Goal: Task Accomplishment & Management: Manage account settings

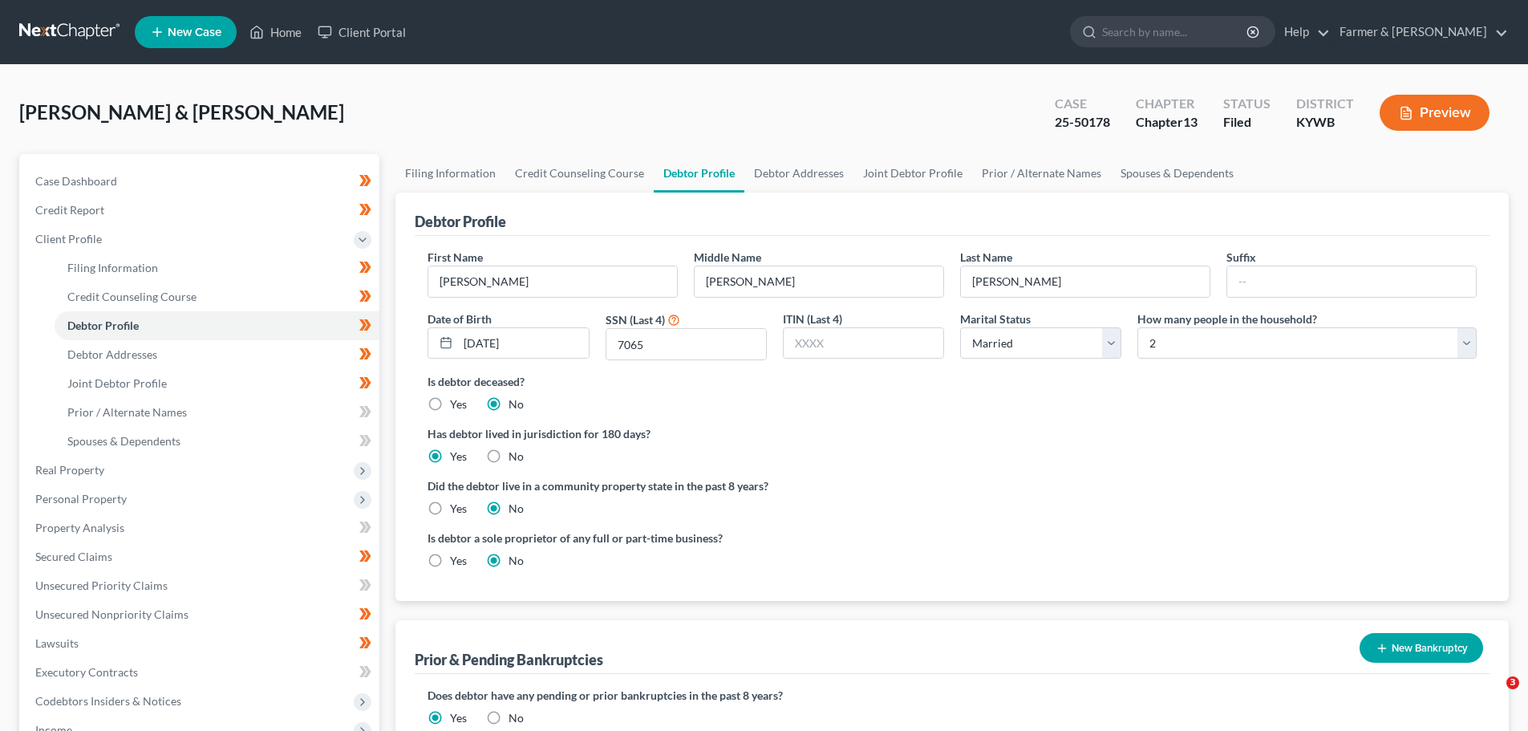
select select "1"
click at [298, 27] on link "Home" at bounding box center [275, 32] width 68 height 29
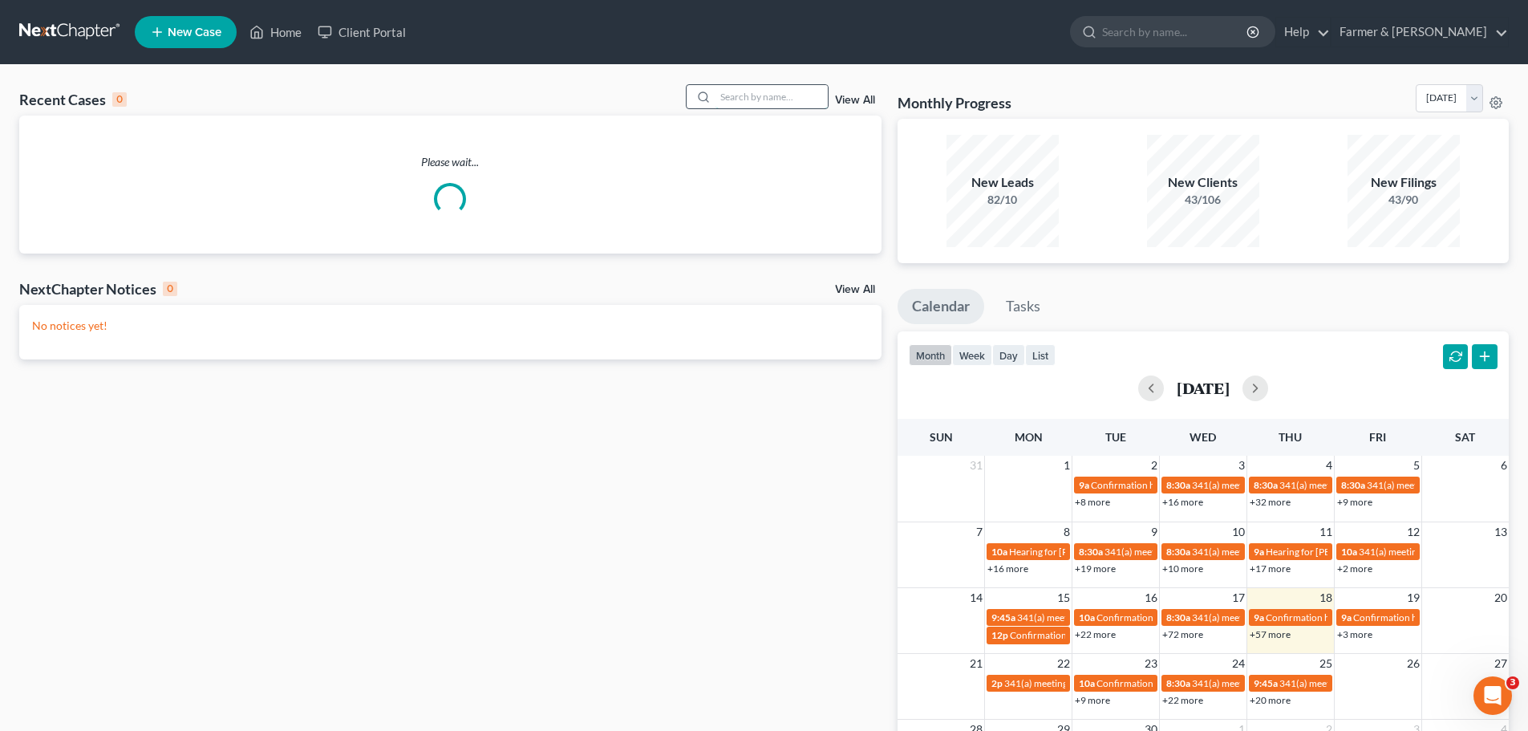
click at [753, 99] on input "search" at bounding box center [772, 96] width 112 height 23
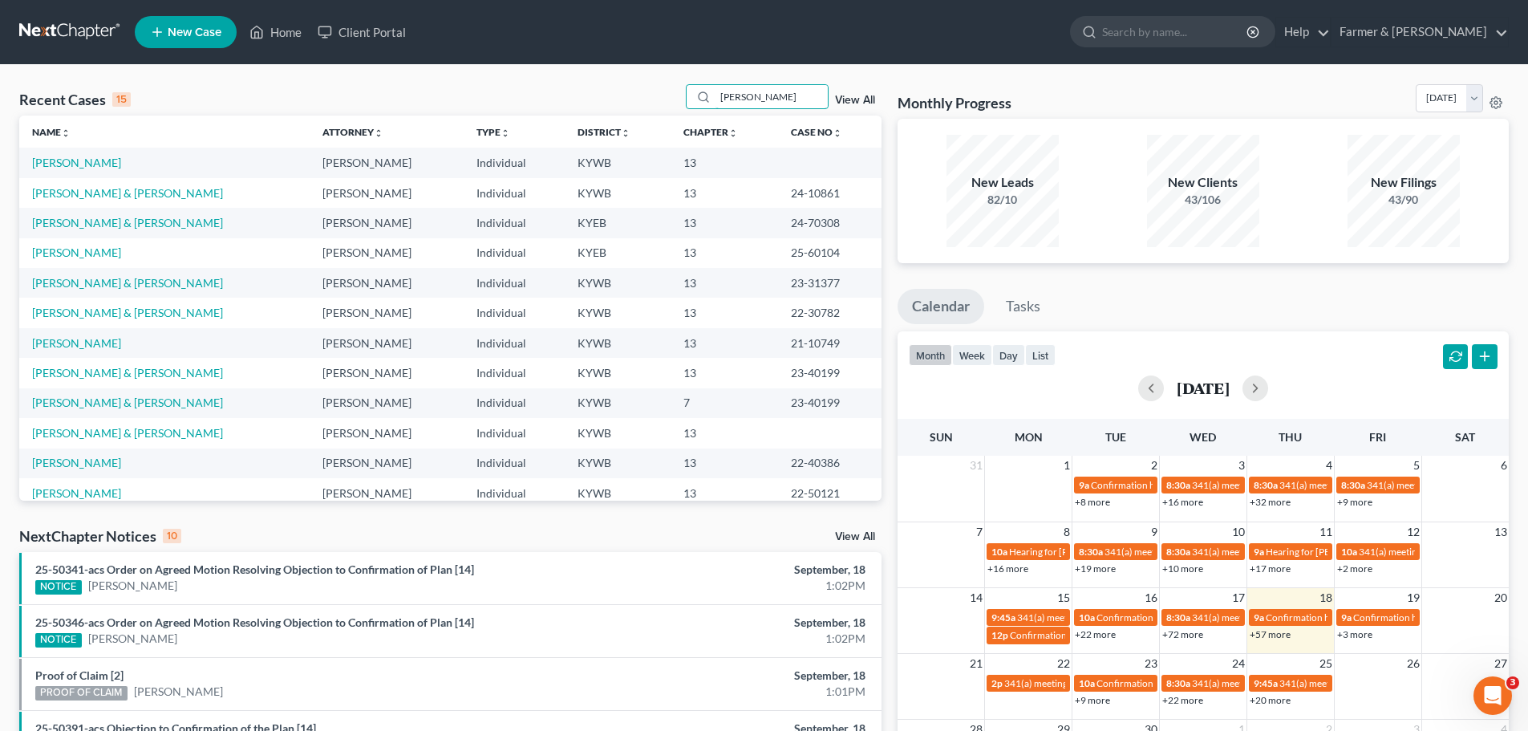
type input "ross"
click at [68, 167] on link "[PERSON_NAME]" at bounding box center [76, 163] width 89 height 14
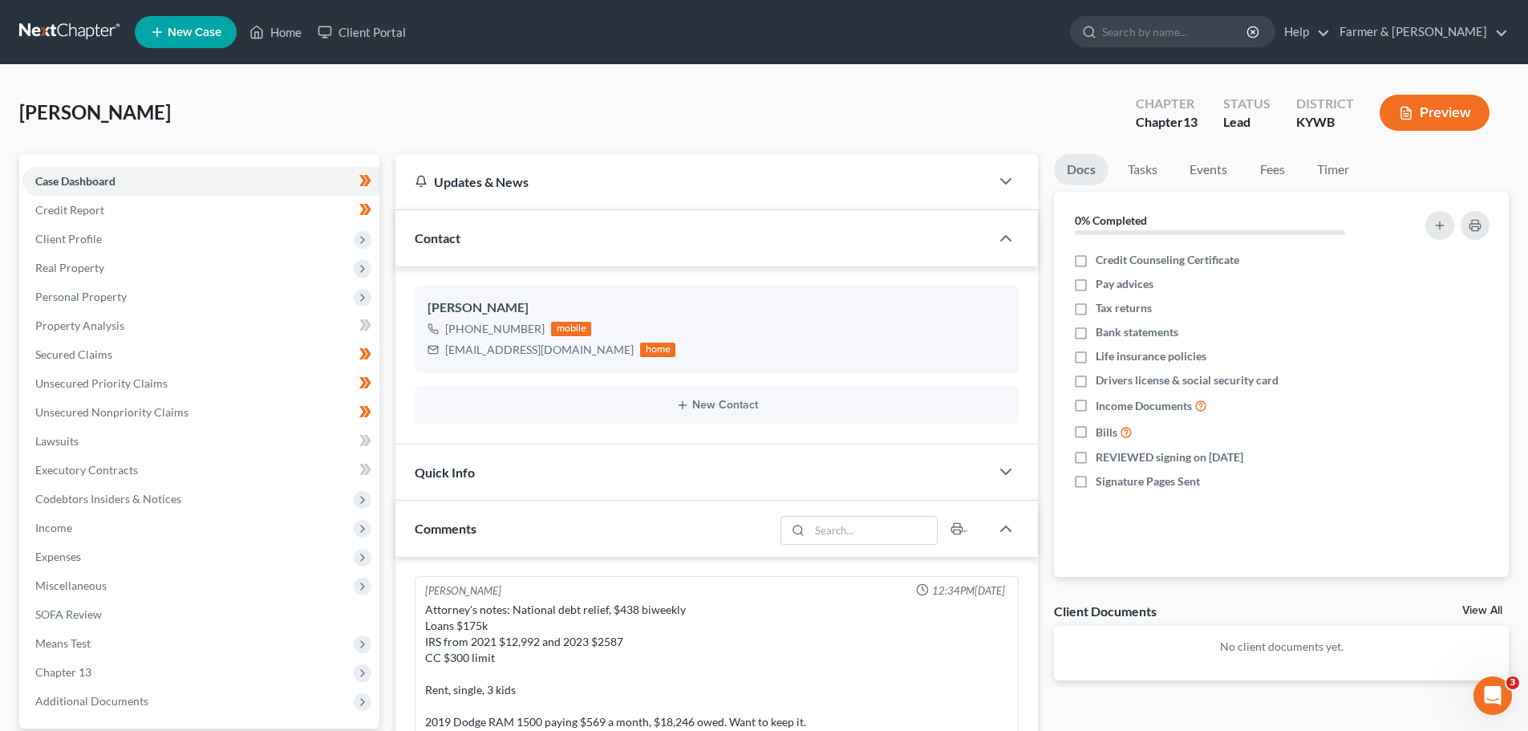
scroll to position [634, 0]
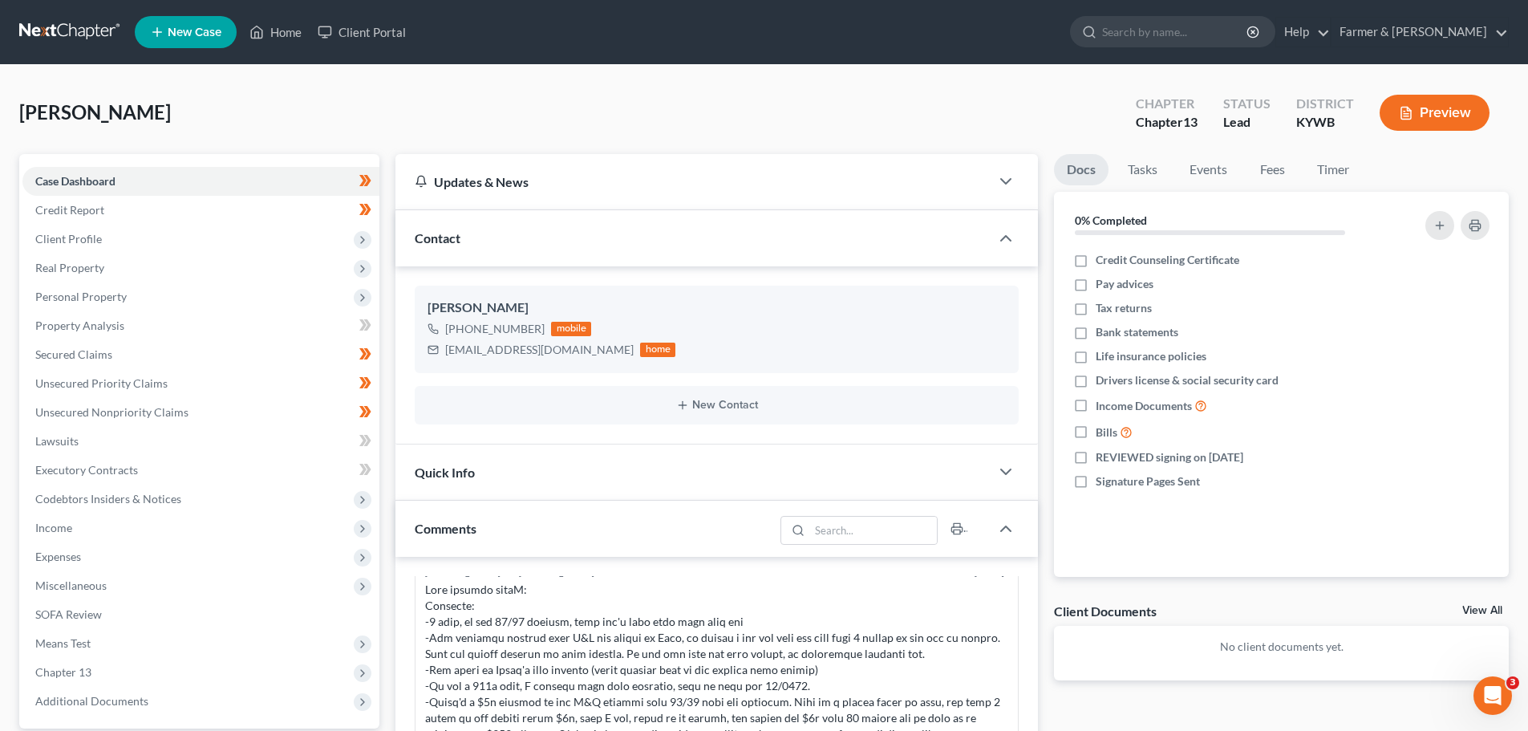
click at [158, 101] on div "Ross, Dominic Upgraded Chapter Chapter 13 Status Lead District KYWB Preview" at bounding box center [764, 119] width 1490 height 70
click at [112, 242] on span "Client Profile" at bounding box center [200, 239] width 357 height 29
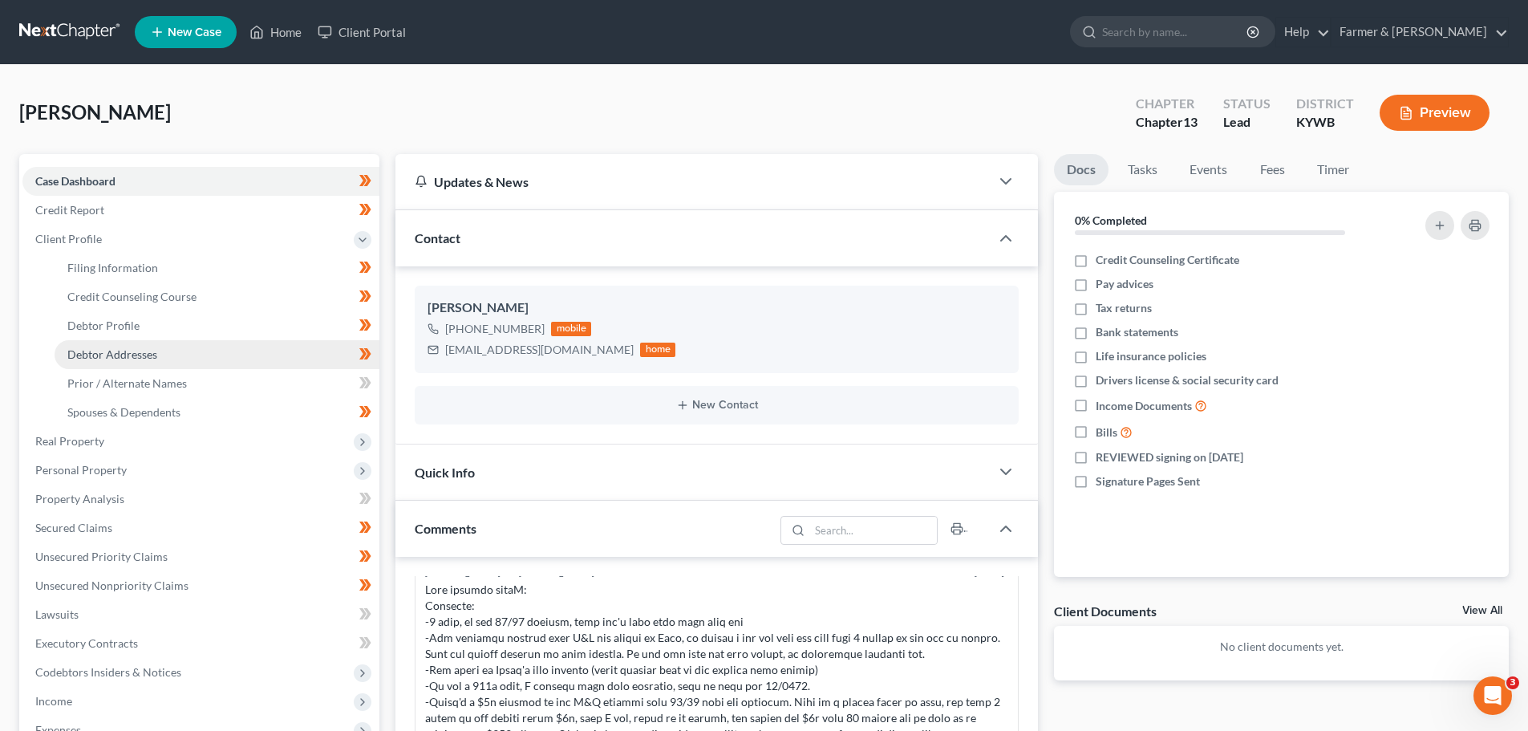
click at [132, 348] on span "Debtor Addresses" at bounding box center [112, 354] width 90 height 14
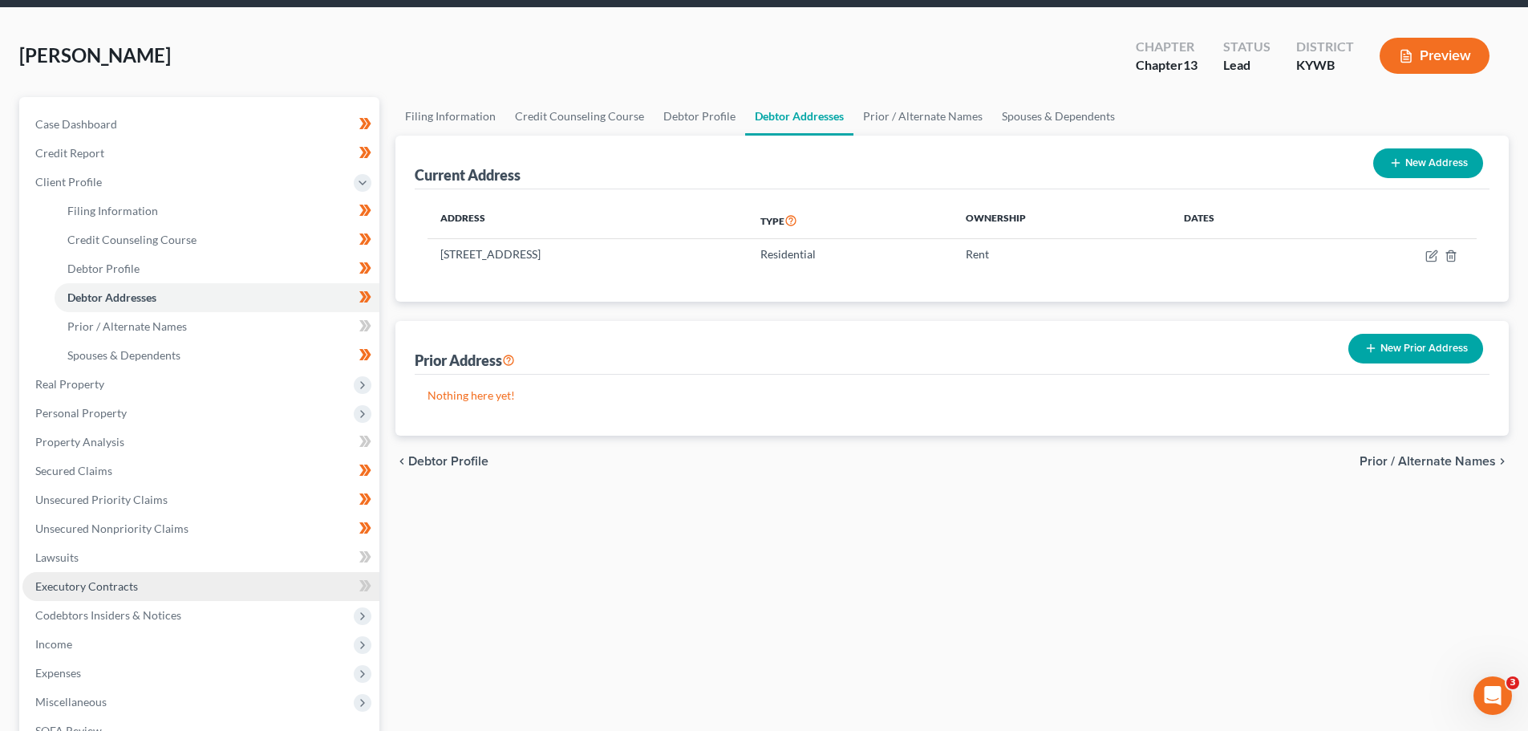
scroll to position [160, 0]
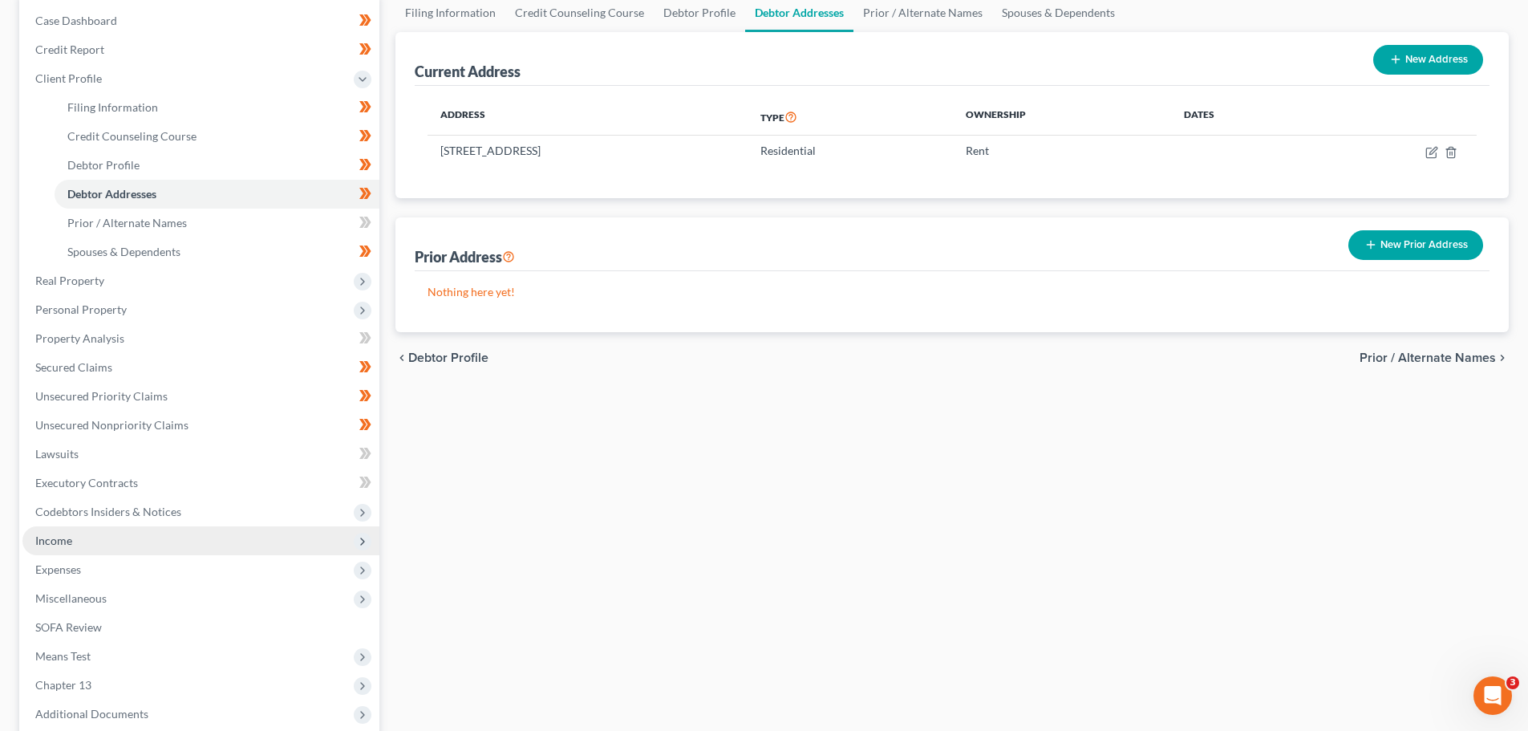
click at [119, 550] on span "Income" at bounding box center [200, 540] width 357 height 29
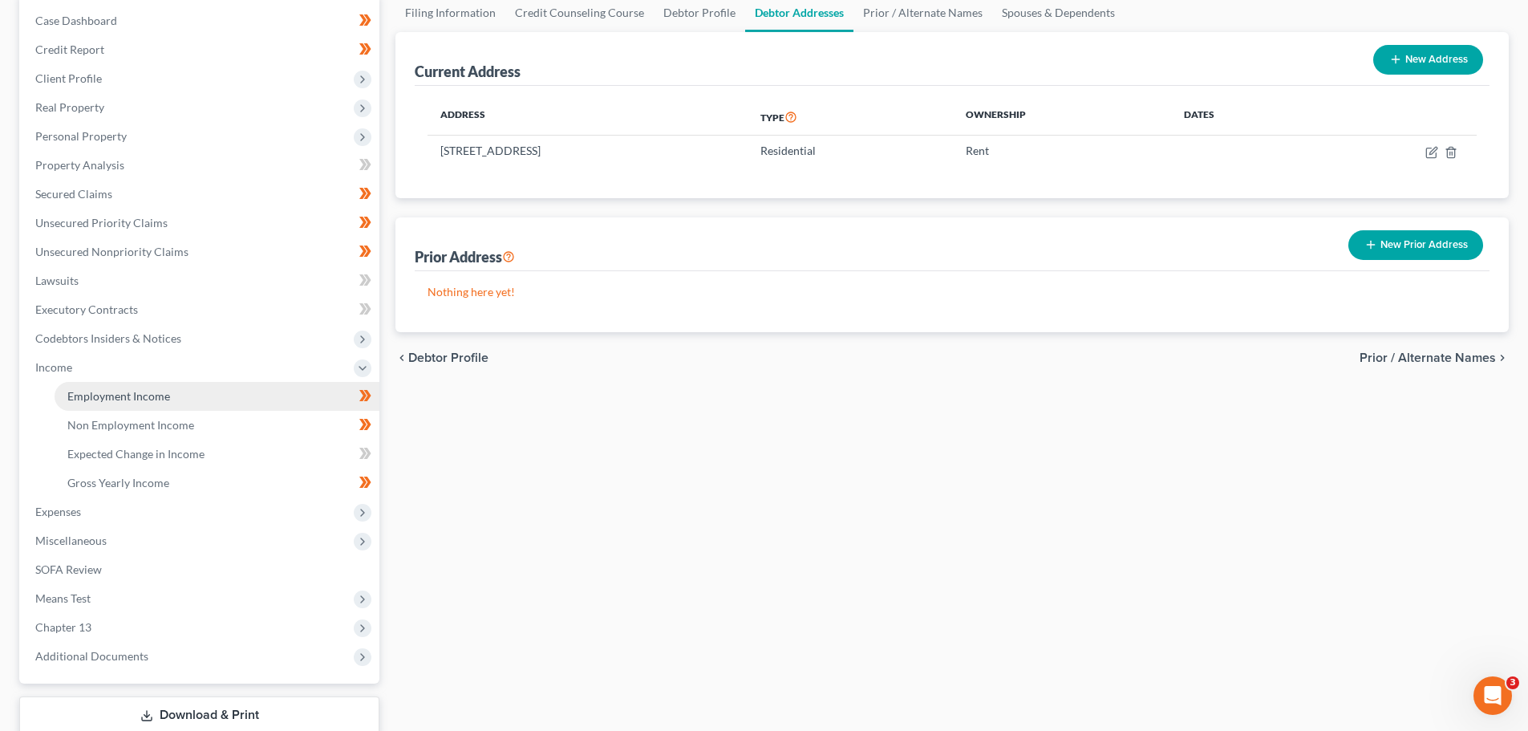
click at [145, 394] on span "Employment Income" at bounding box center [118, 396] width 103 height 14
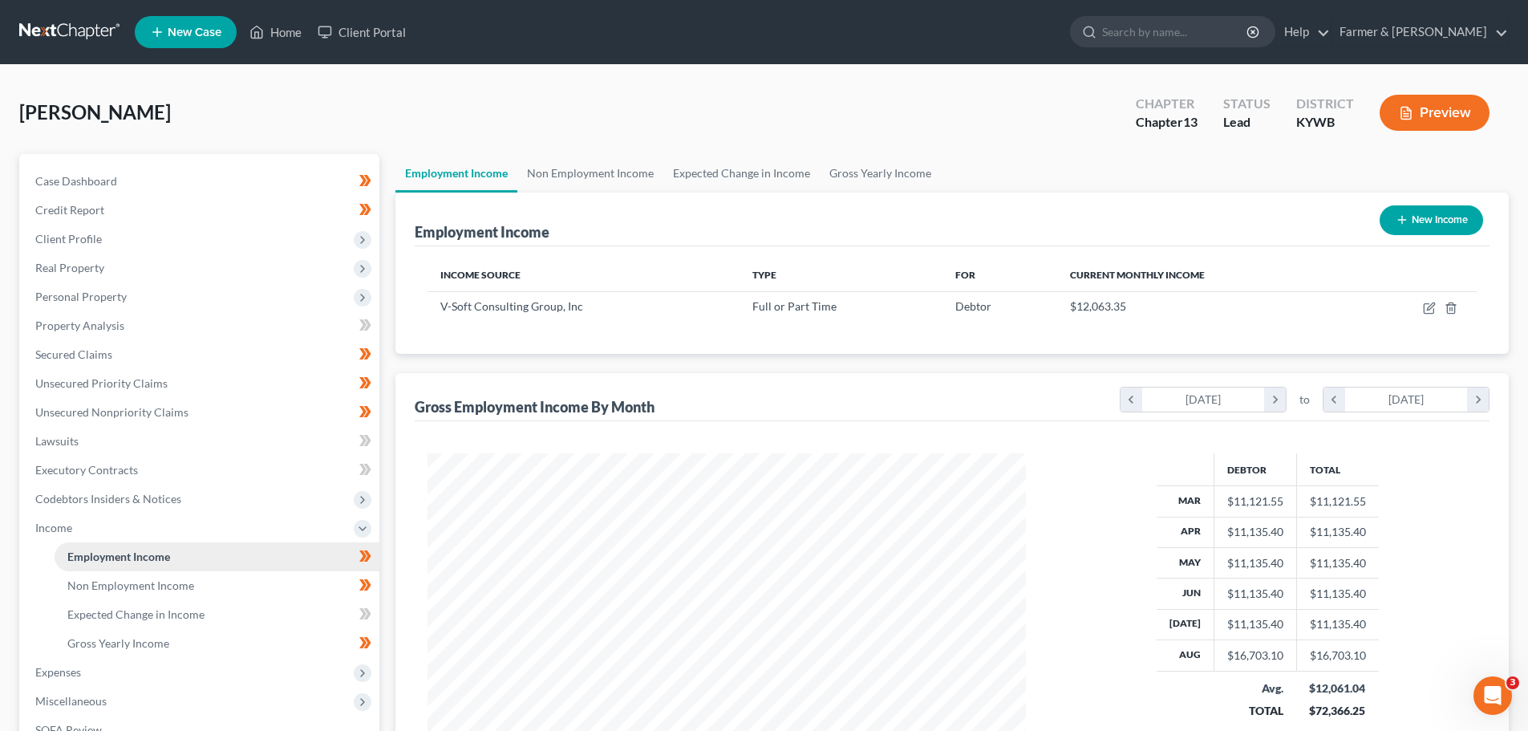
scroll to position [299, 631]
click at [78, 354] on span "Secured Claims" at bounding box center [73, 354] width 77 height 14
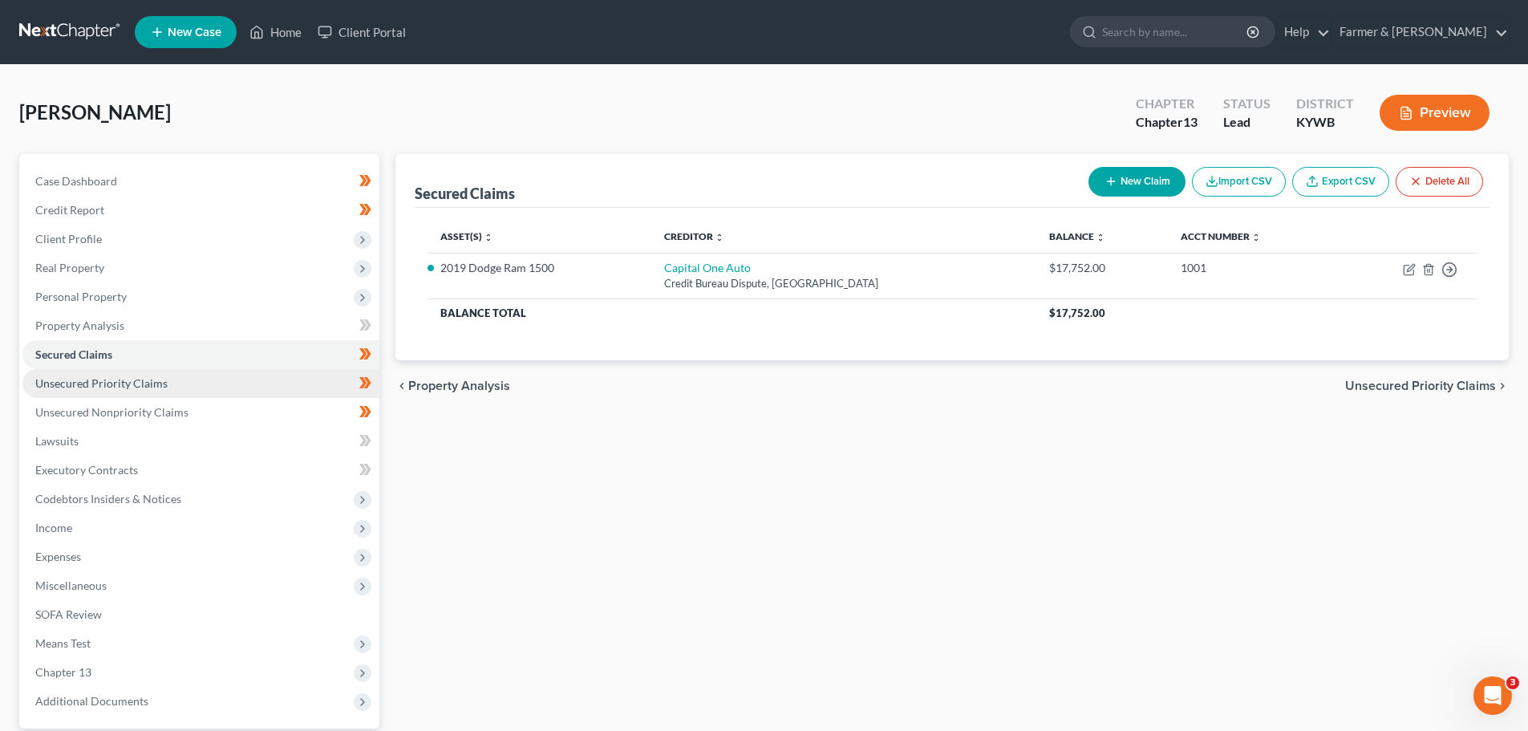
click at [99, 376] on span "Unsecured Priority Claims" at bounding box center [101, 383] width 132 height 14
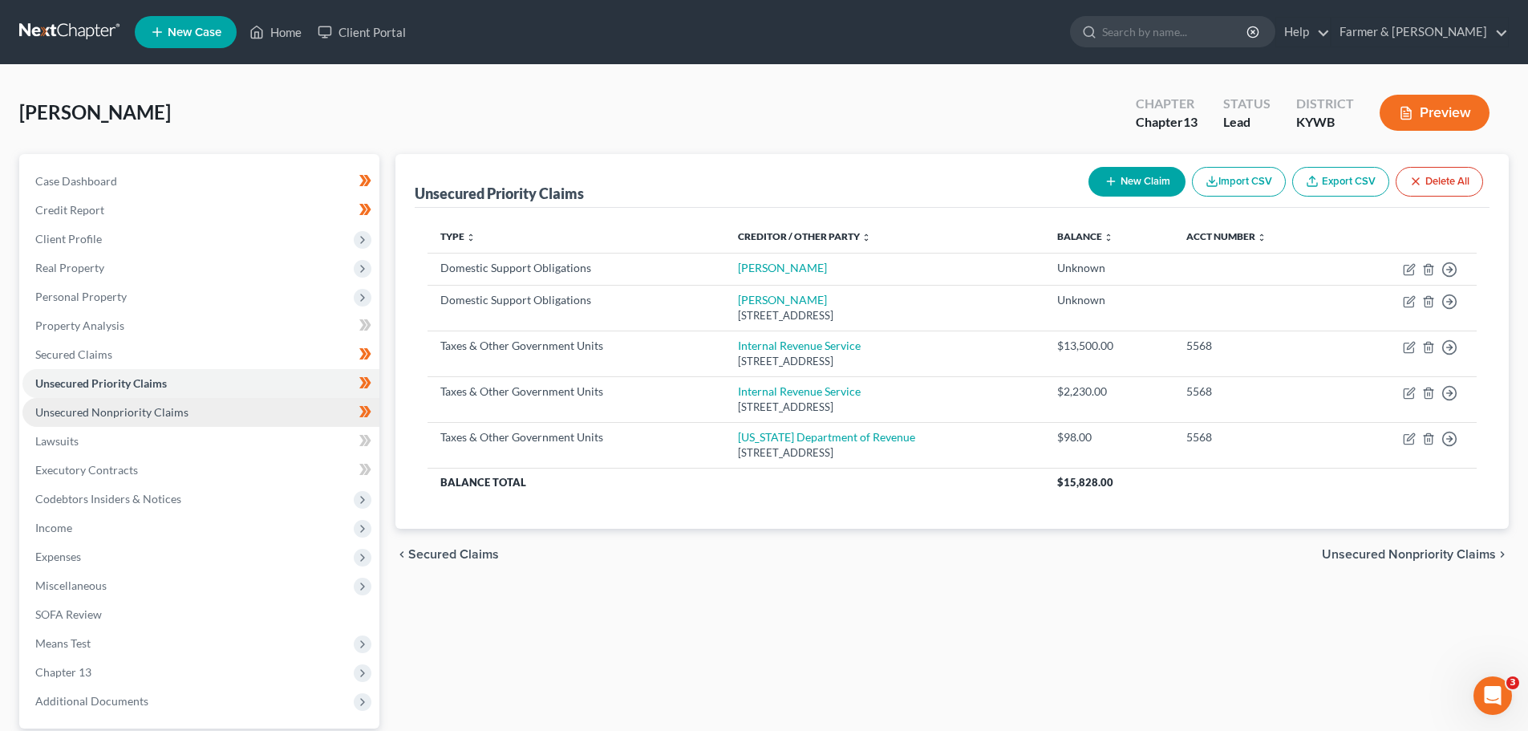
click at [101, 407] on span "Unsecured Nonpriority Claims" at bounding box center [111, 412] width 153 height 14
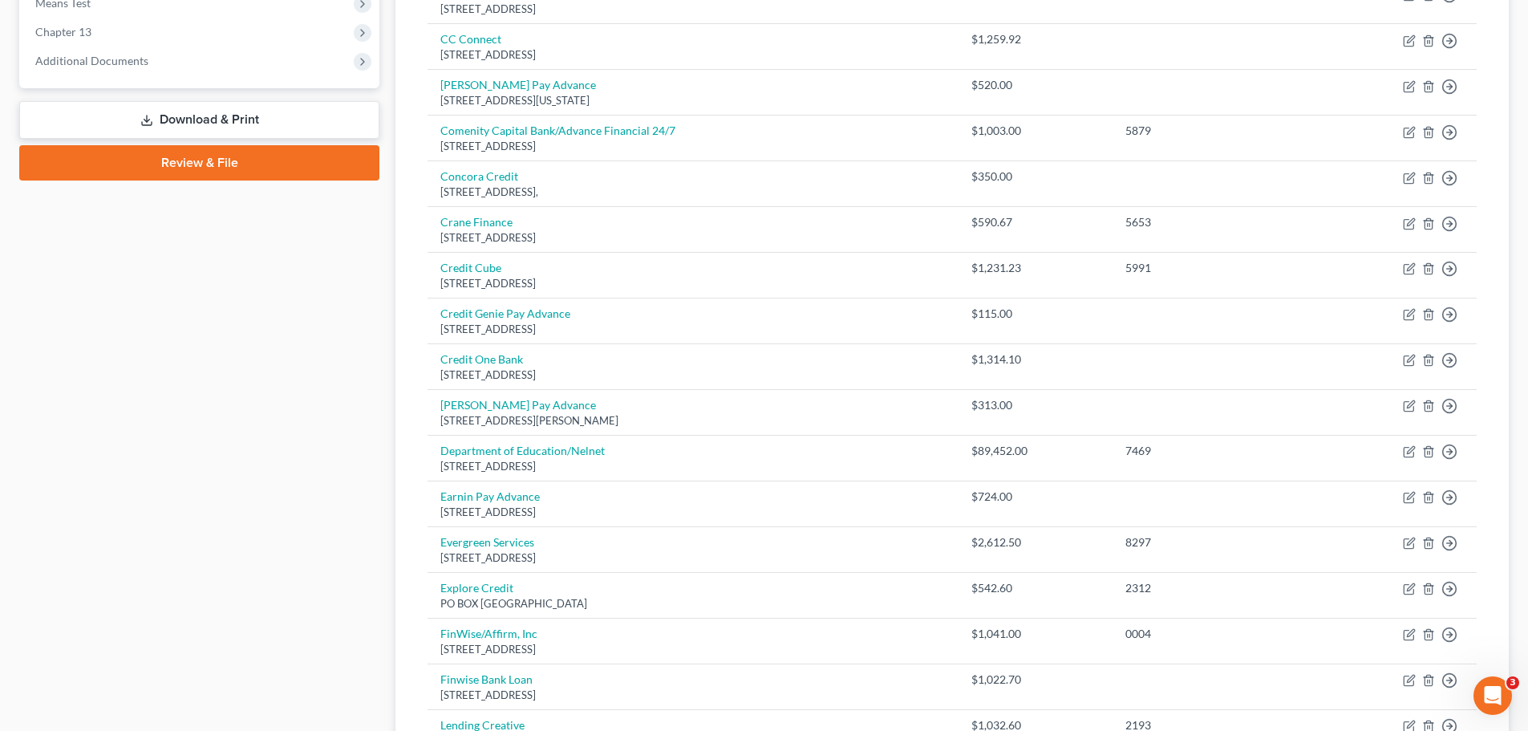
scroll to position [159, 0]
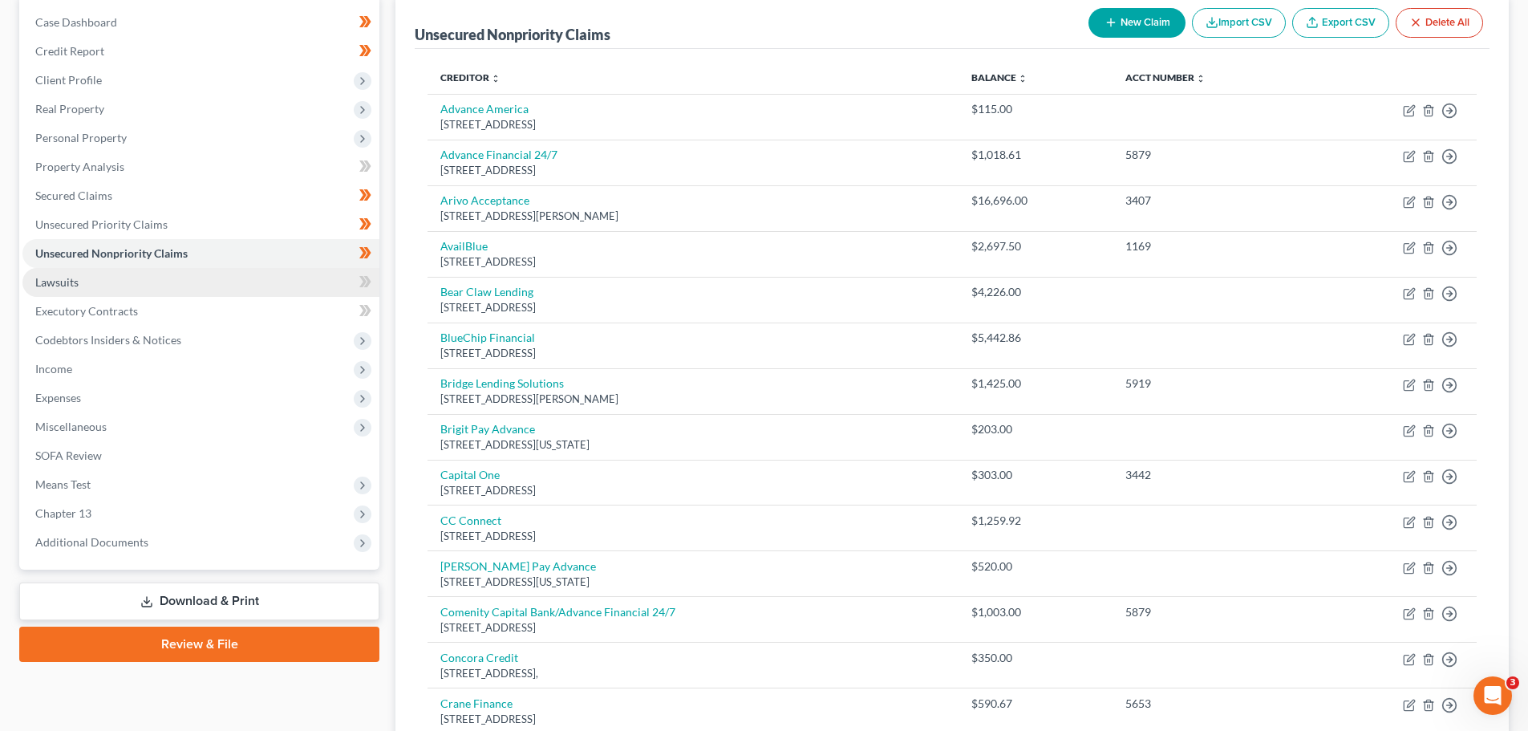
click at [196, 291] on link "Lawsuits" at bounding box center [200, 282] width 357 height 29
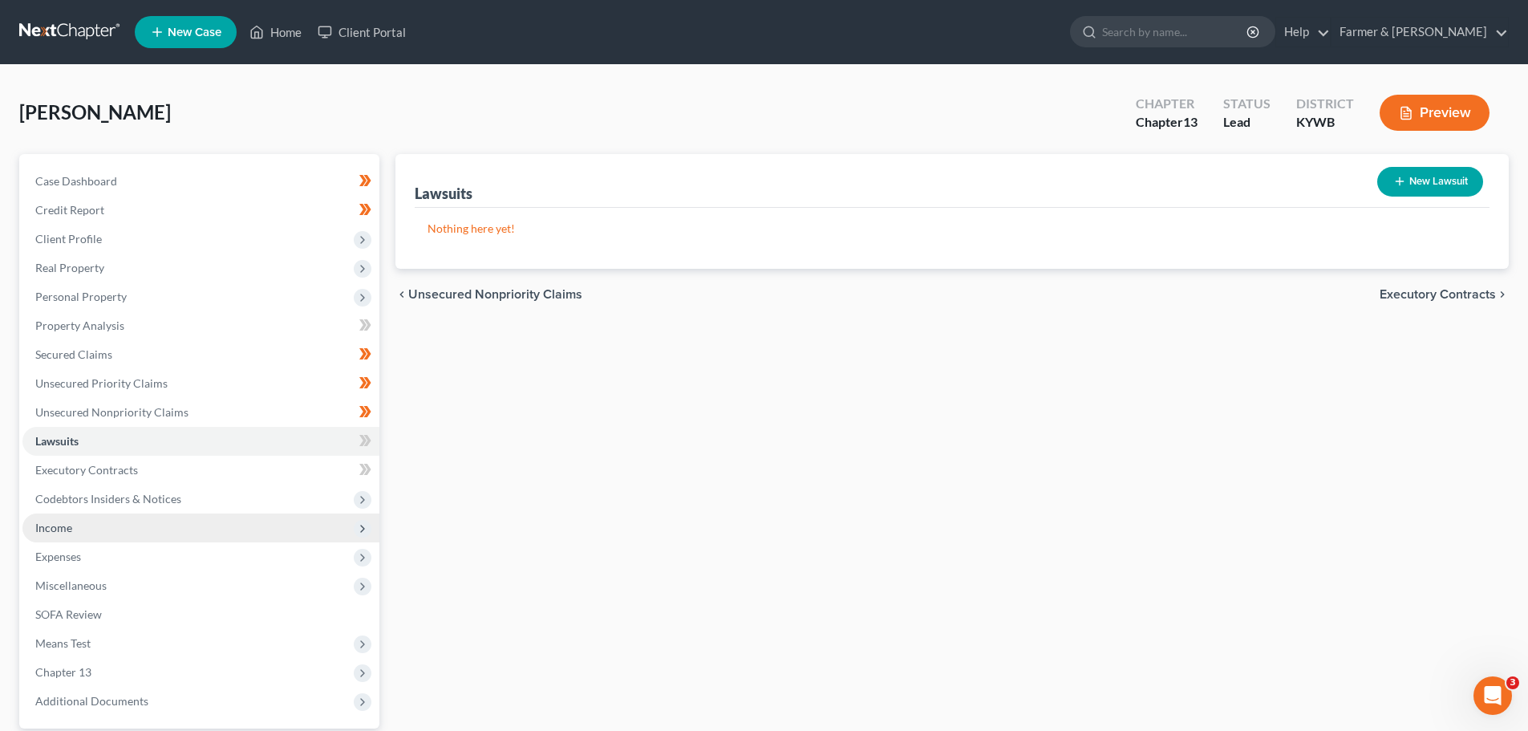
click at [87, 533] on span "Income" at bounding box center [200, 527] width 357 height 29
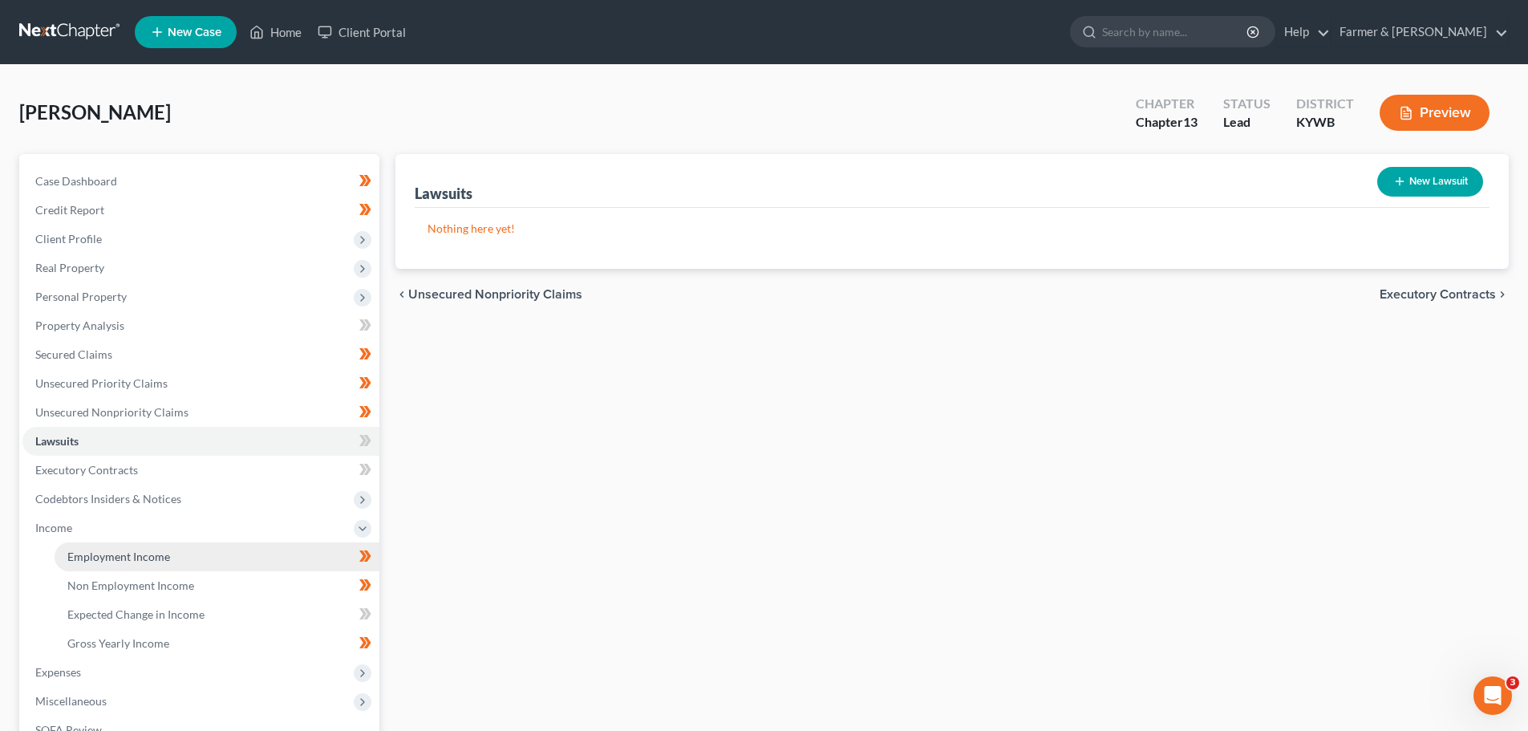
click at [123, 563] on link "Employment Income" at bounding box center [217, 556] width 325 height 29
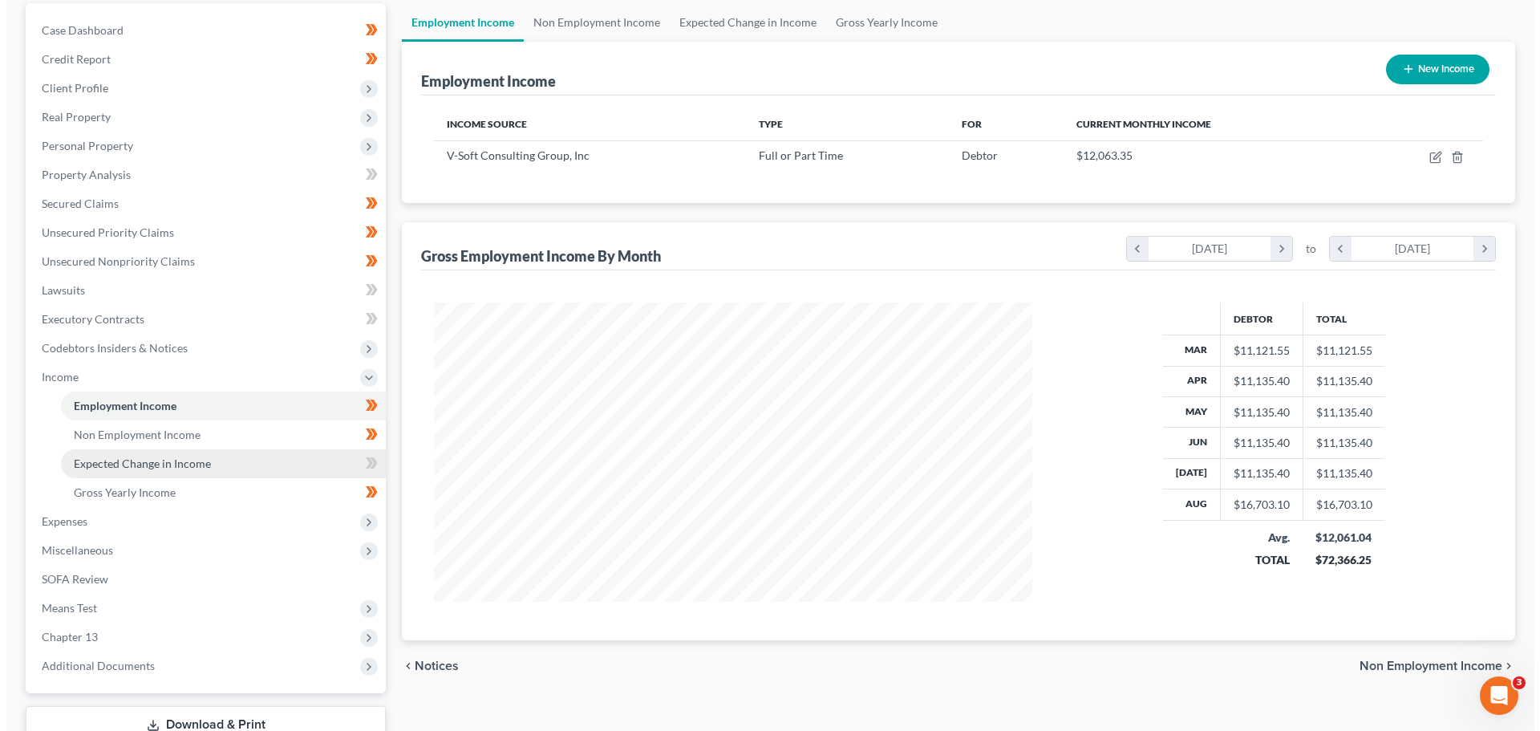
scroll to position [160, 0]
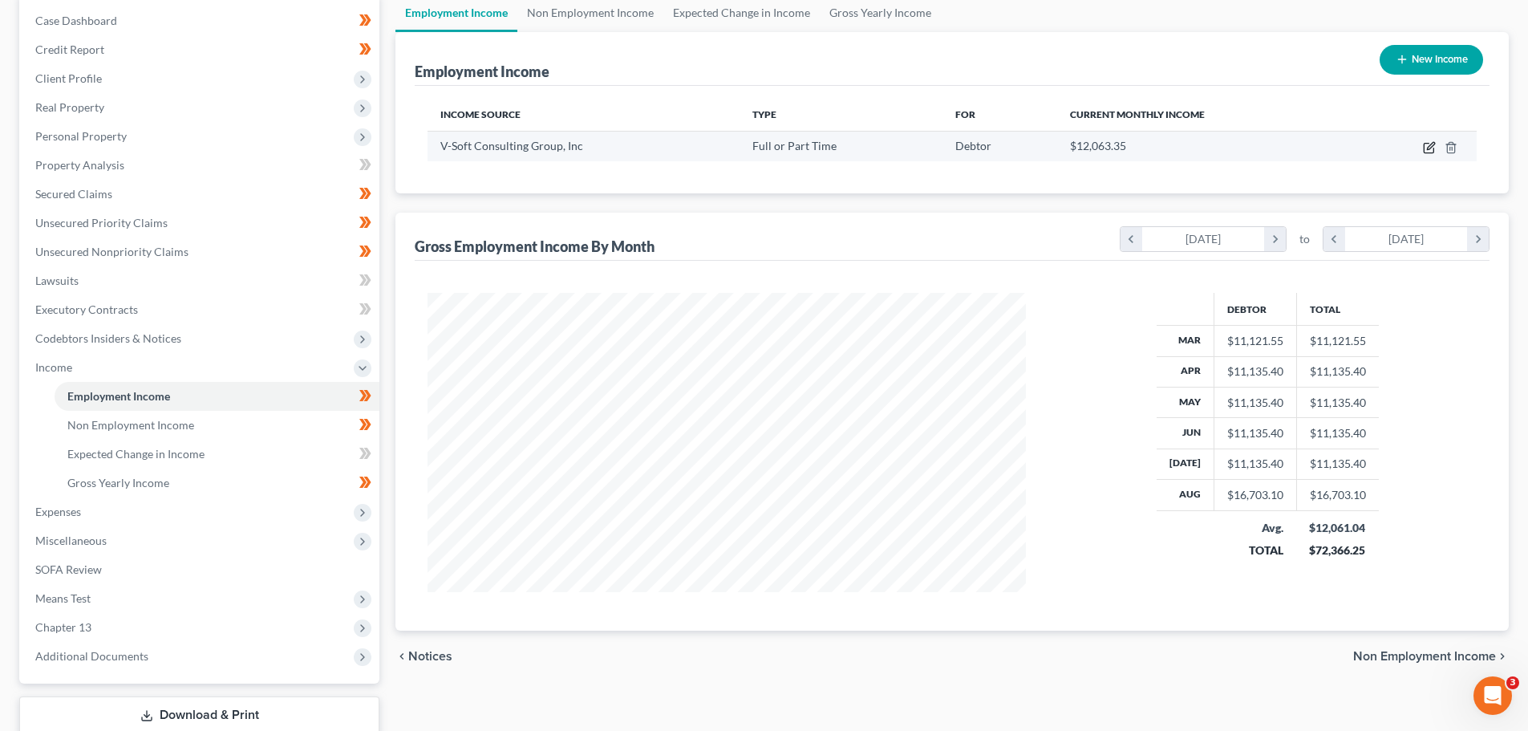
click at [1431, 150] on icon "button" at bounding box center [1429, 147] width 13 height 13
select select "0"
select select "18"
select select "2"
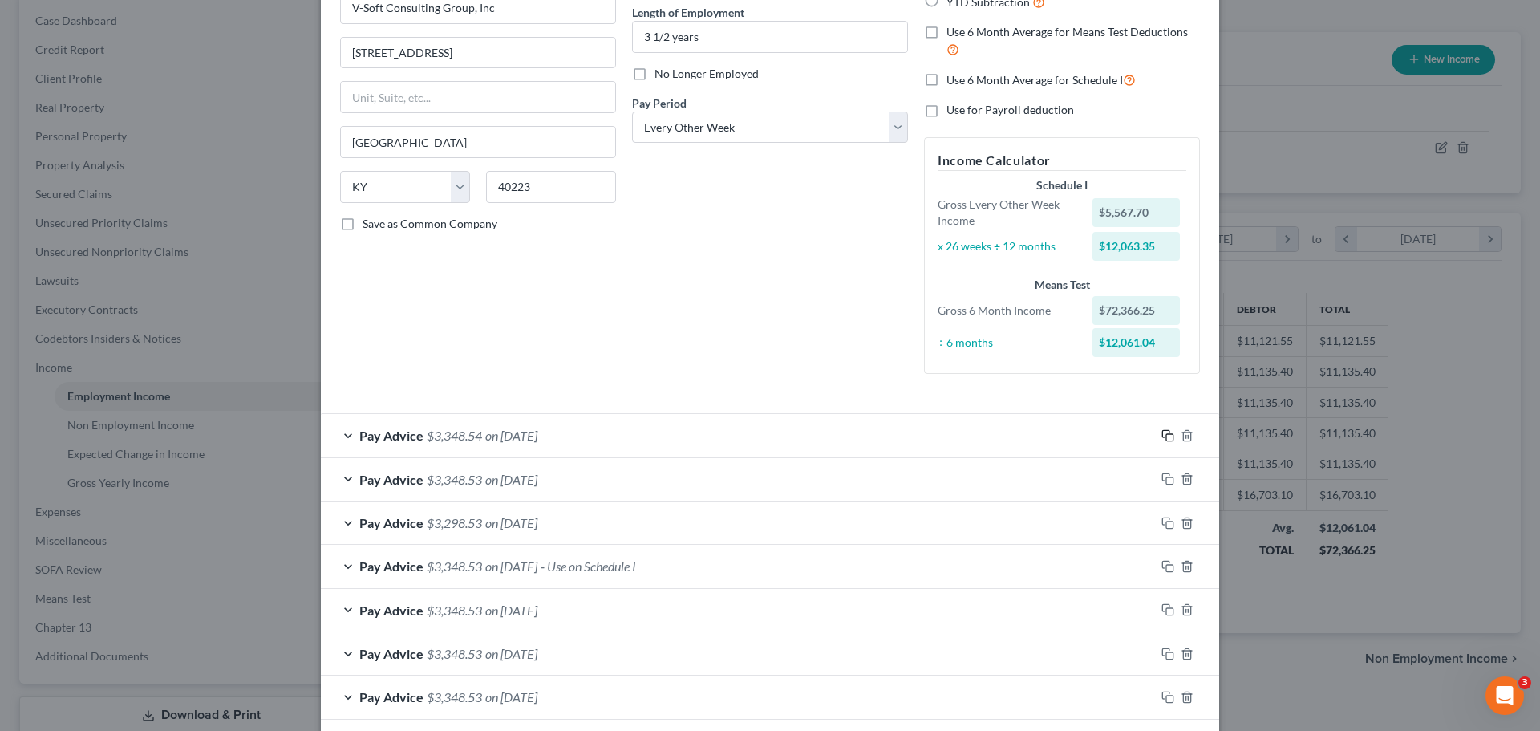
click at [1167, 436] on rect "button" at bounding box center [1170, 437] width 7 height 7
click at [1167, 434] on rect "button" at bounding box center [1170, 437] width 7 height 7
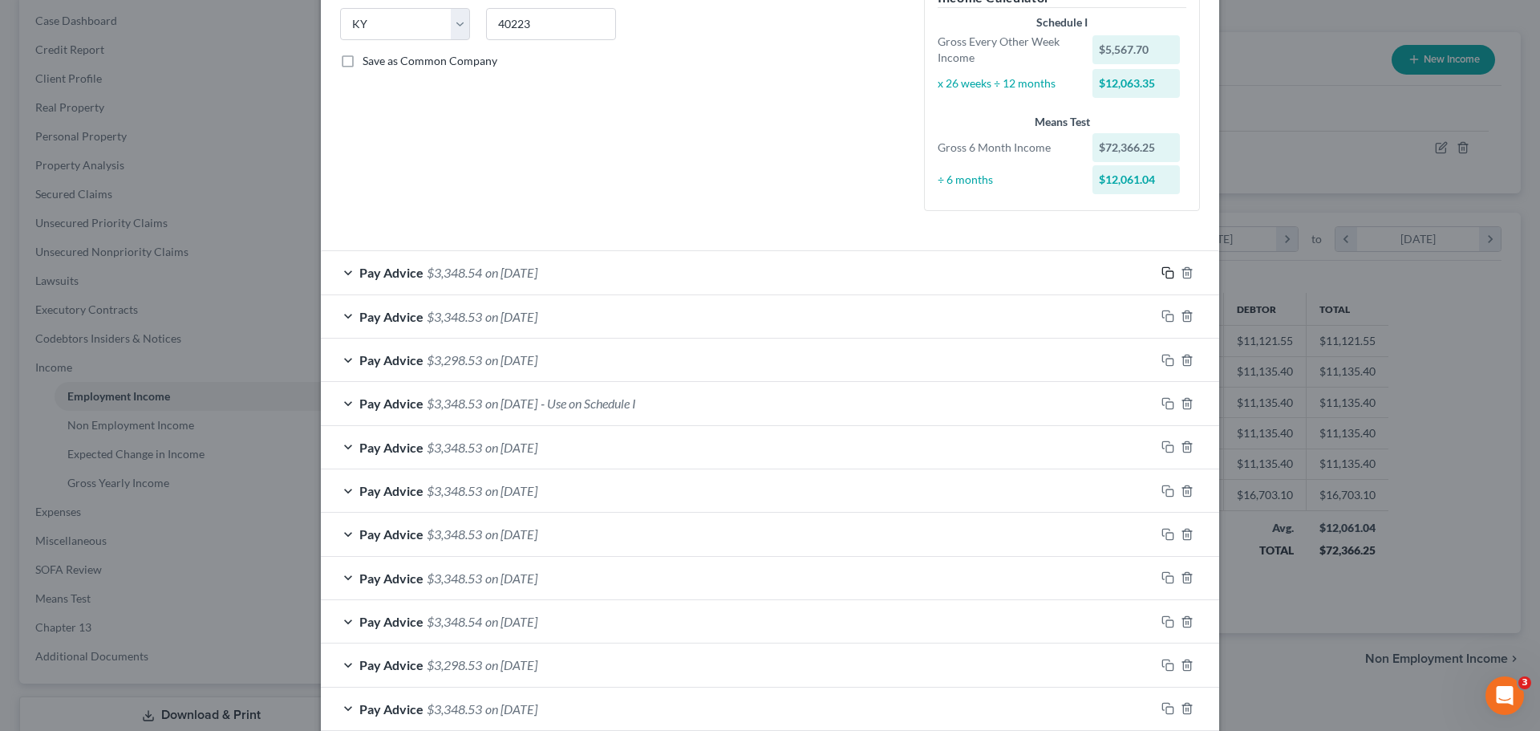
scroll to position [401, 0]
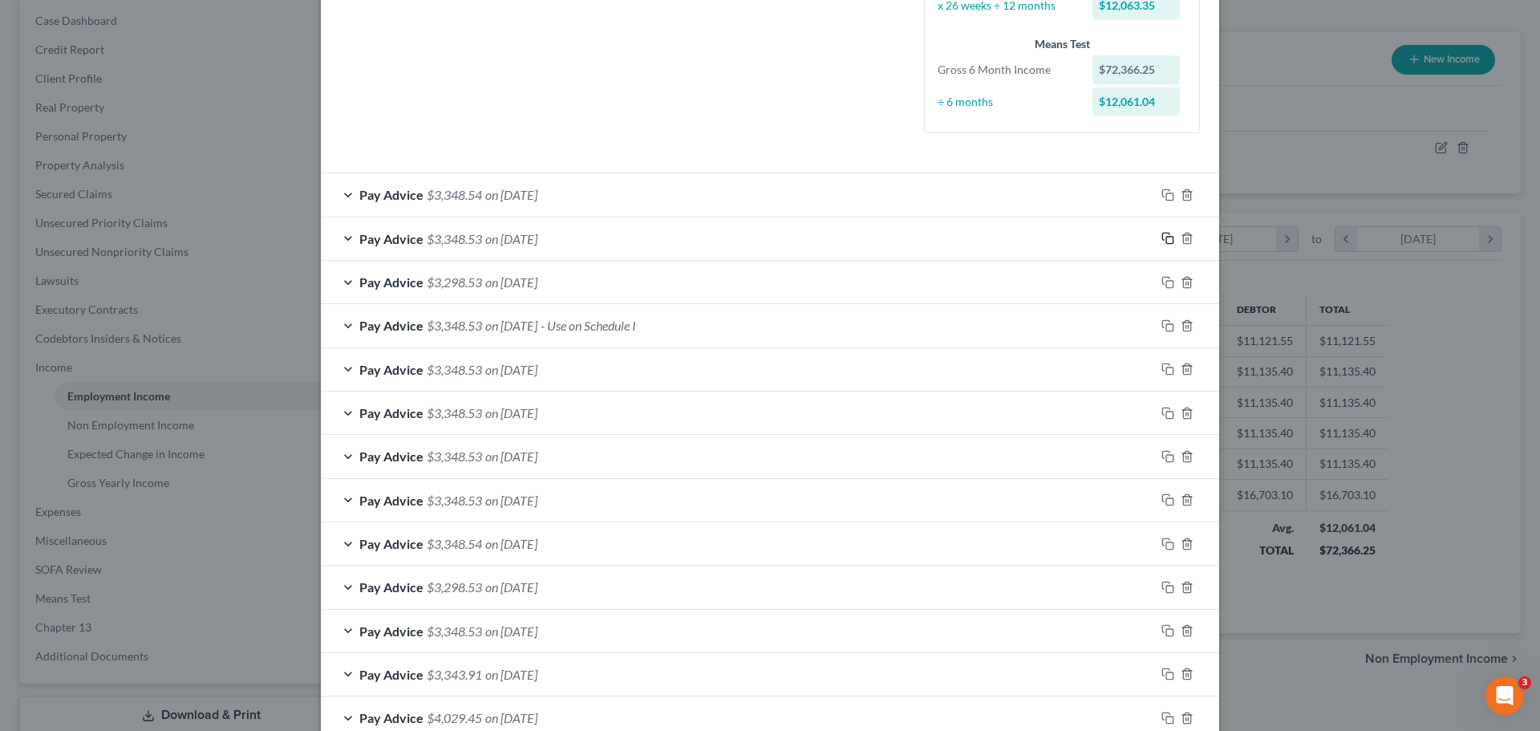
click at [1162, 242] on icon "button" at bounding box center [1168, 238] width 13 height 13
click at [343, 240] on div "Pay Advice $3,348.53 on 08/29/2025" at bounding box center [738, 238] width 834 height 43
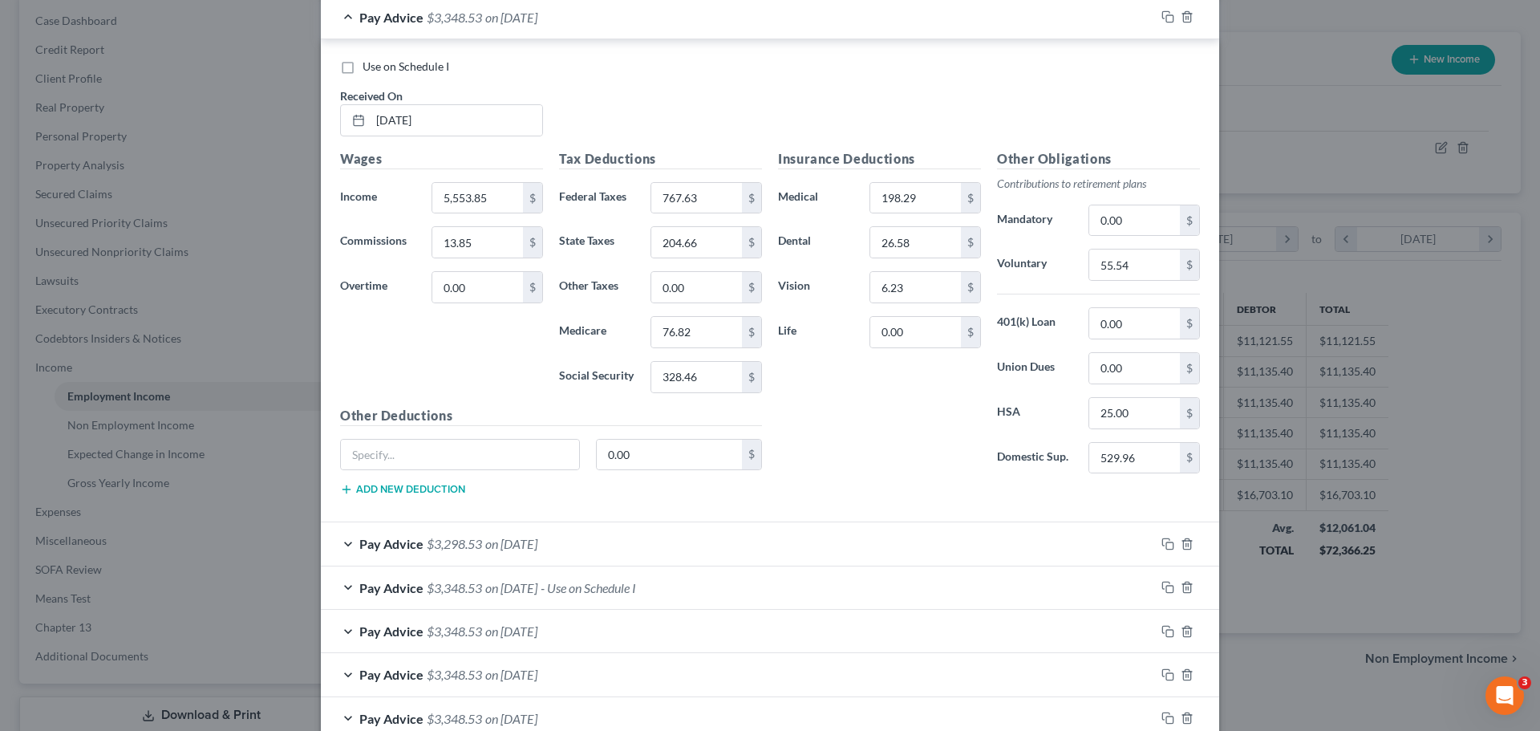
scroll to position [642, 0]
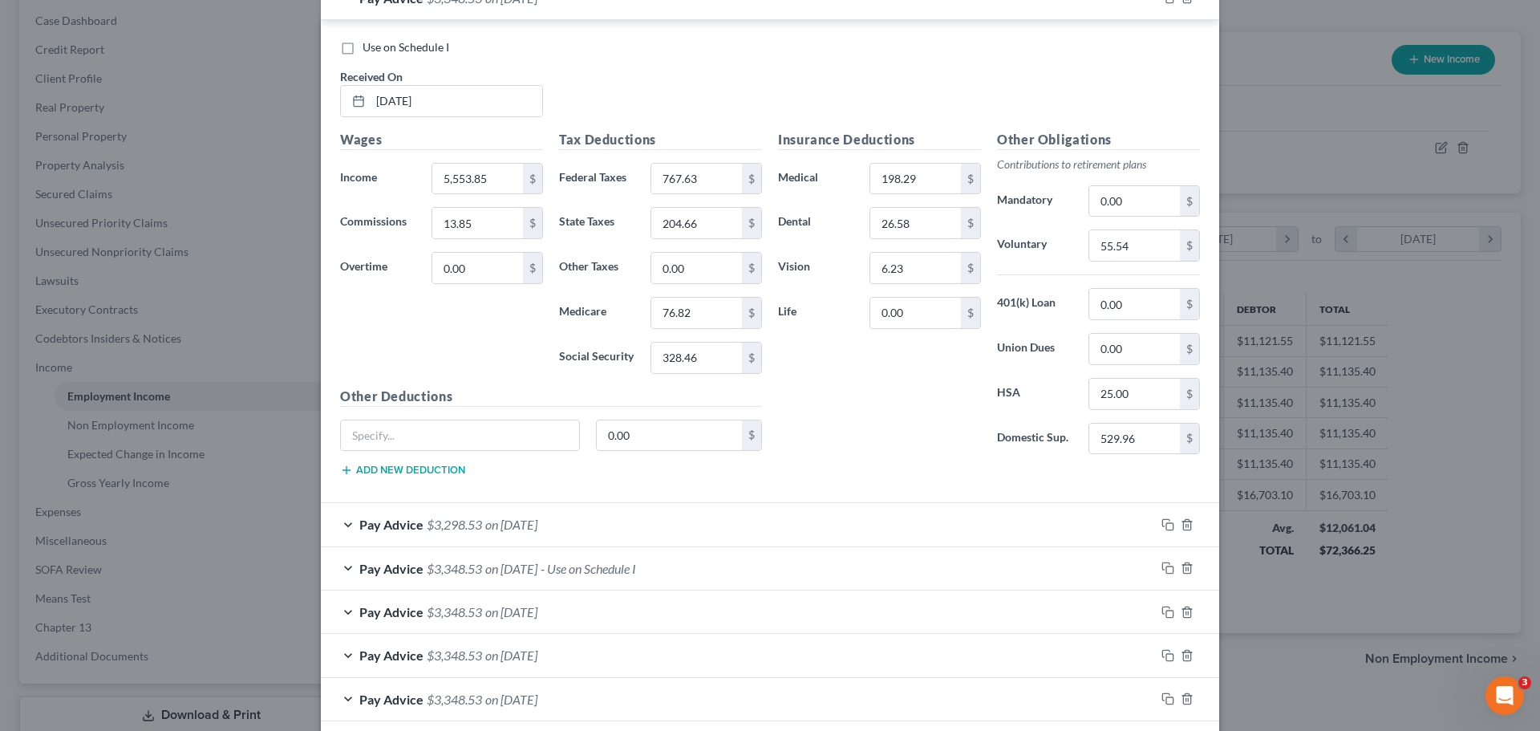
click at [136, 496] on div "Edit Income Source × Employment Type * Select Full or Part Time Employment Self…" at bounding box center [770, 365] width 1540 height 731
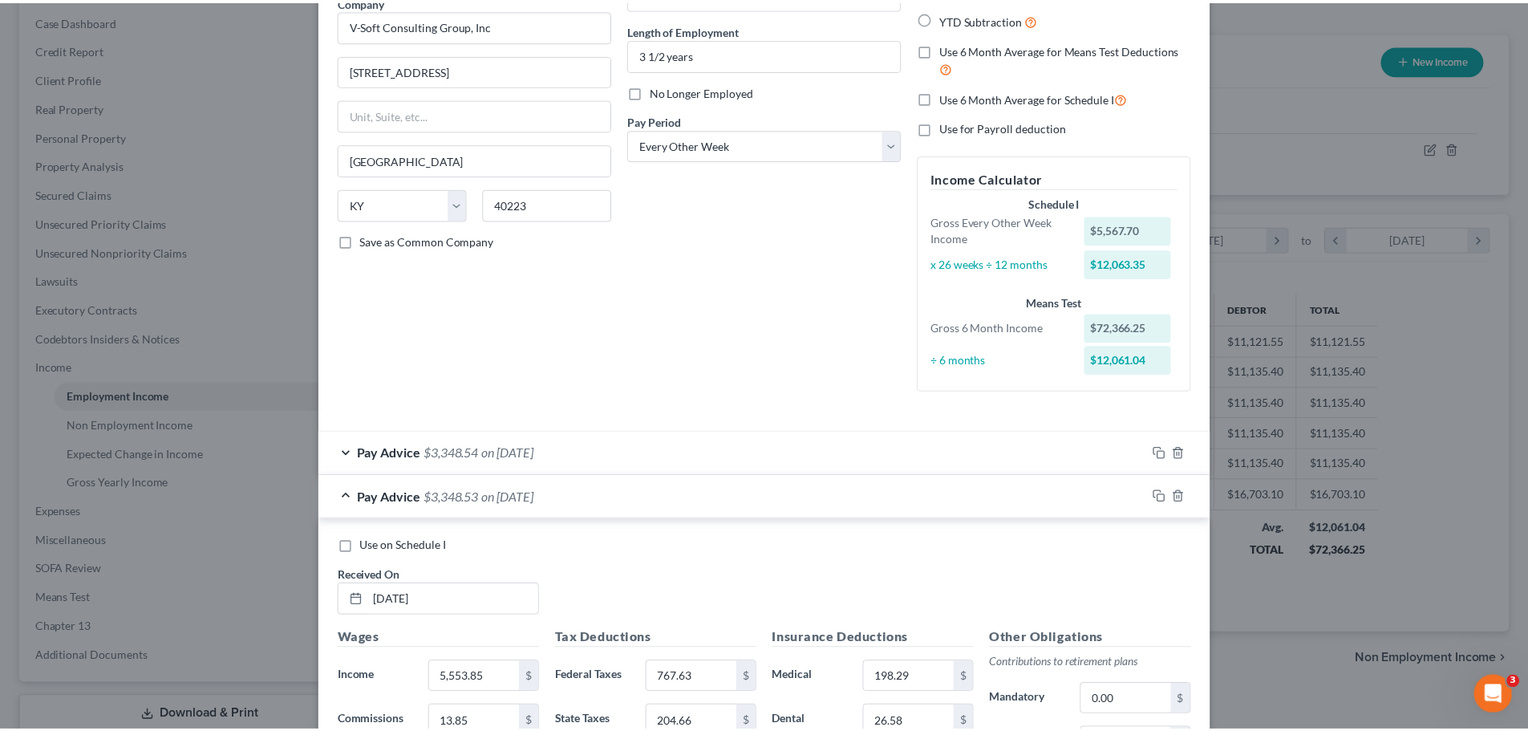
scroll to position [0, 0]
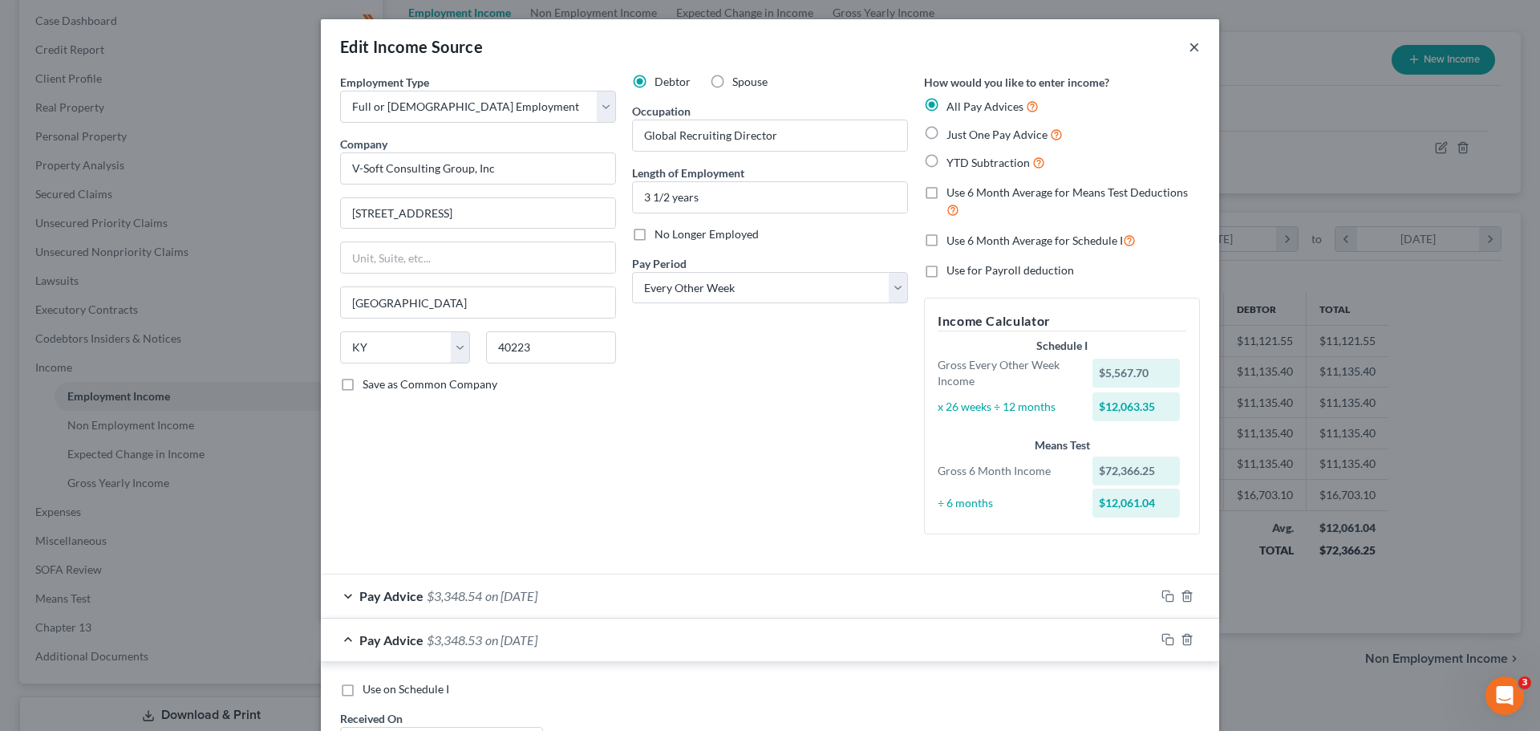
click at [1191, 50] on button "×" at bounding box center [1194, 46] width 11 height 19
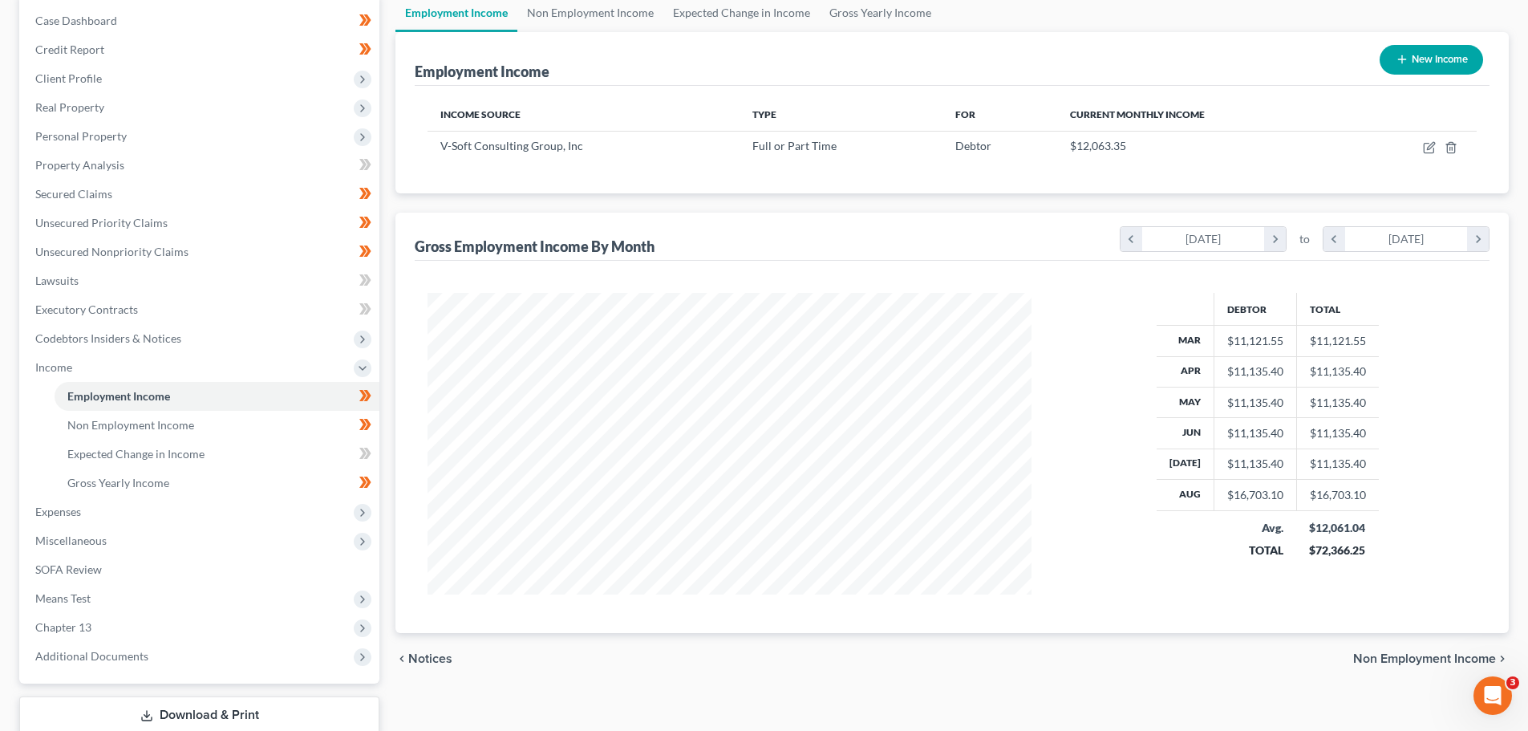
scroll to position [802020, 801688]
click at [83, 511] on span "Expenses" at bounding box center [200, 511] width 357 height 29
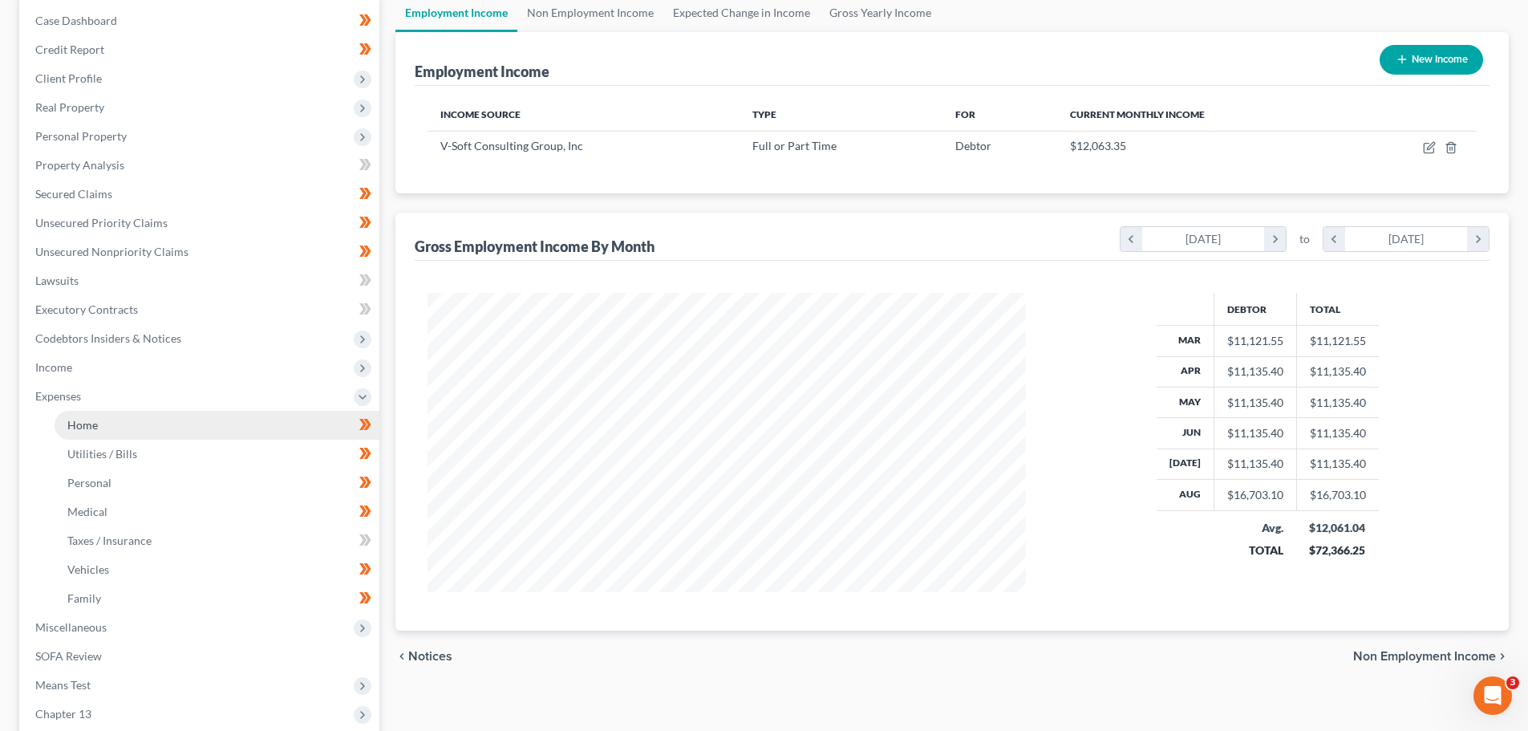
click at [104, 428] on link "Home" at bounding box center [217, 425] width 325 height 29
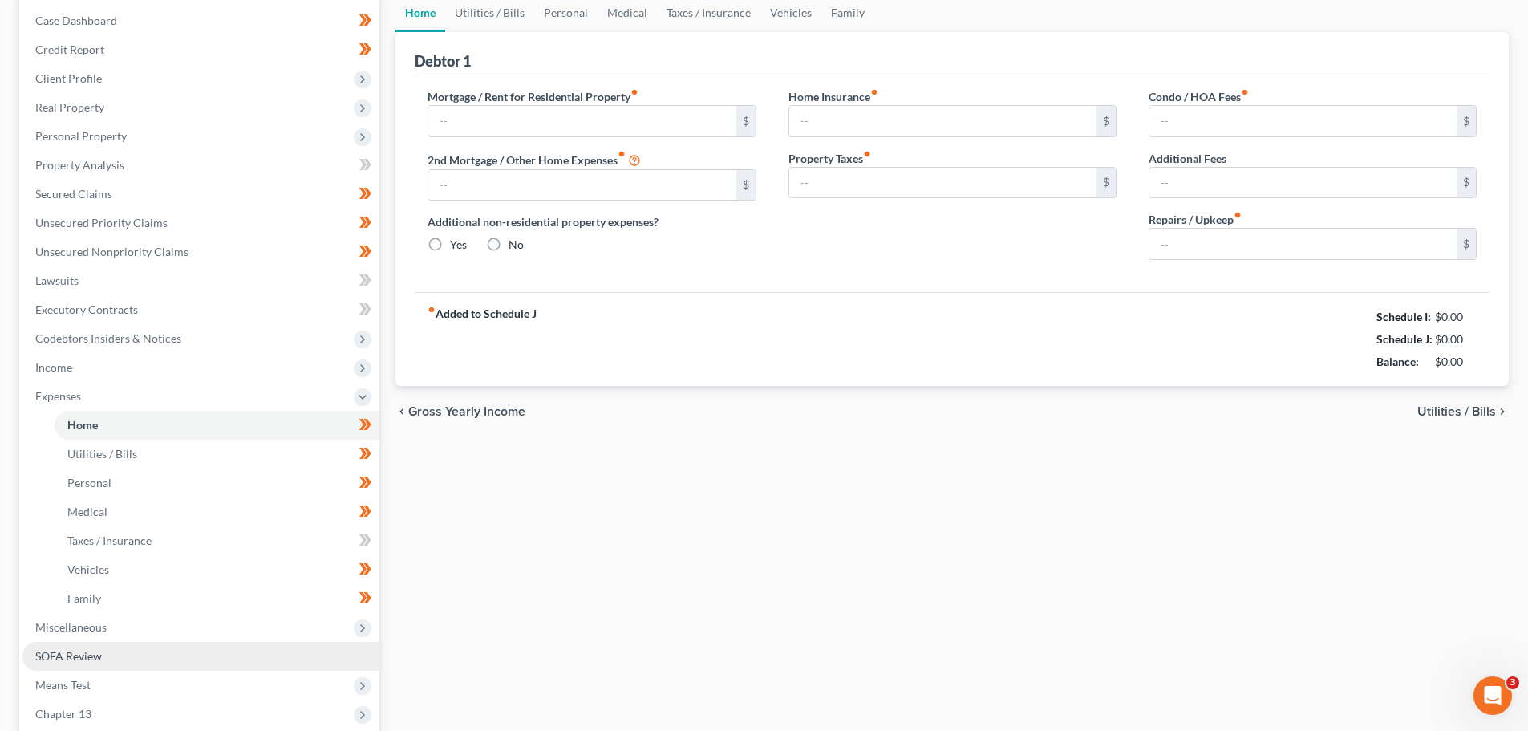
scroll to position [22, 0]
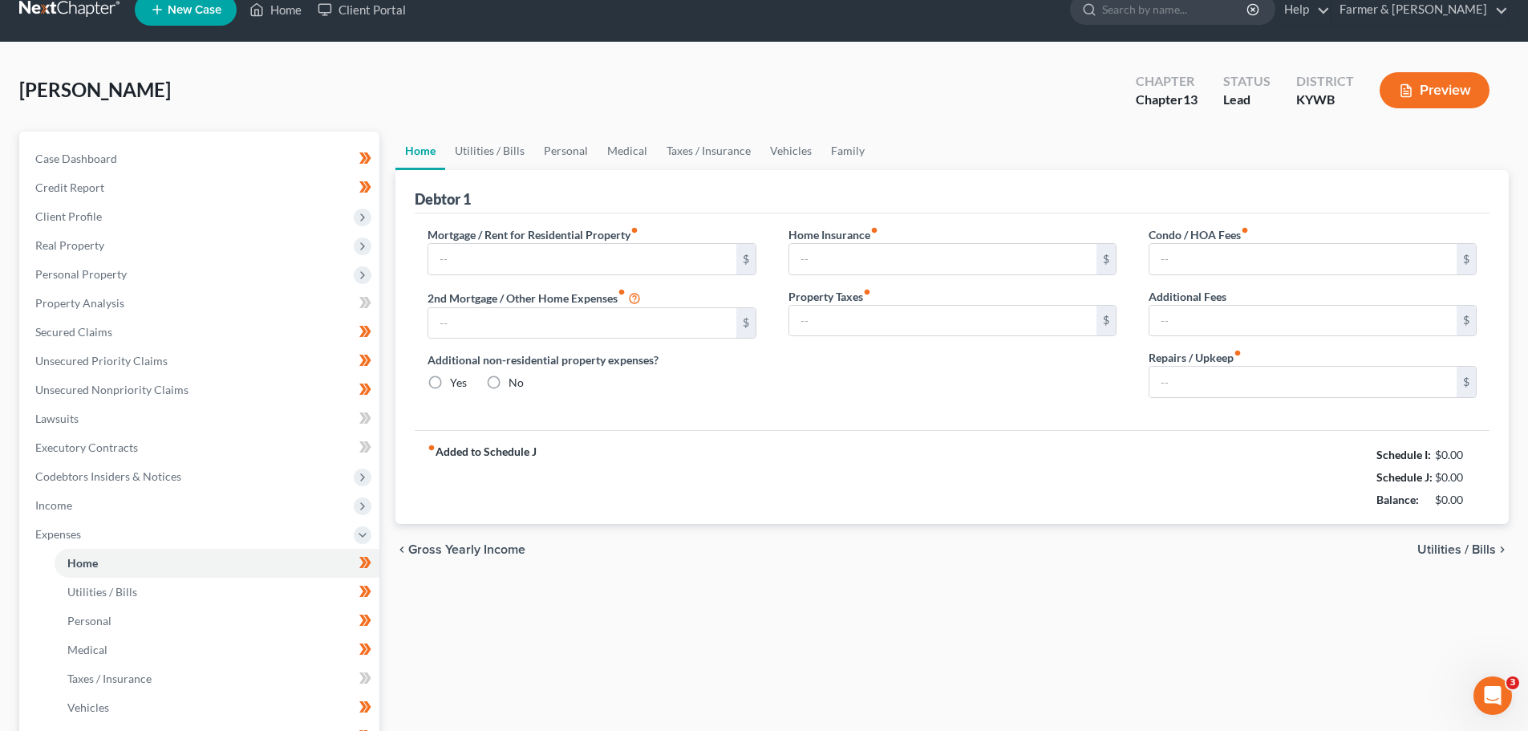
type input "1,750.00"
type input "0.00"
radio input "true"
type input "35.00"
type input "0.00"
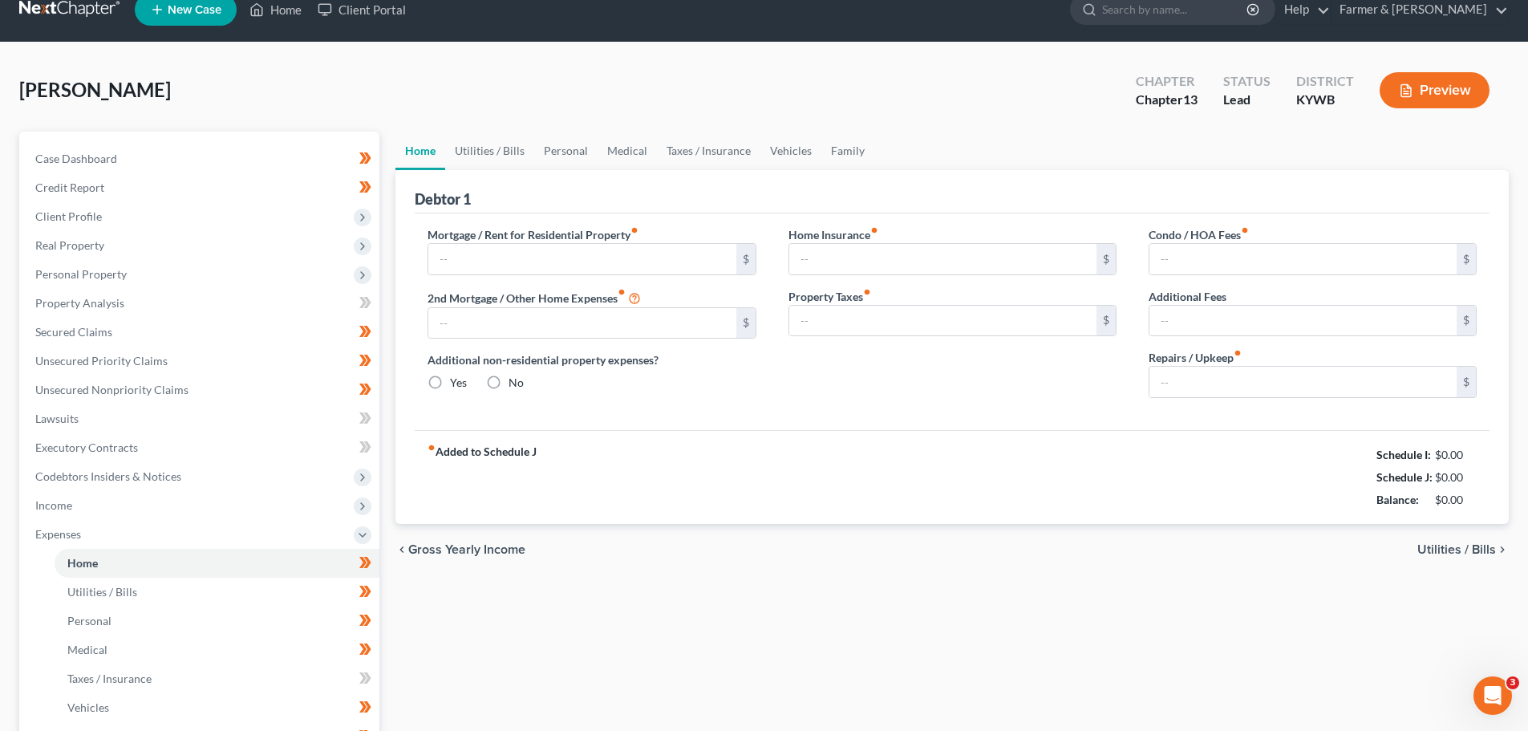
type input "0.00"
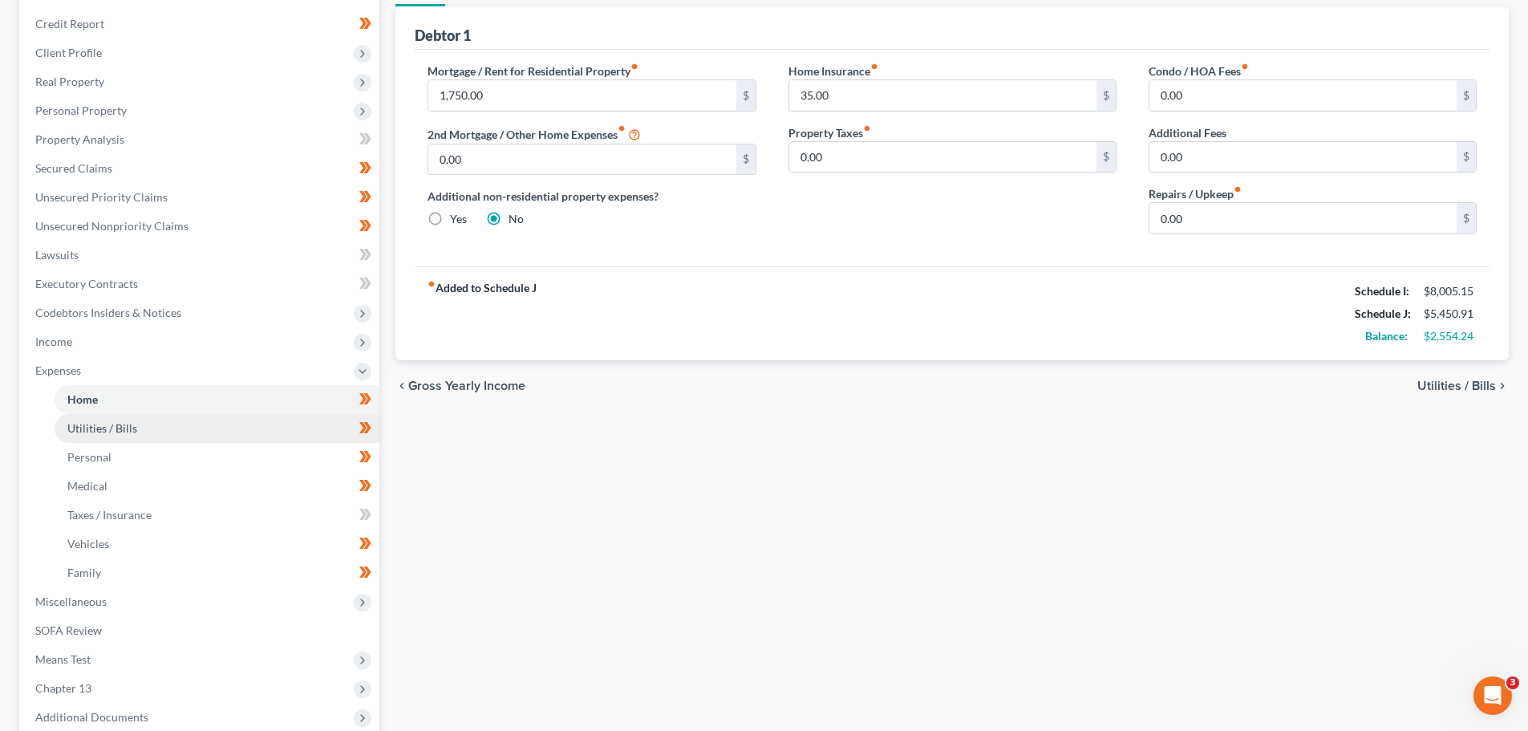
scroll to position [241, 0]
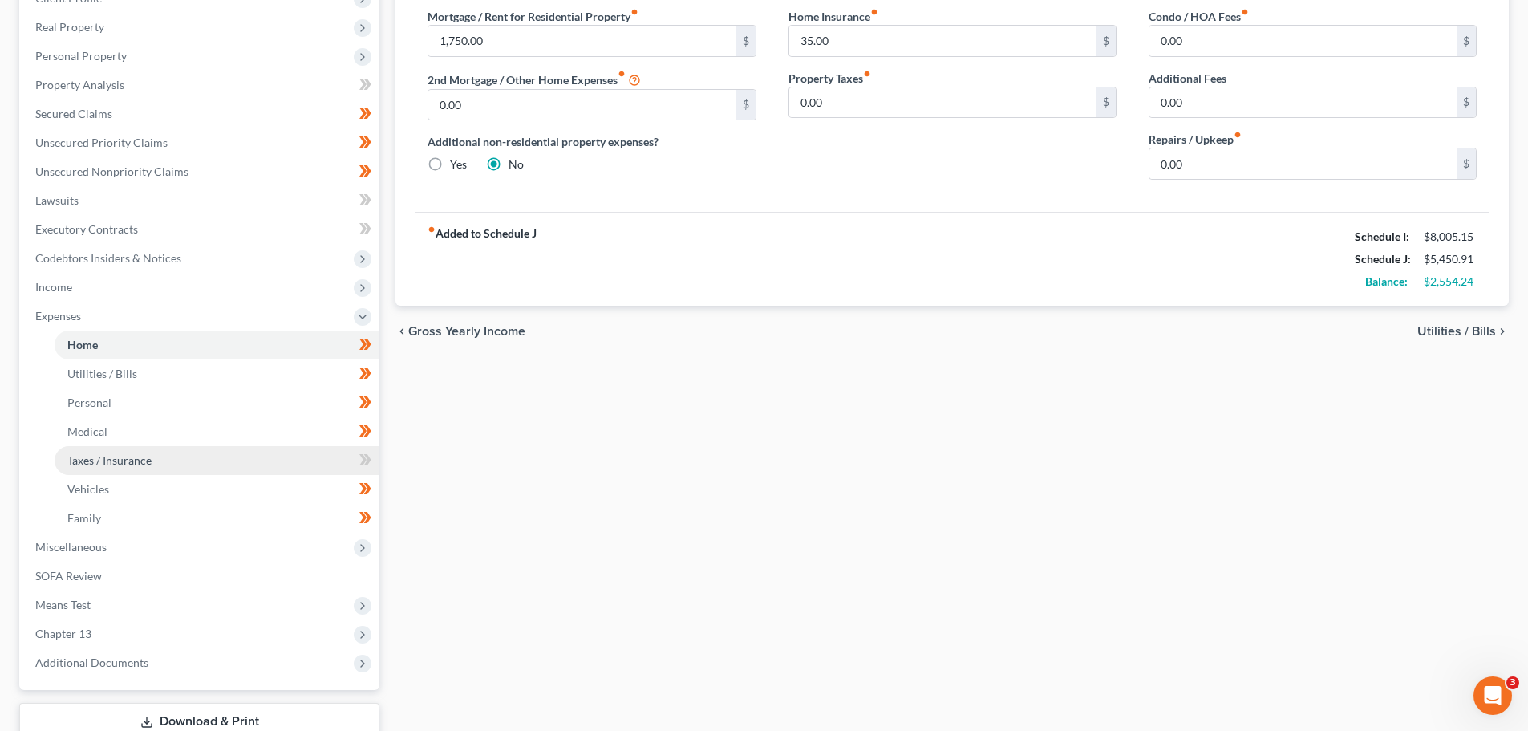
click at [117, 458] on span "Taxes / Insurance" at bounding box center [109, 460] width 84 height 14
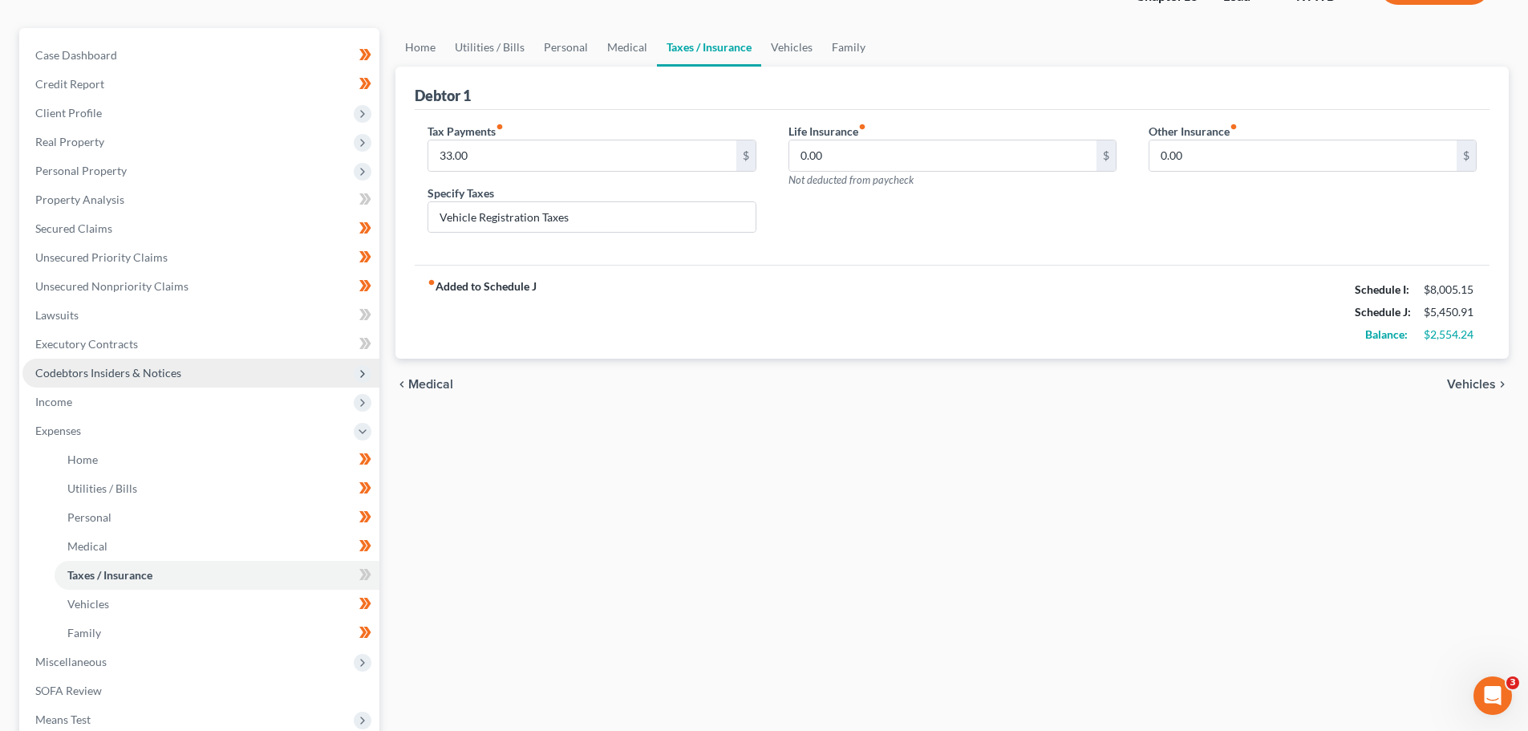
scroll to position [160, 0]
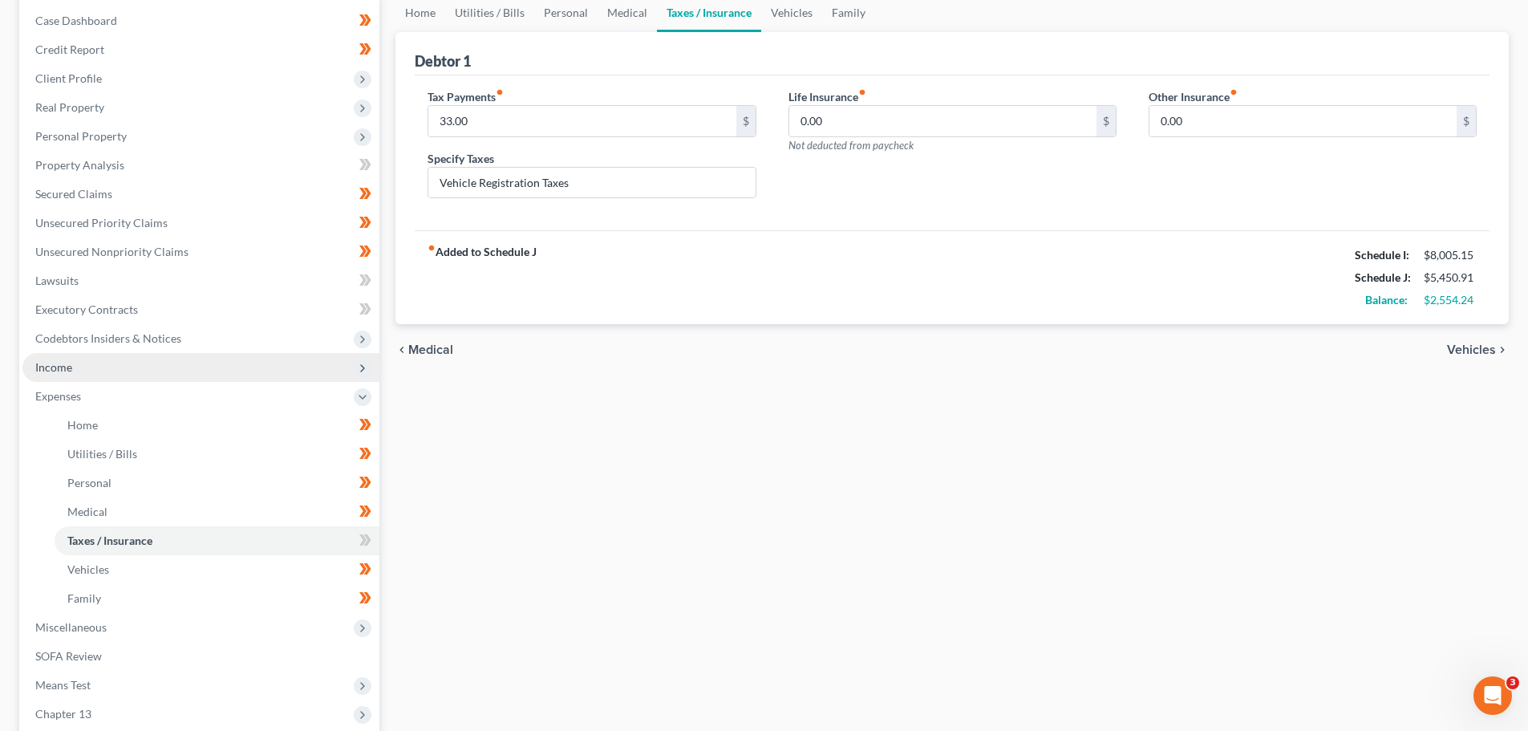
click at [57, 375] on span "Income" at bounding box center [200, 367] width 357 height 29
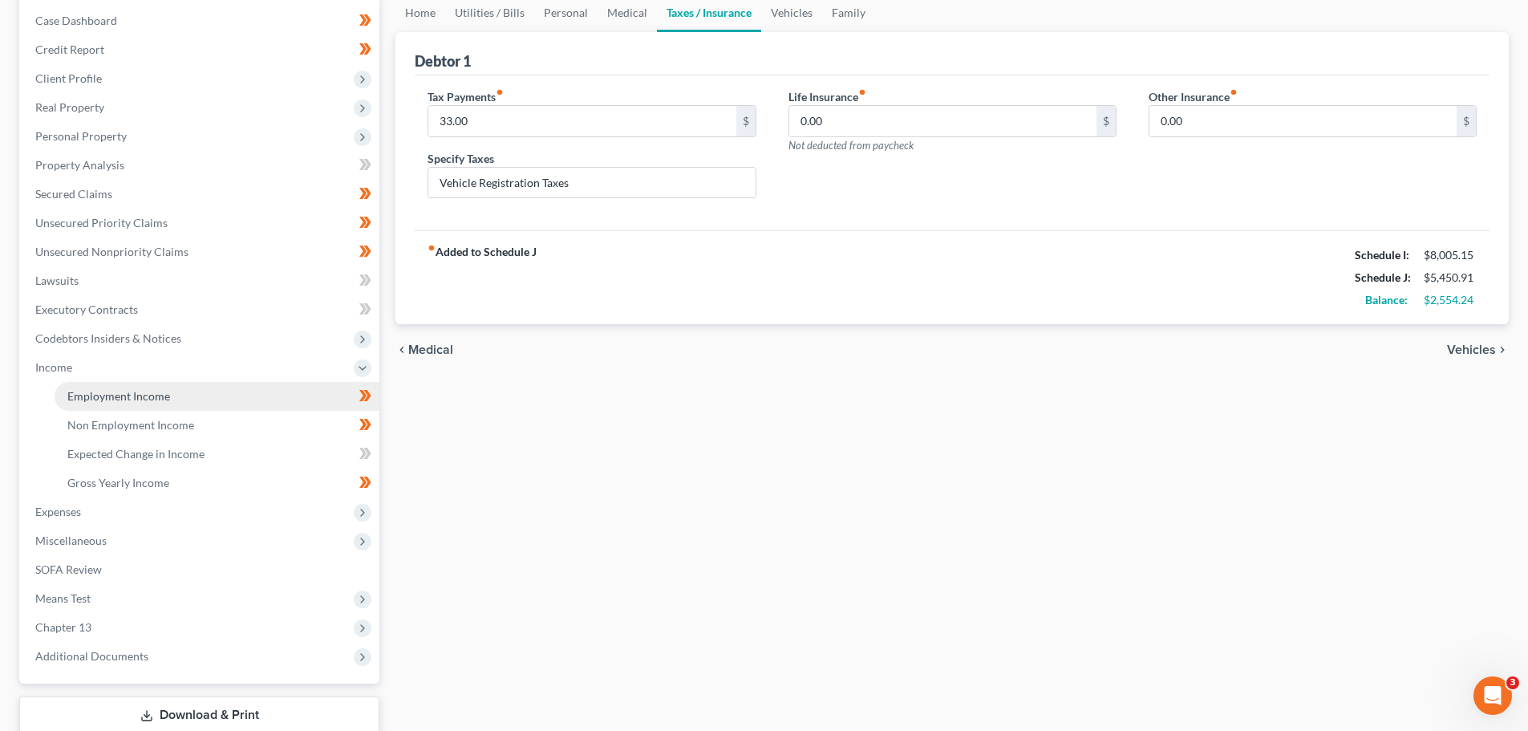
click at [118, 388] on link "Employment Income" at bounding box center [217, 396] width 325 height 29
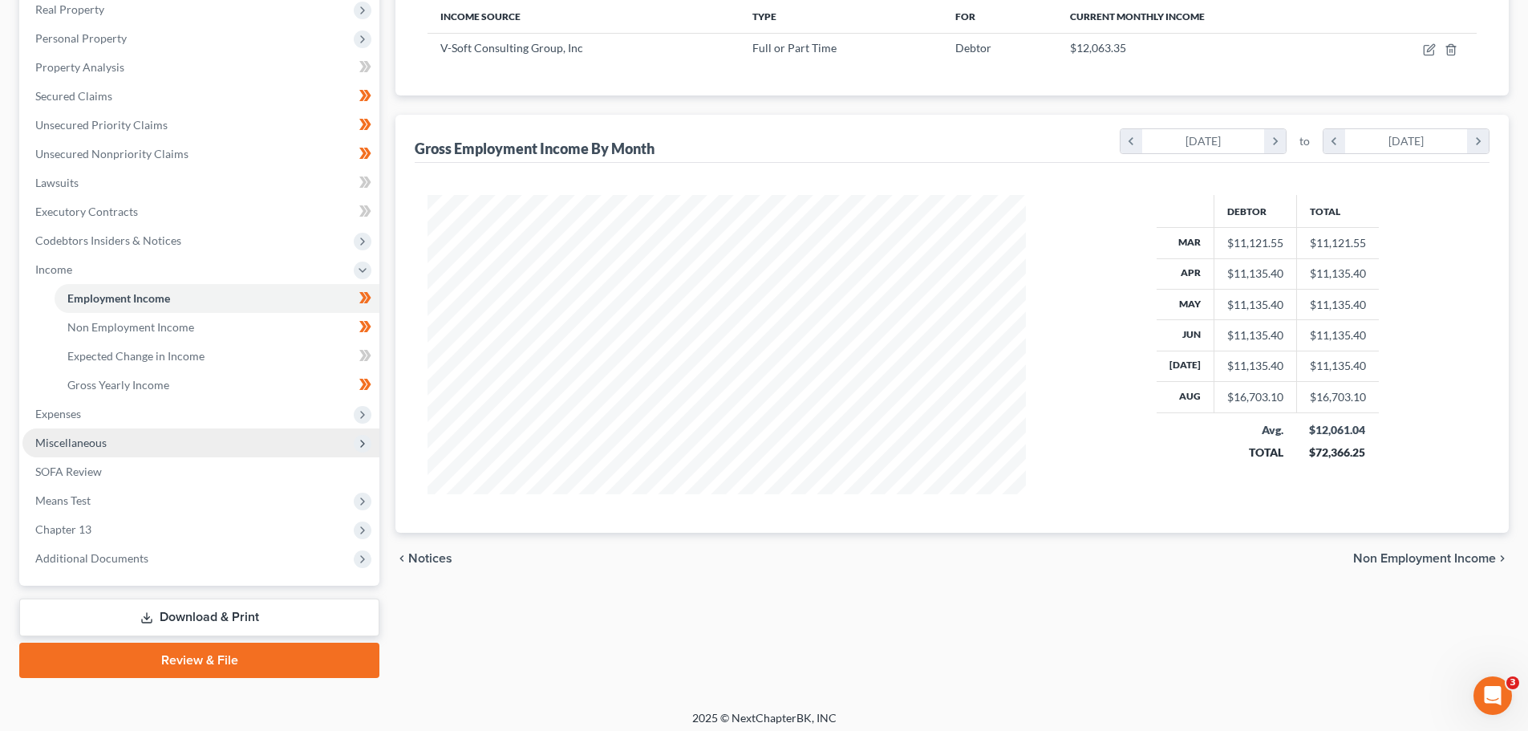
scroll to position [266, 0]
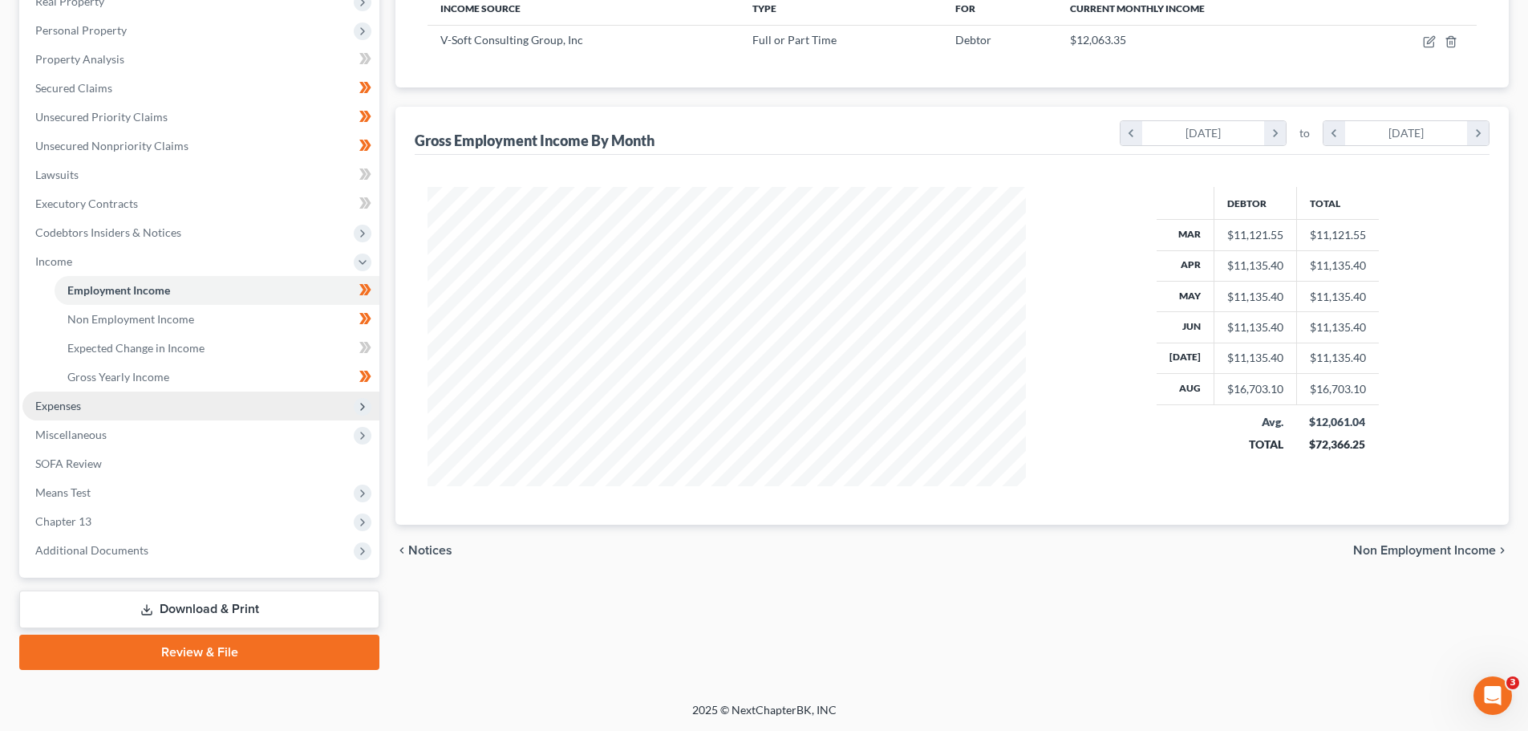
click at [78, 401] on span "Expenses" at bounding box center [58, 406] width 46 height 14
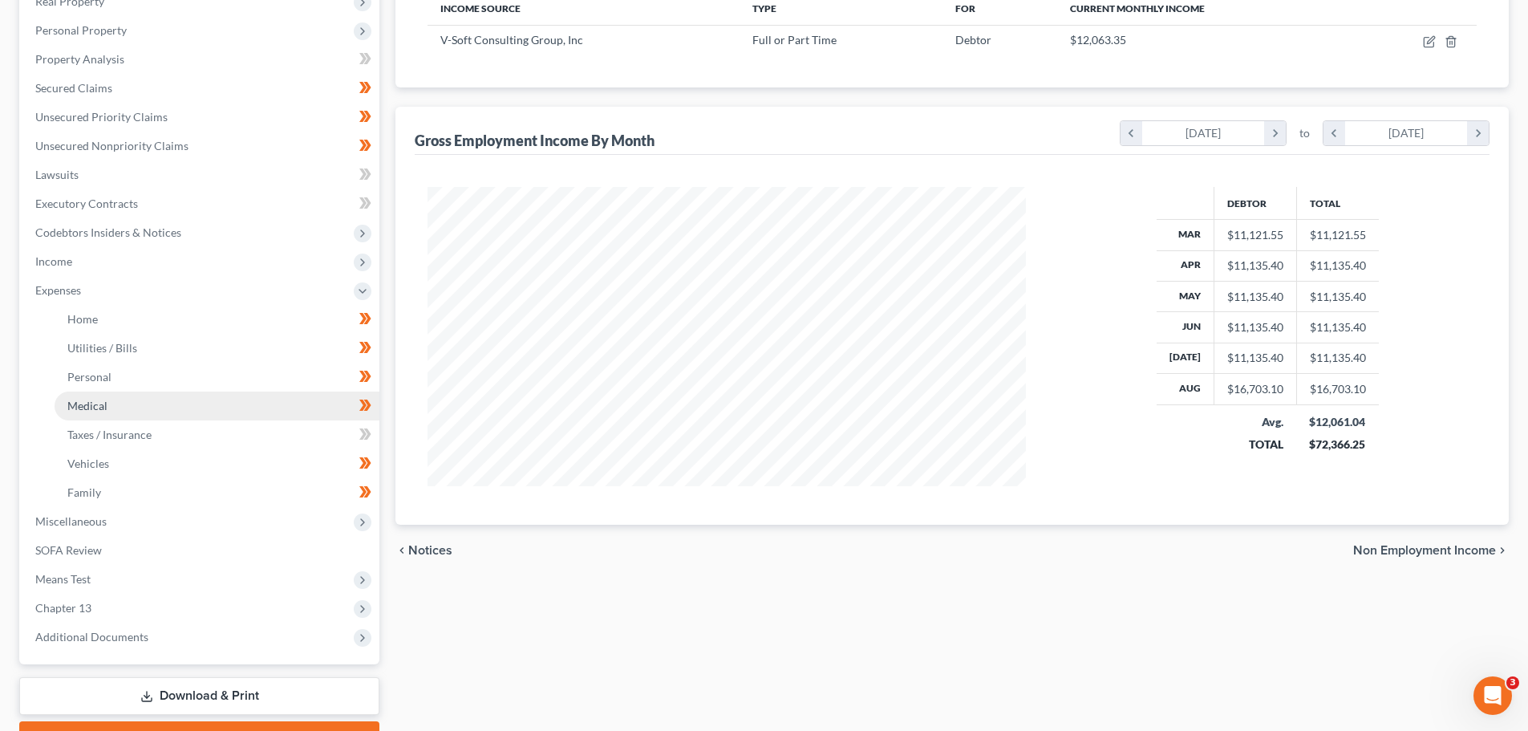
click at [89, 400] on span "Medical" at bounding box center [87, 406] width 40 height 14
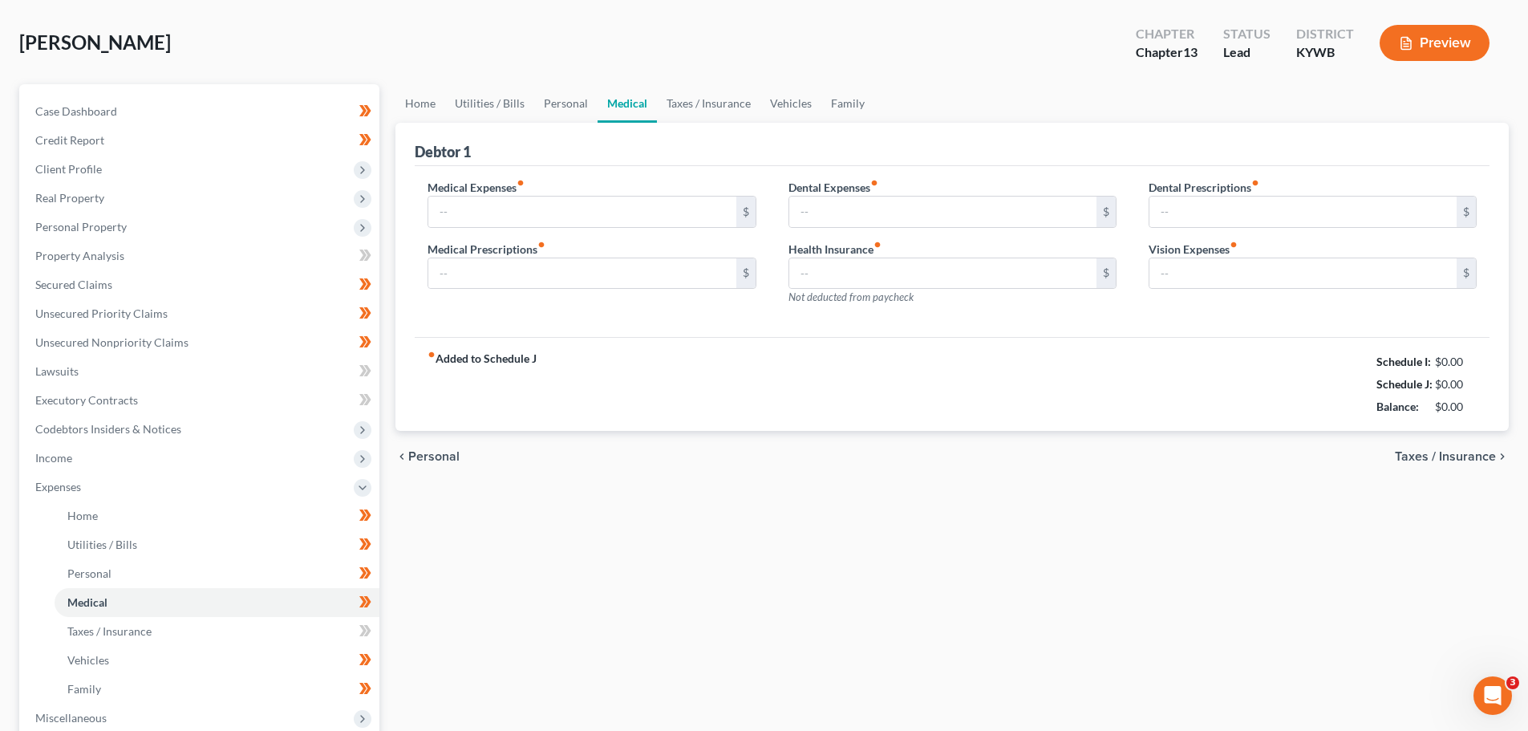
type input "100.00"
type input "50.00"
type input "0.00"
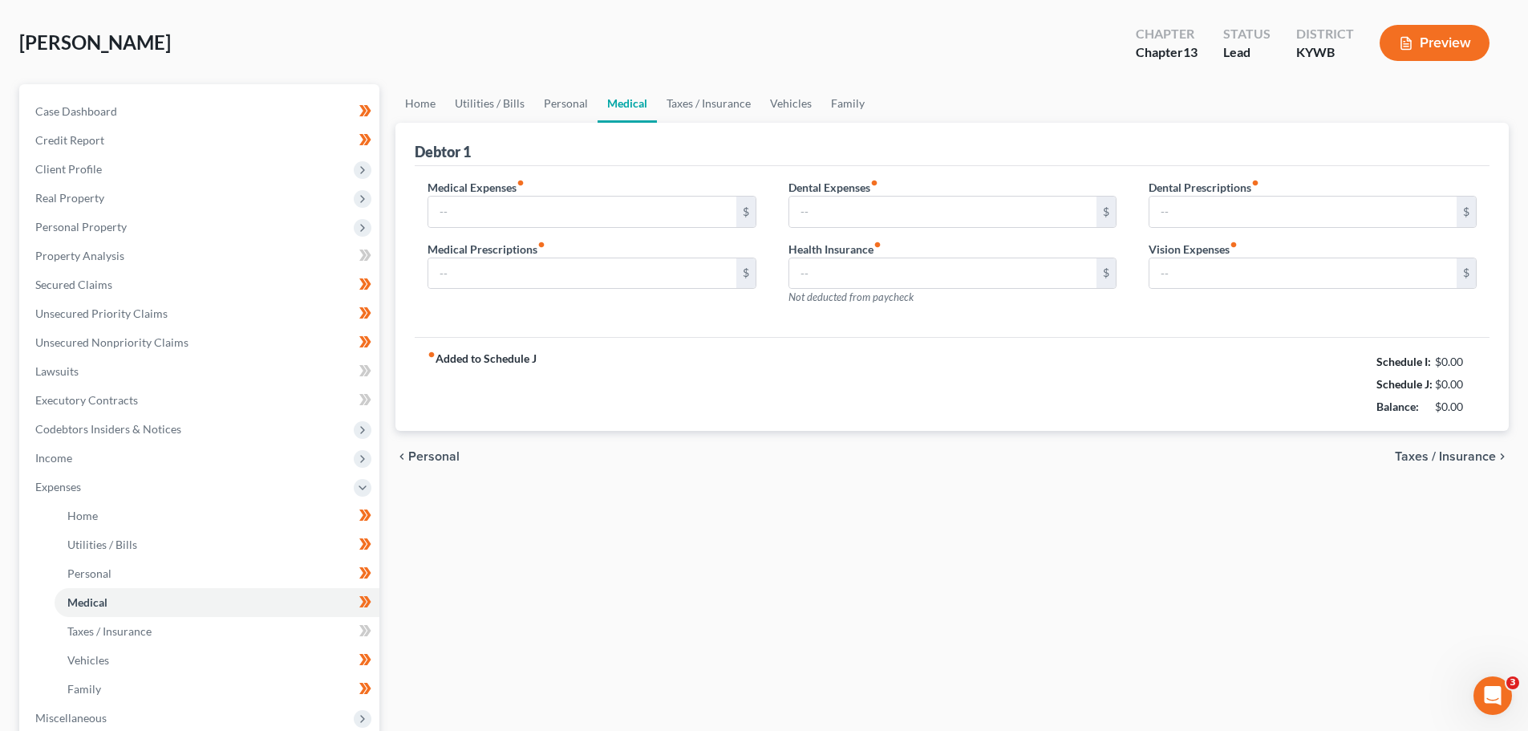
type input "0.00"
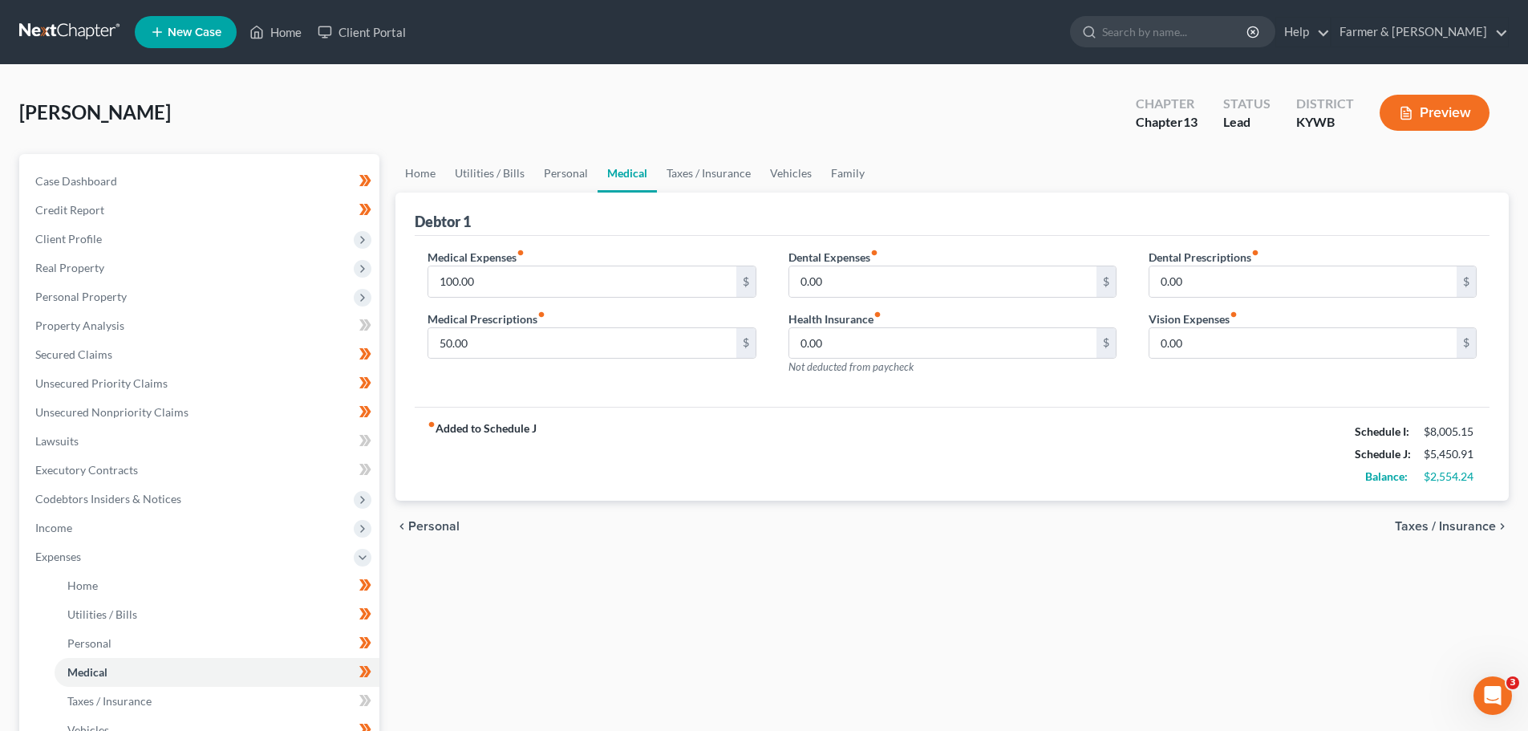
click at [390, 450] on div "Home Utilities / Bills Personal Medical Taxes / Insurance Vehicles Family Debto…" at bounding box center [953, 588] width 1130 height 869
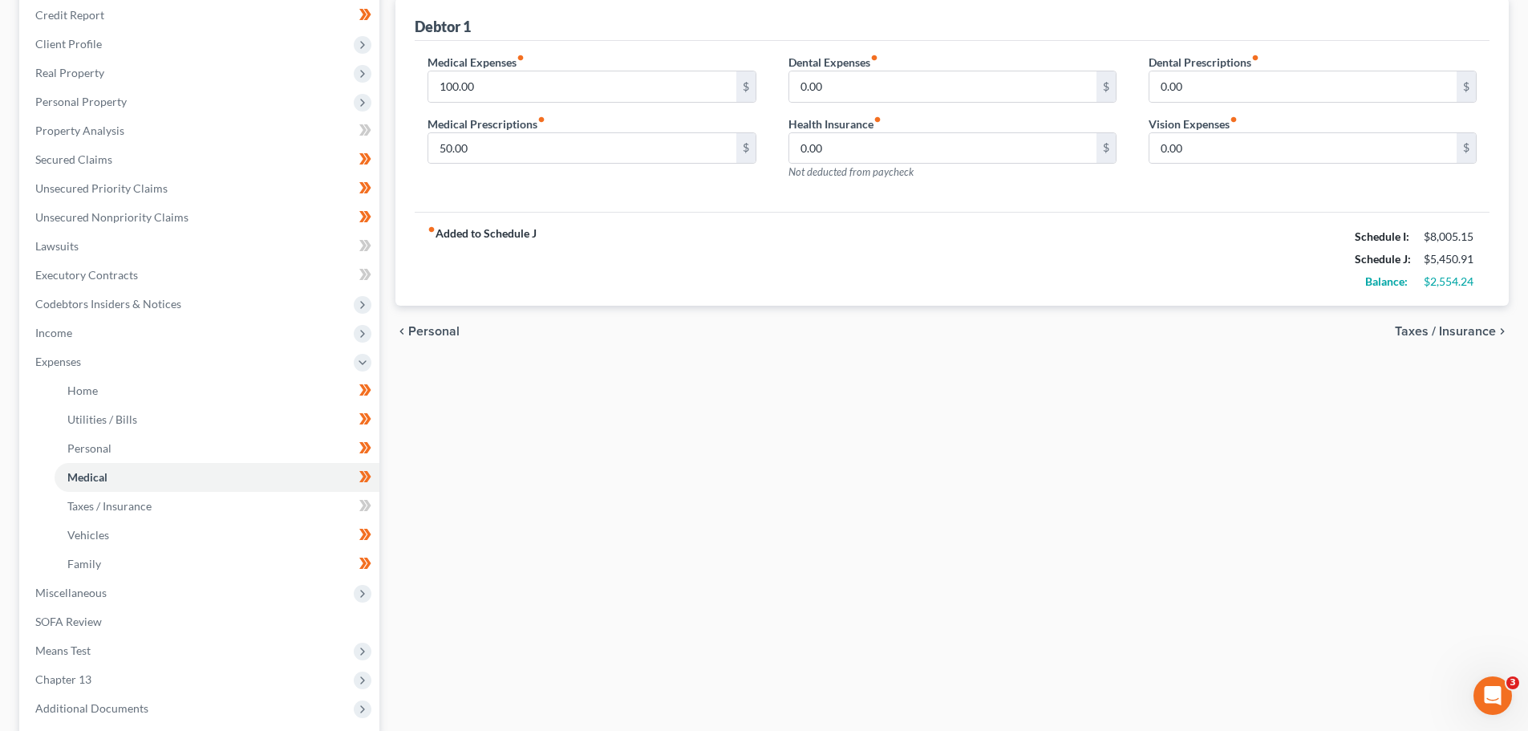
scroll to position [321, 0]
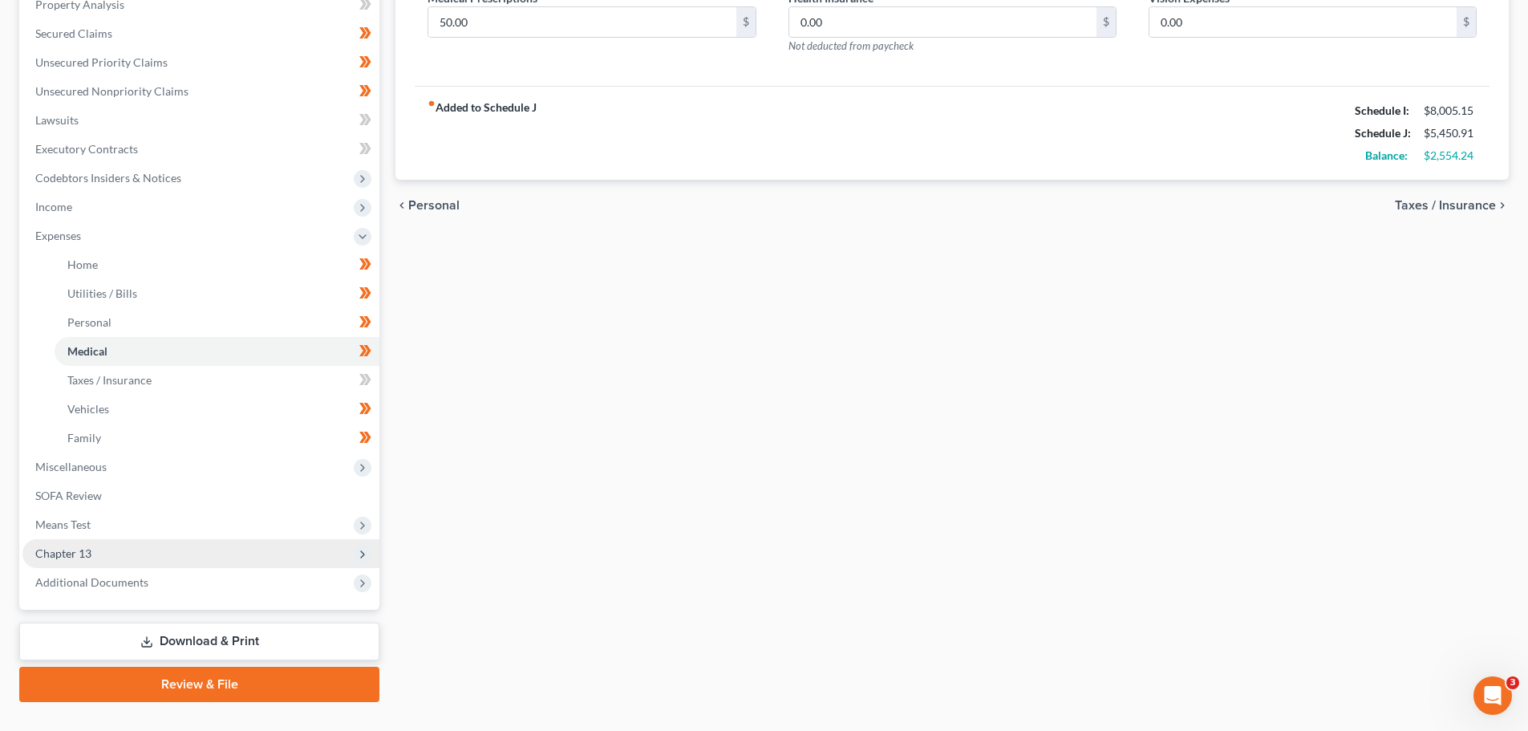
click at [367, 555] on icon at bounding box center [362, 554] width 13 height 13
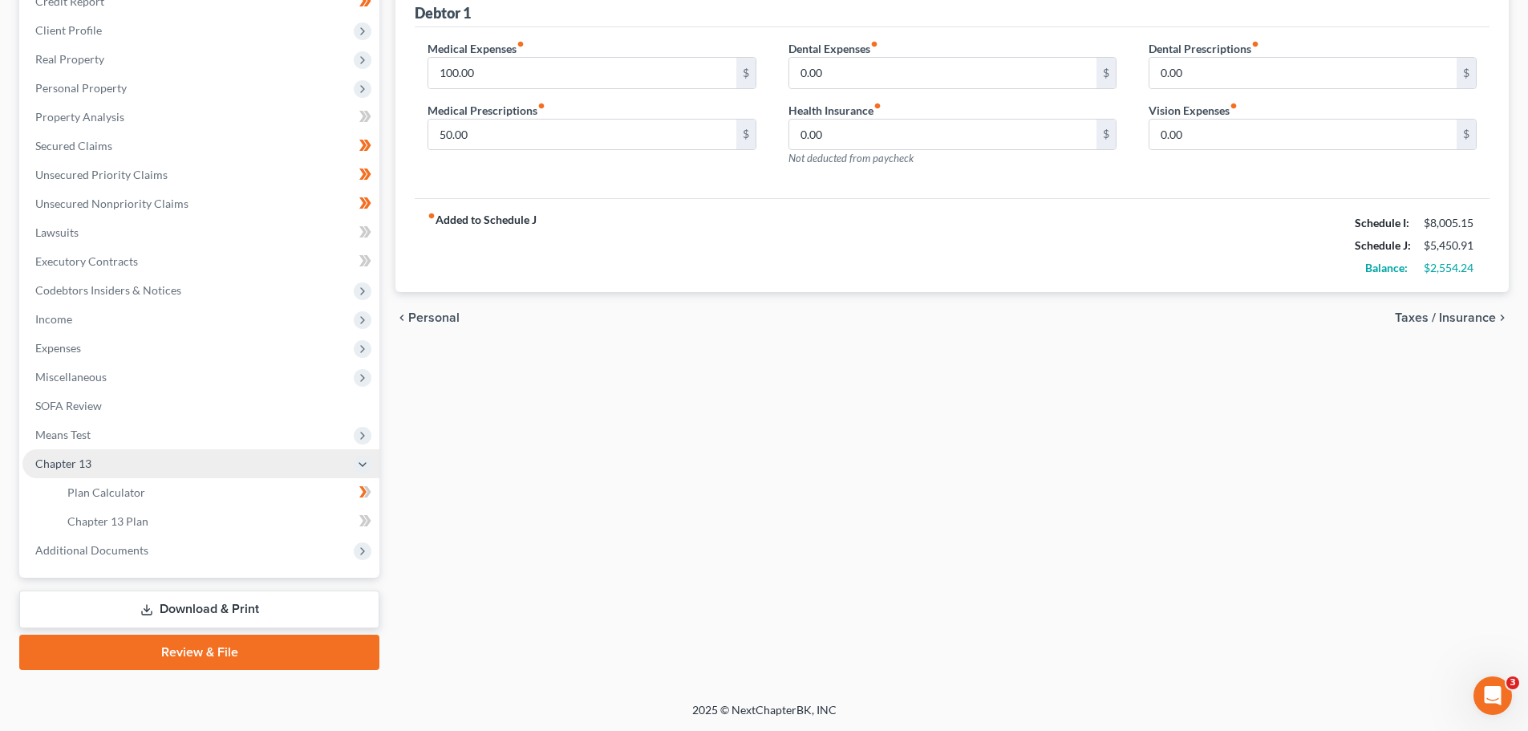
scroll to position [209, 0]
click at [133, 497] on span "Plan Calculator" at bounding box center [106, 492] width 78 height 14
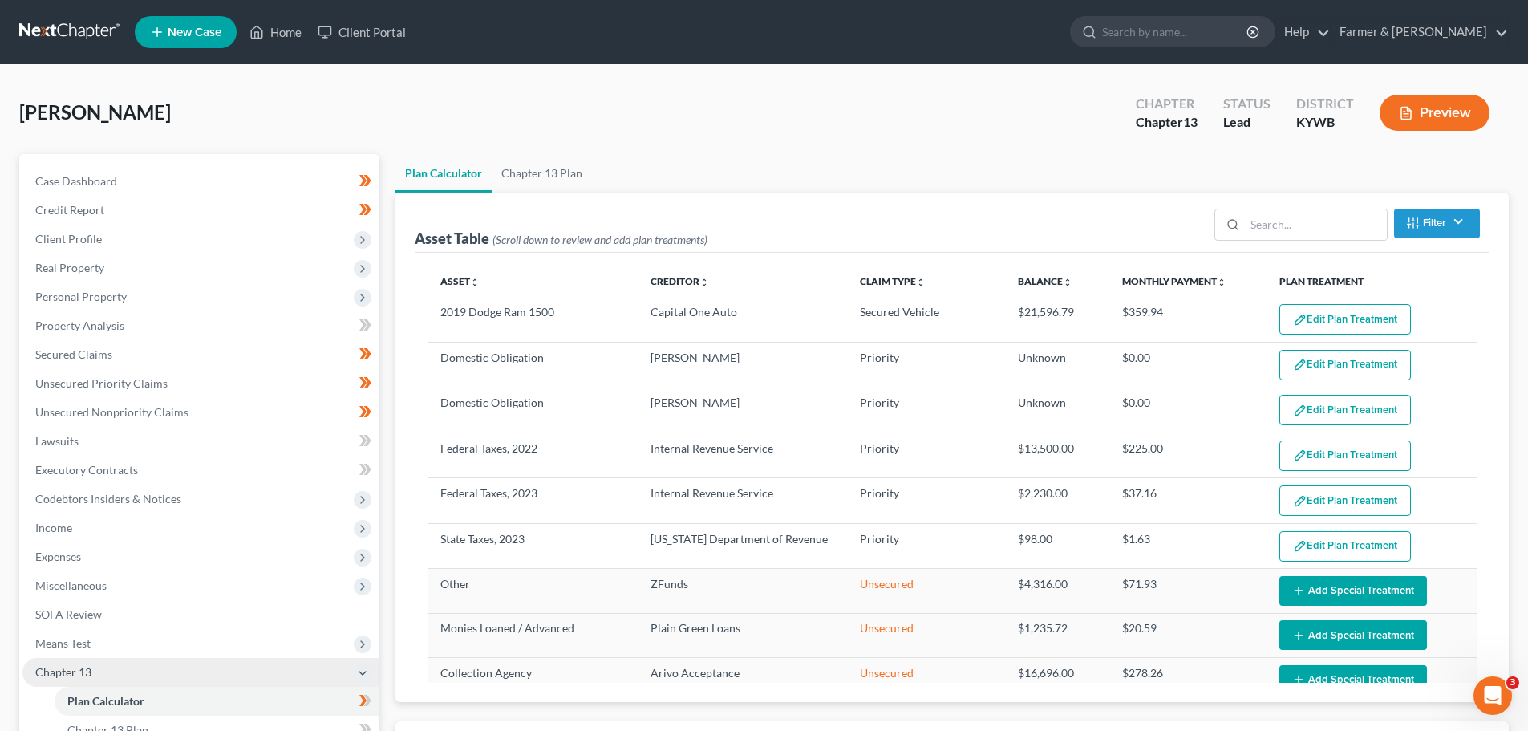
select select "59"
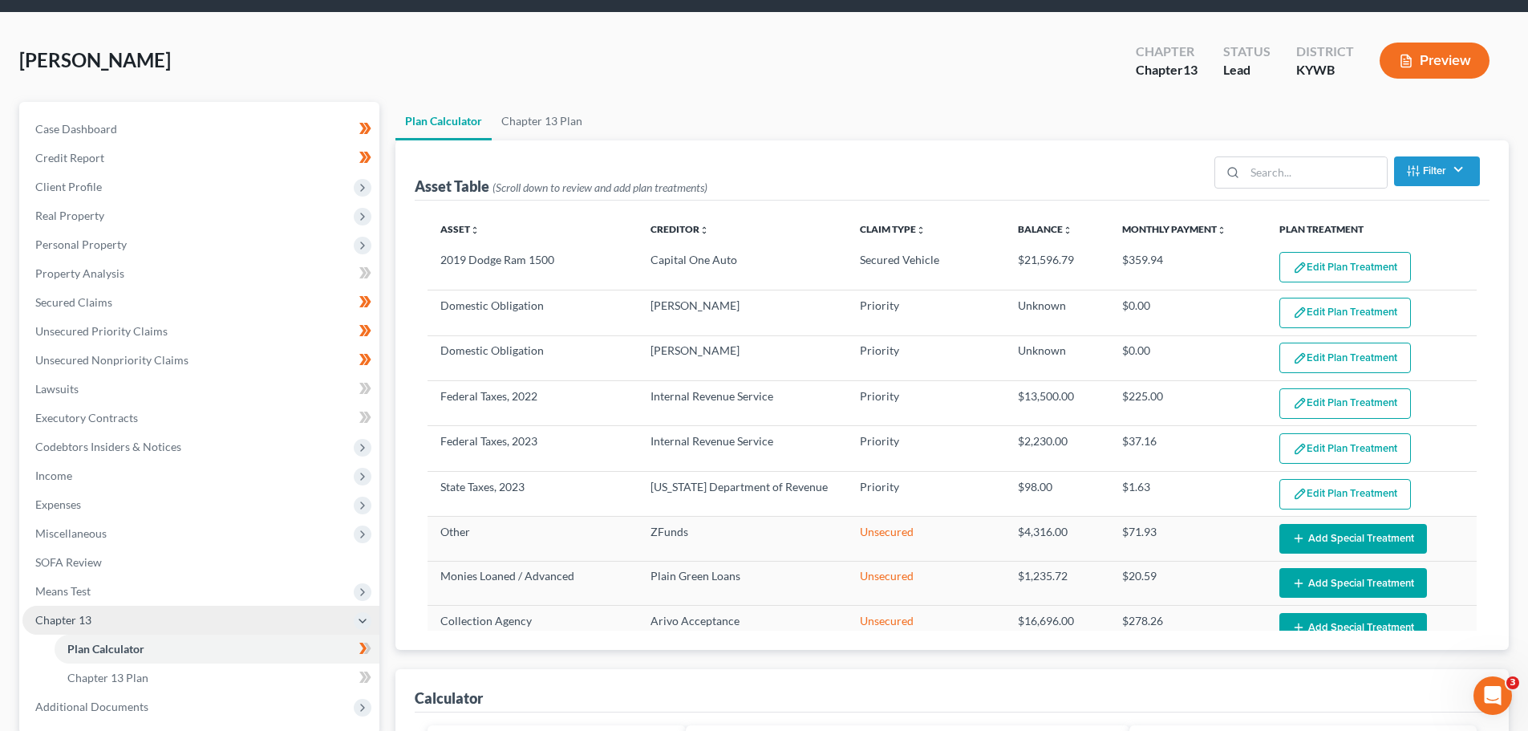
scroll to position [80, 0]
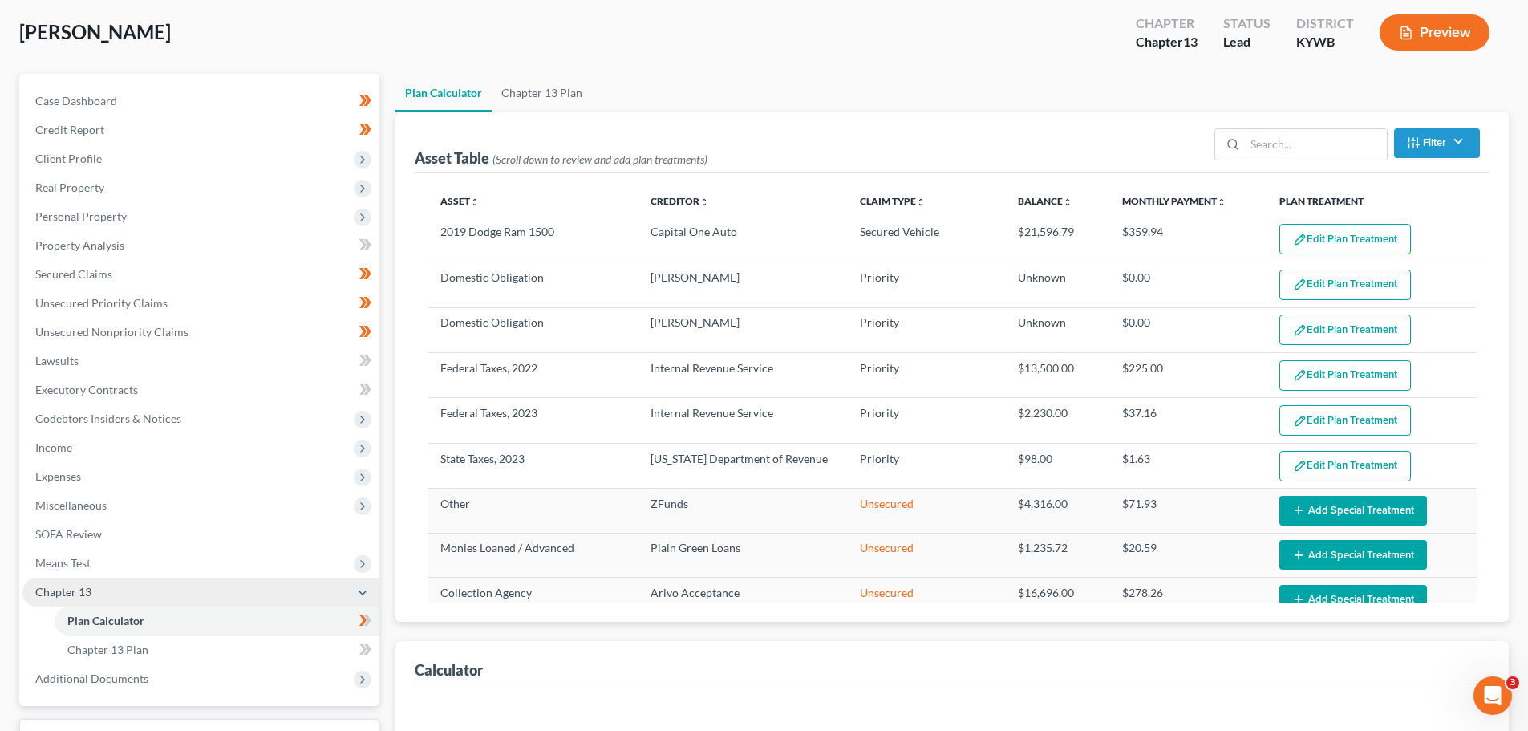
select select "59"
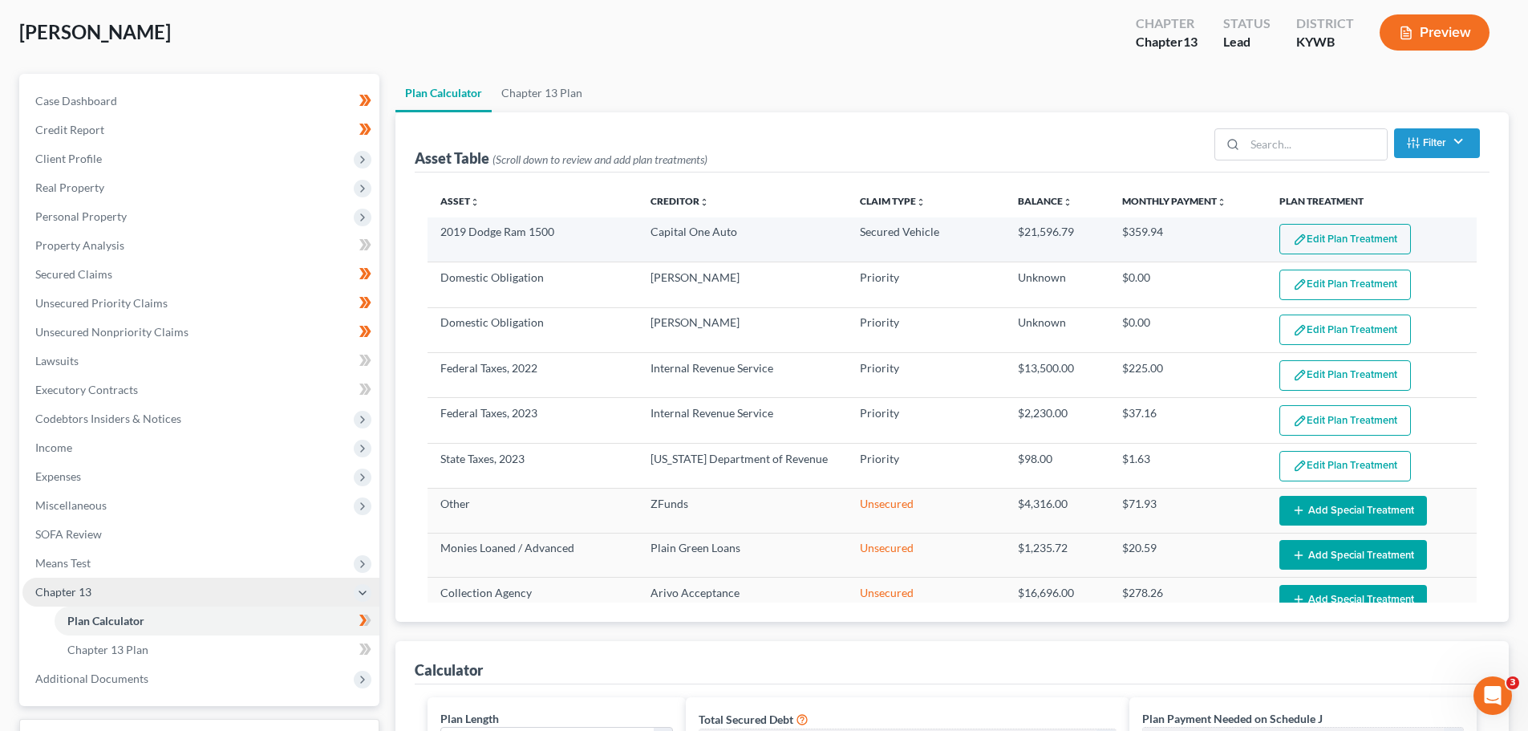
click at [1303, 241] on button "Edit Plan Treatment" at bounding box center [1346, 239] width 132 height 30
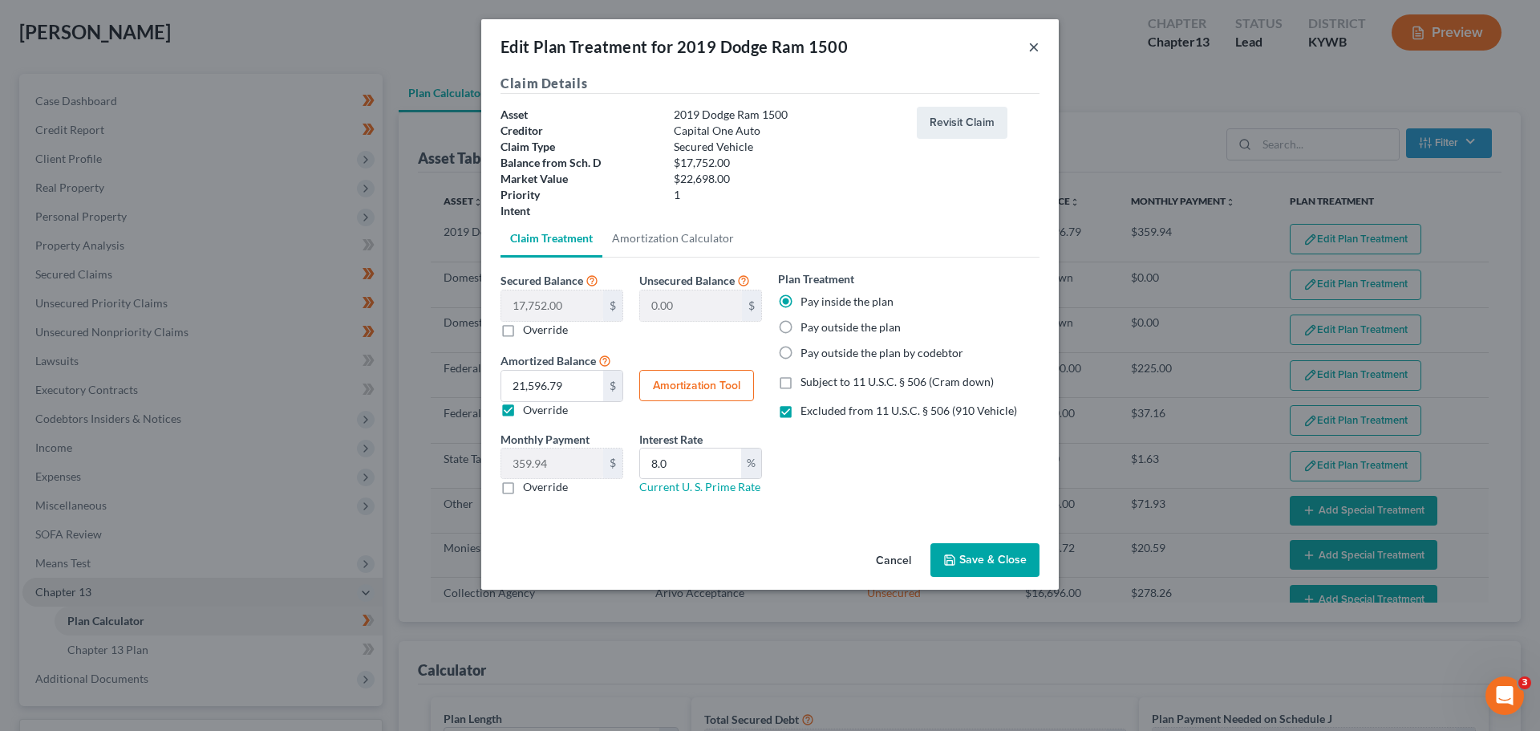
click at [1036, 44] on button "×" at bounding box center [1034, 46] width 11 height 19
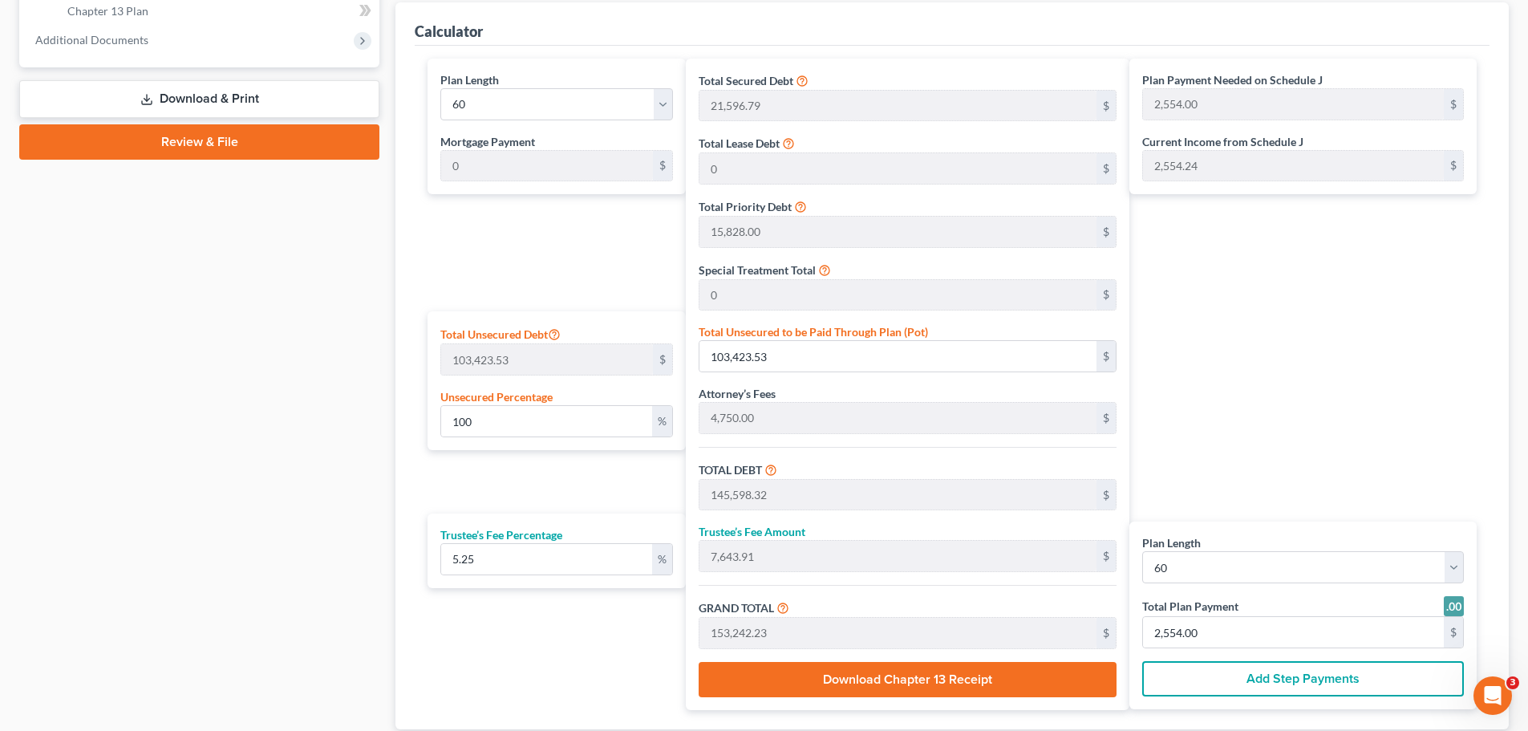
scroll to position [722, 0]
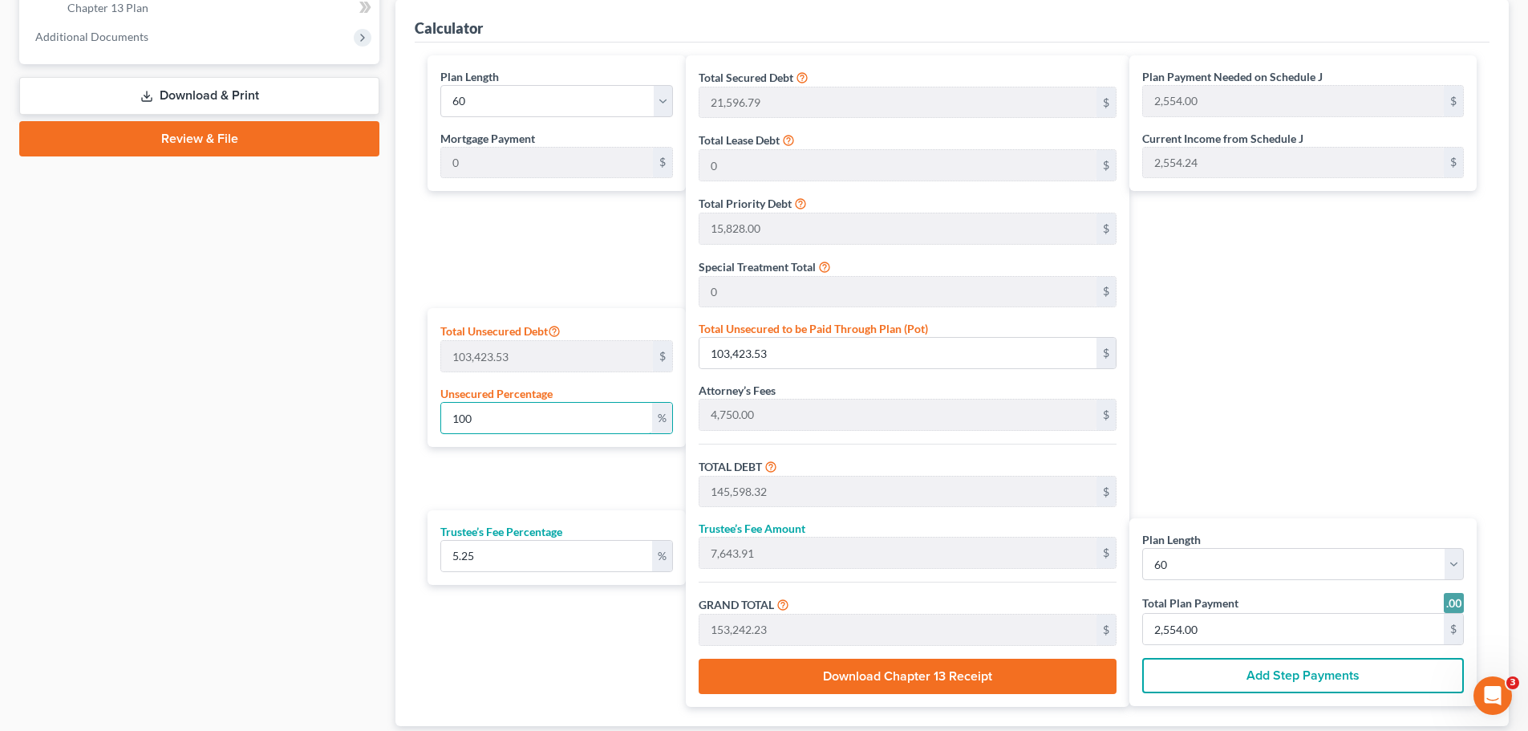
drag, startPoint x: 520, startPoint y: 412, endPoint x: 384, endPoint y: 404, distance: 135.9
click at [384, 404] on div "Petition Navigation Case Dashboard Payments Invoices Payments Payments Credit R…" at bounding box center [764, 104] width 1506 height 1345
type input "7"
type input "7,239.64"
type input "49,414.43"
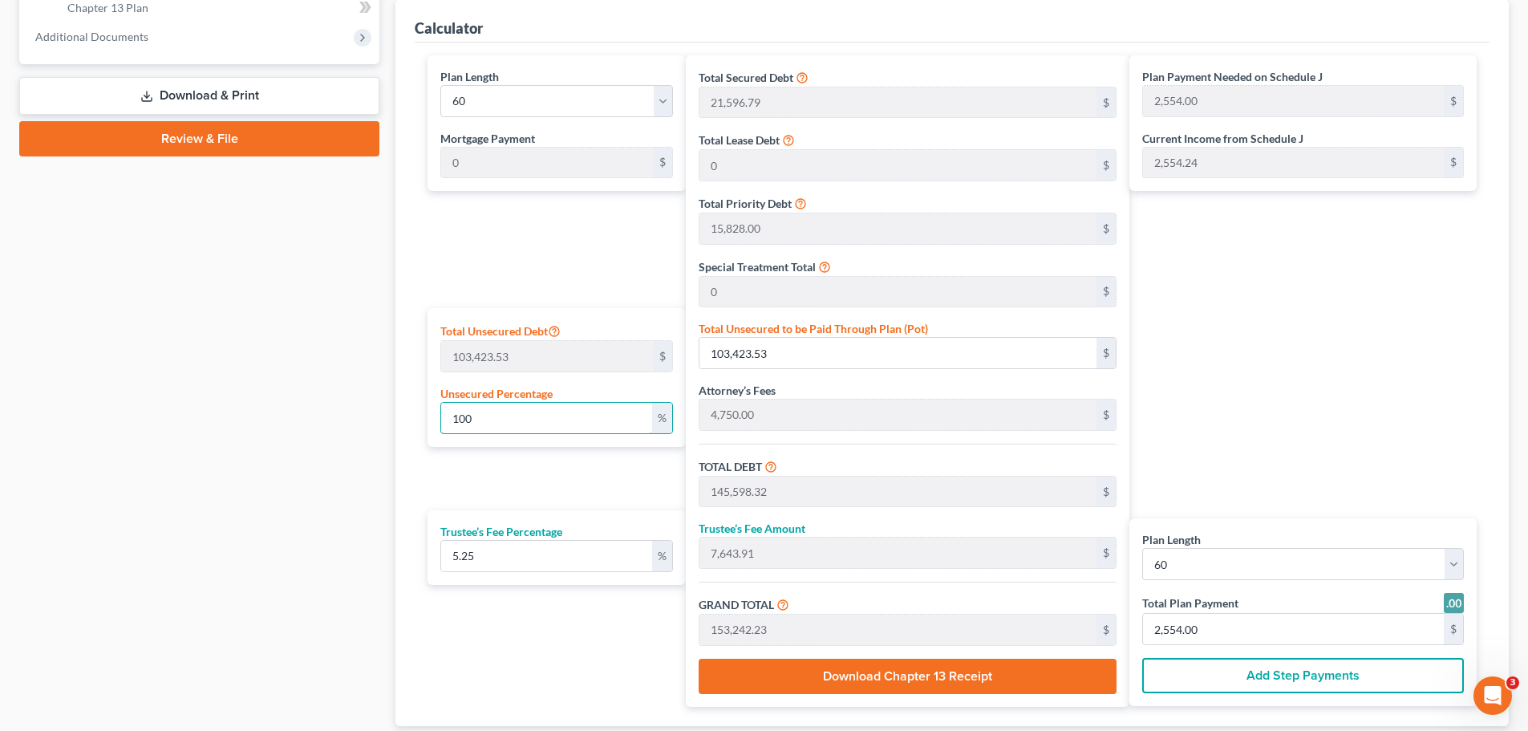
type input "2,594.25"
type input "52,008.69"
type input "867.00"
type input "75"
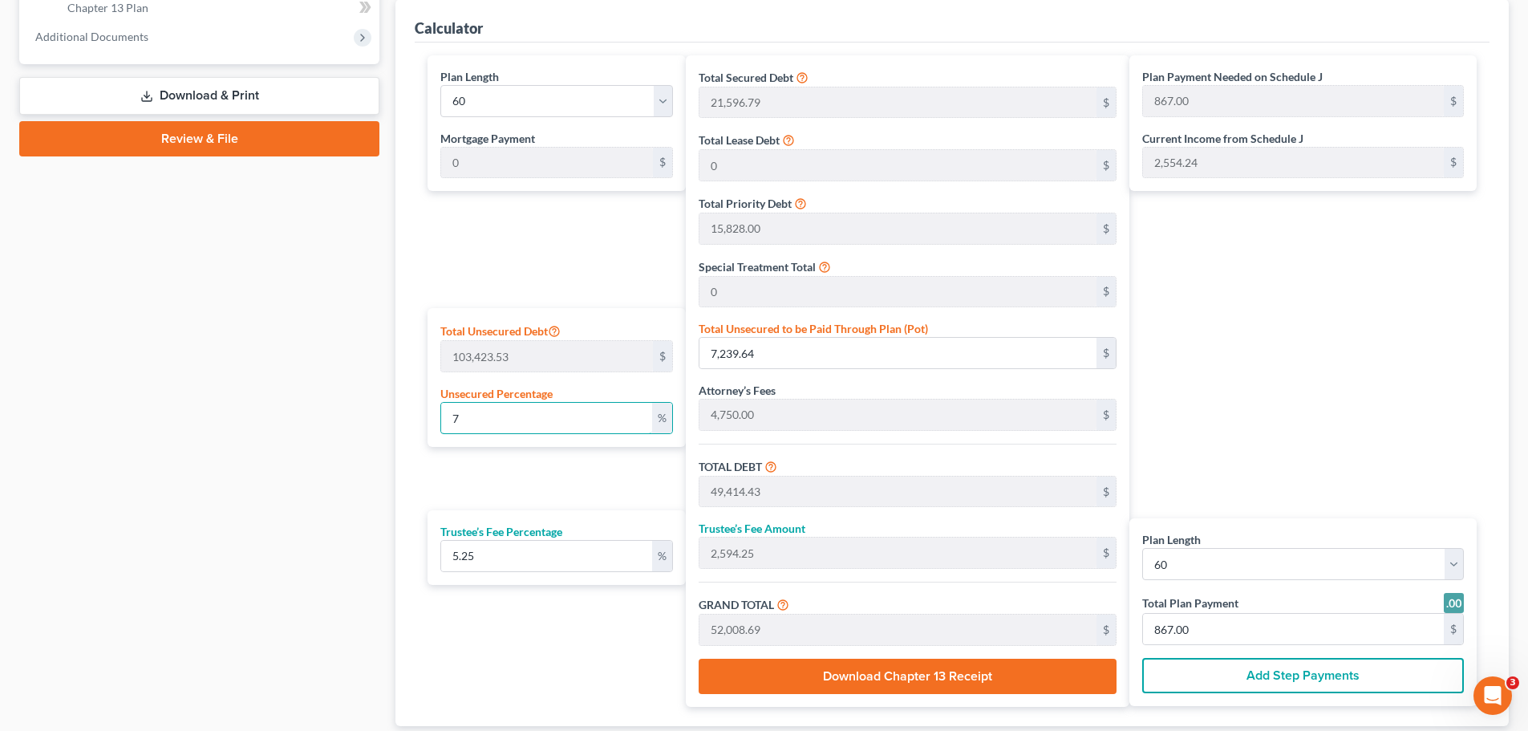
type input "77,567.64"
type input "119,742.43"
type input "6,286.47"
type input "126,028.91"
type input "2,100.00"
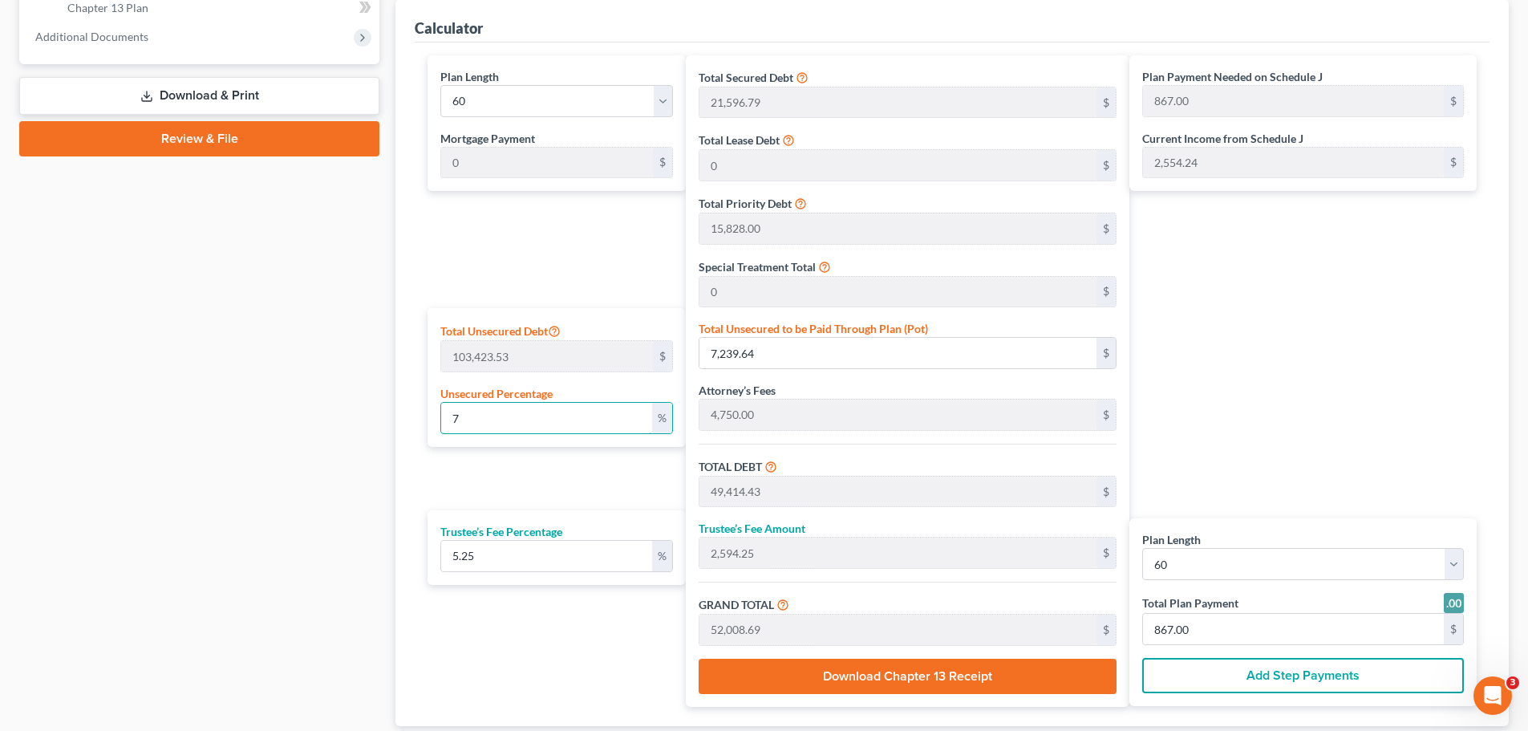
type input "2,100.00"
type input "7"
type input "7,239.64"
type input "49,414.43"
type input "2,594.25"
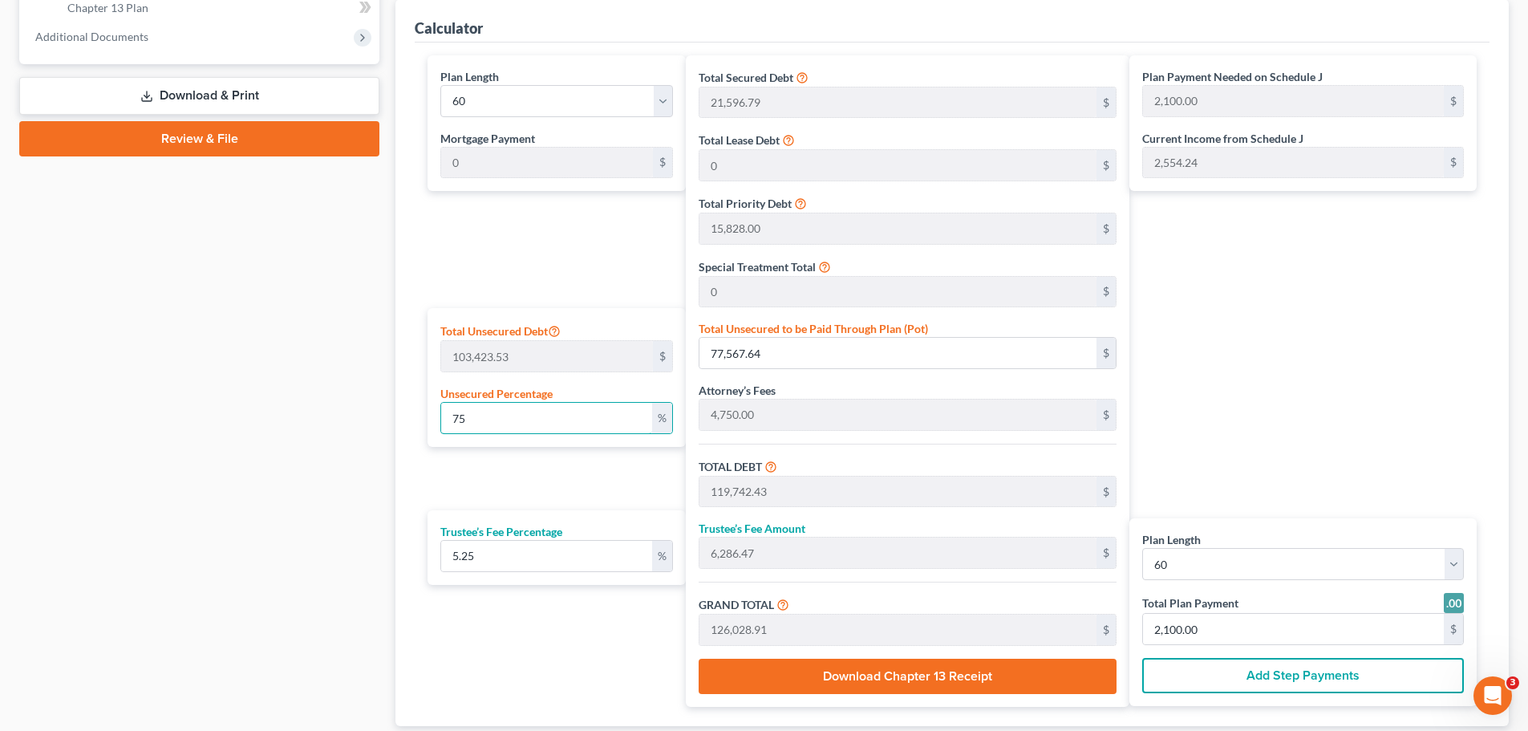
type input "52,008.69"
type input "867.00"
type input "42,174.79"
type input "2,214.17"
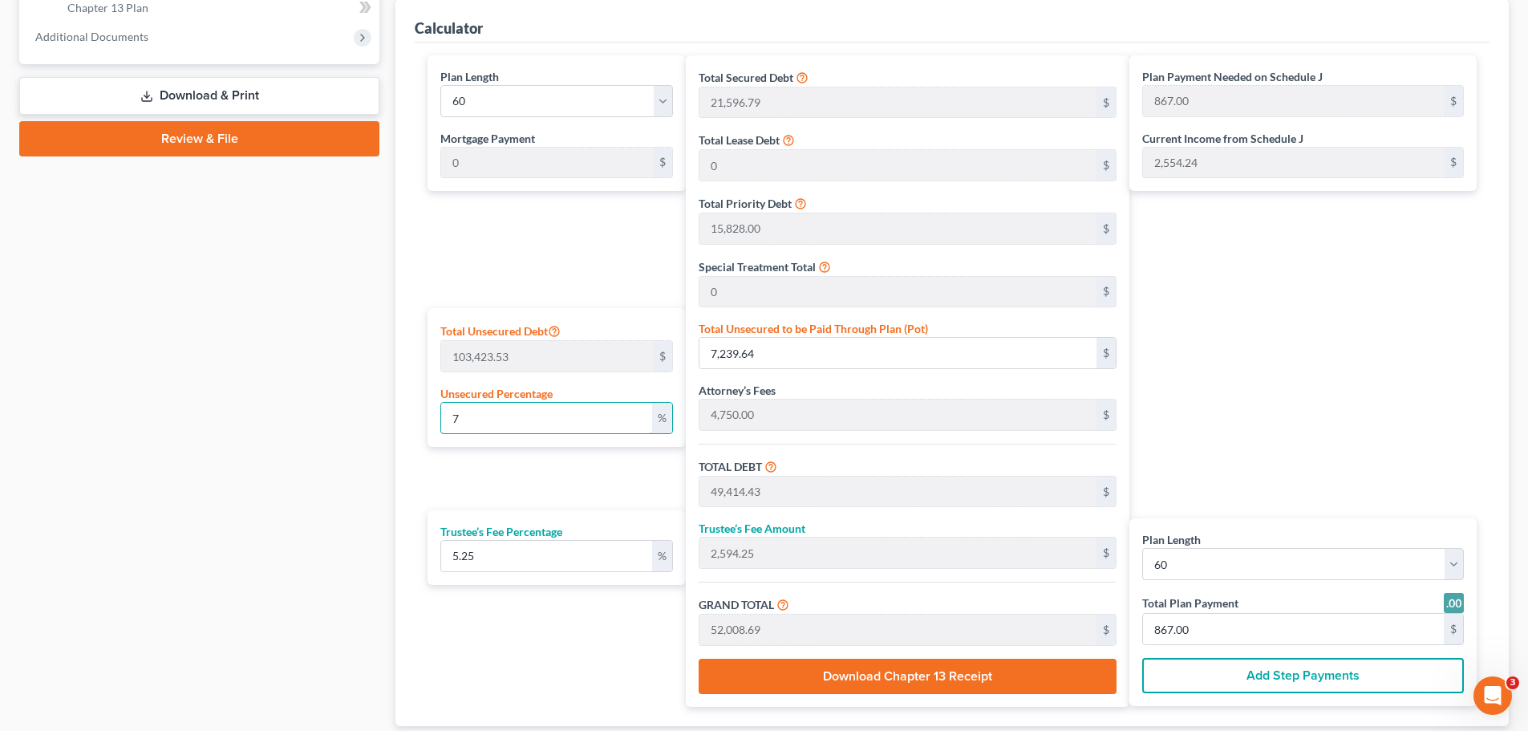
type input "44,388.96"
type input "740.00"
type input "5"
type input "5,171.17"
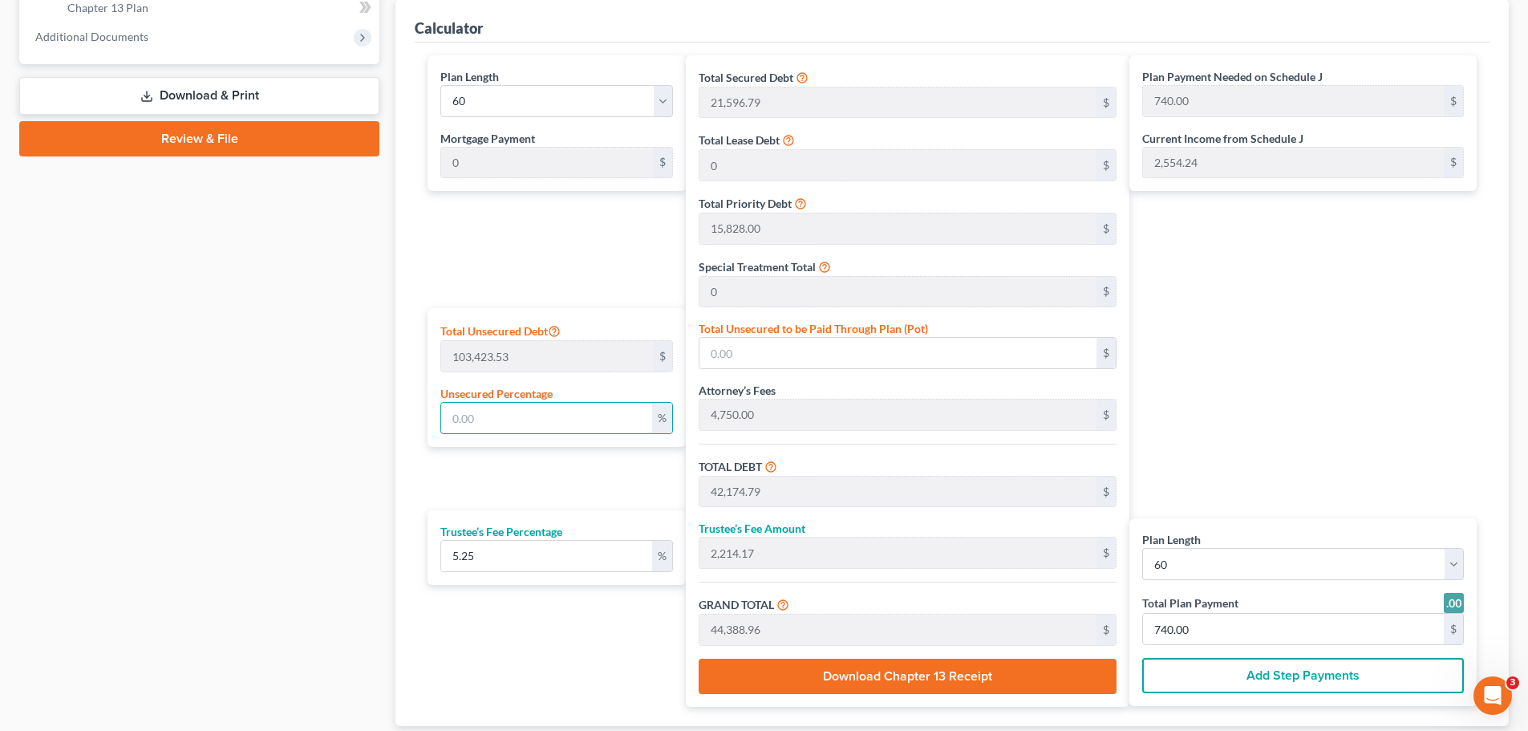
type input "47,345.96"
type input "2,485.66"
type input "49,831.62"
type input "831.00"
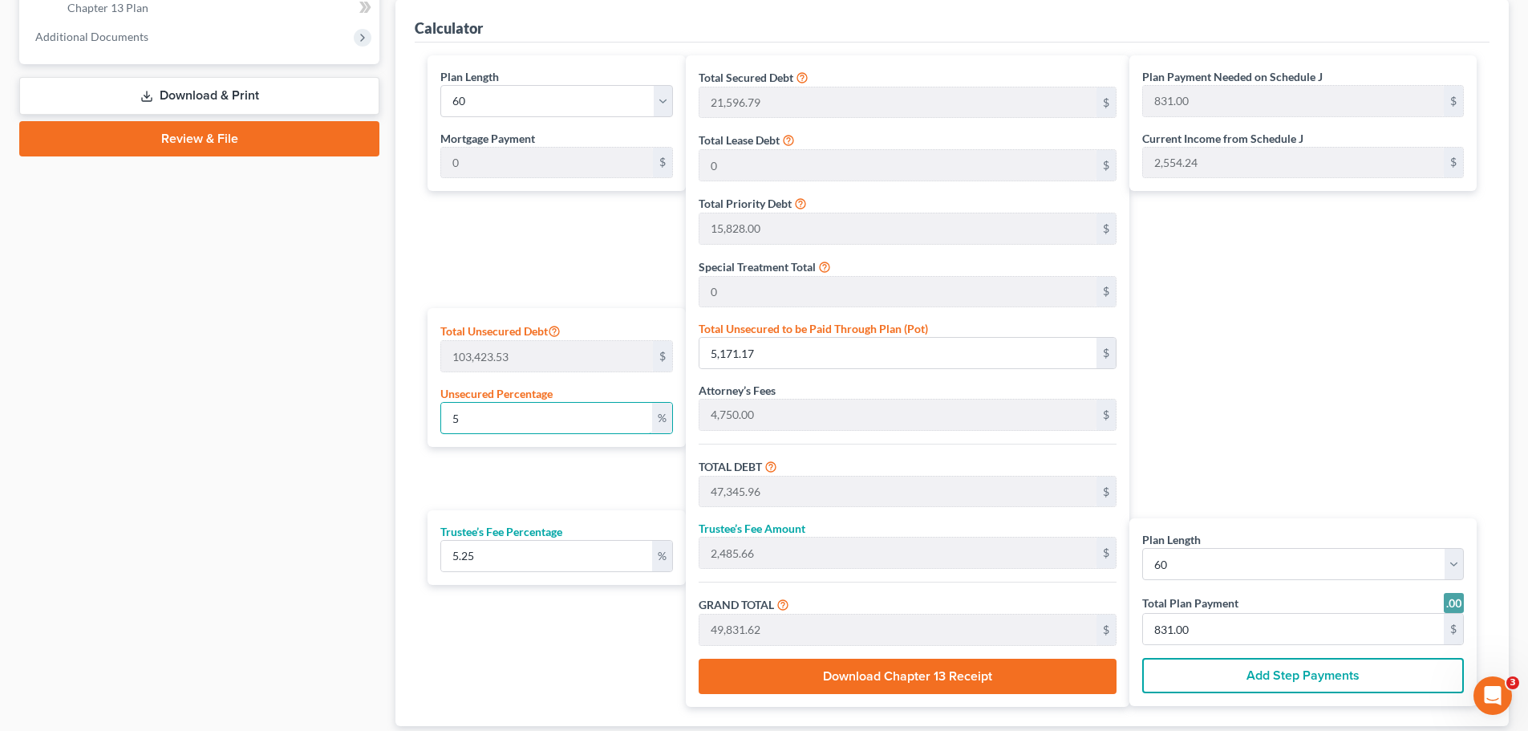
type input "50"
type input "51,711.76"
type input "93,886.55"
type input "4,929.04"
type input "98,815.59"
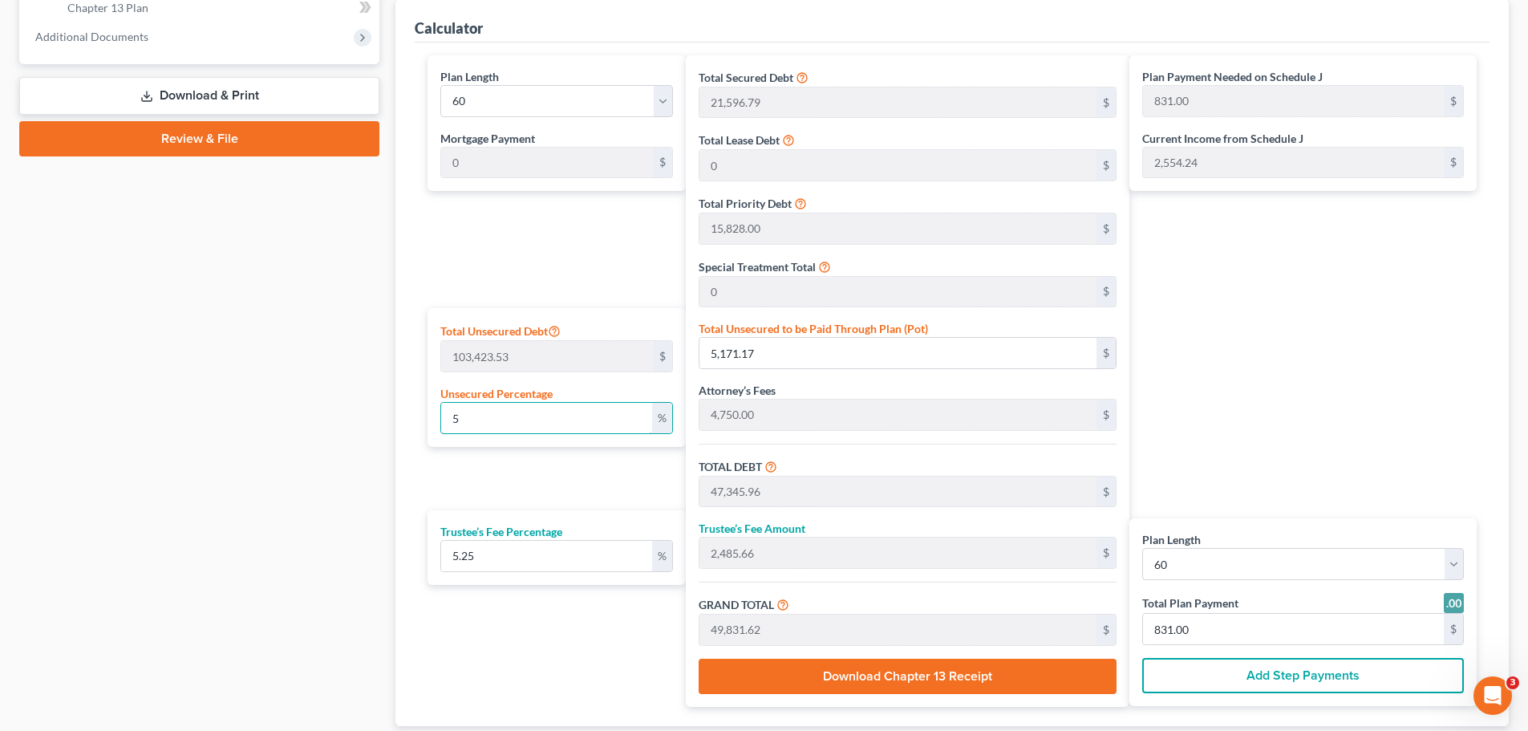
type input "1,647.00"
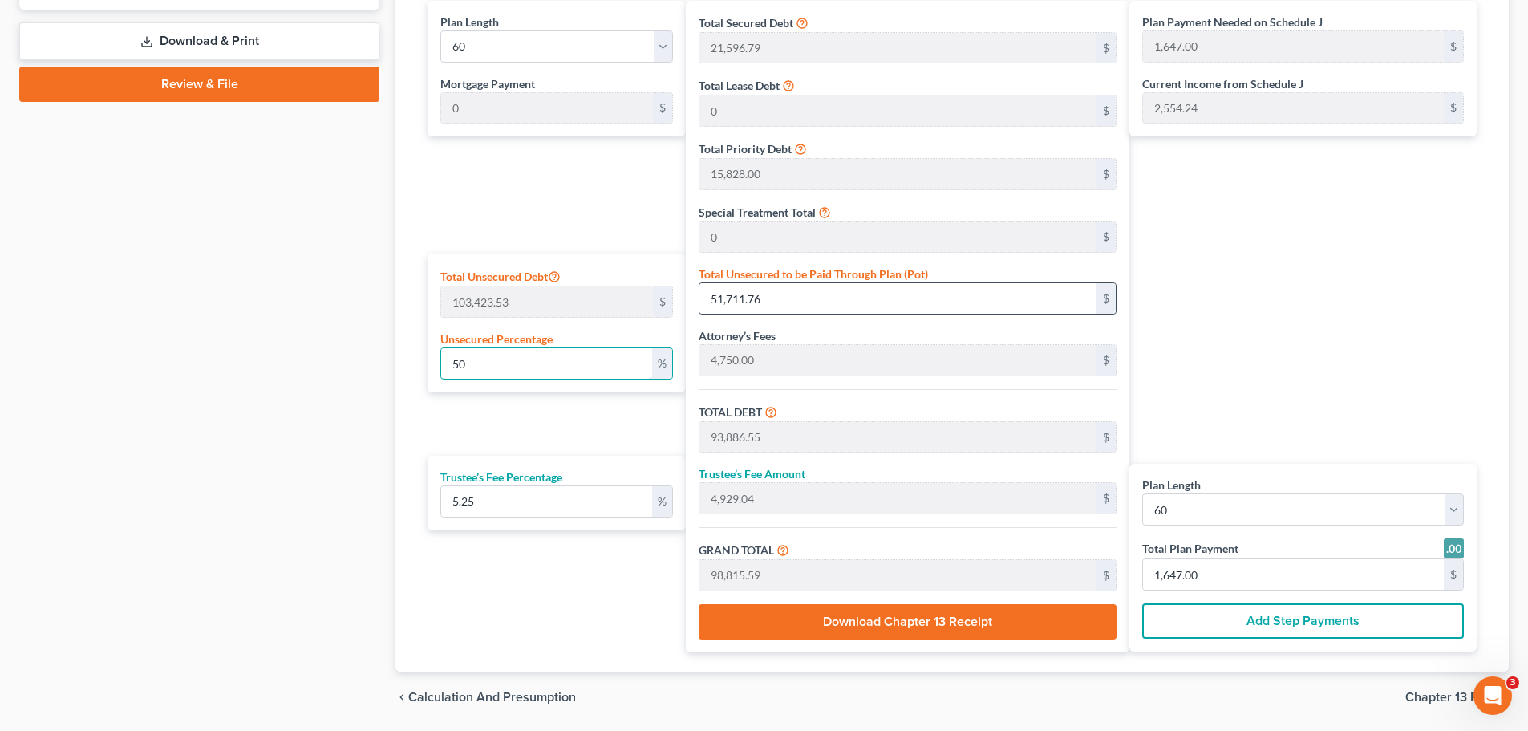
scroll to position [802, 0]
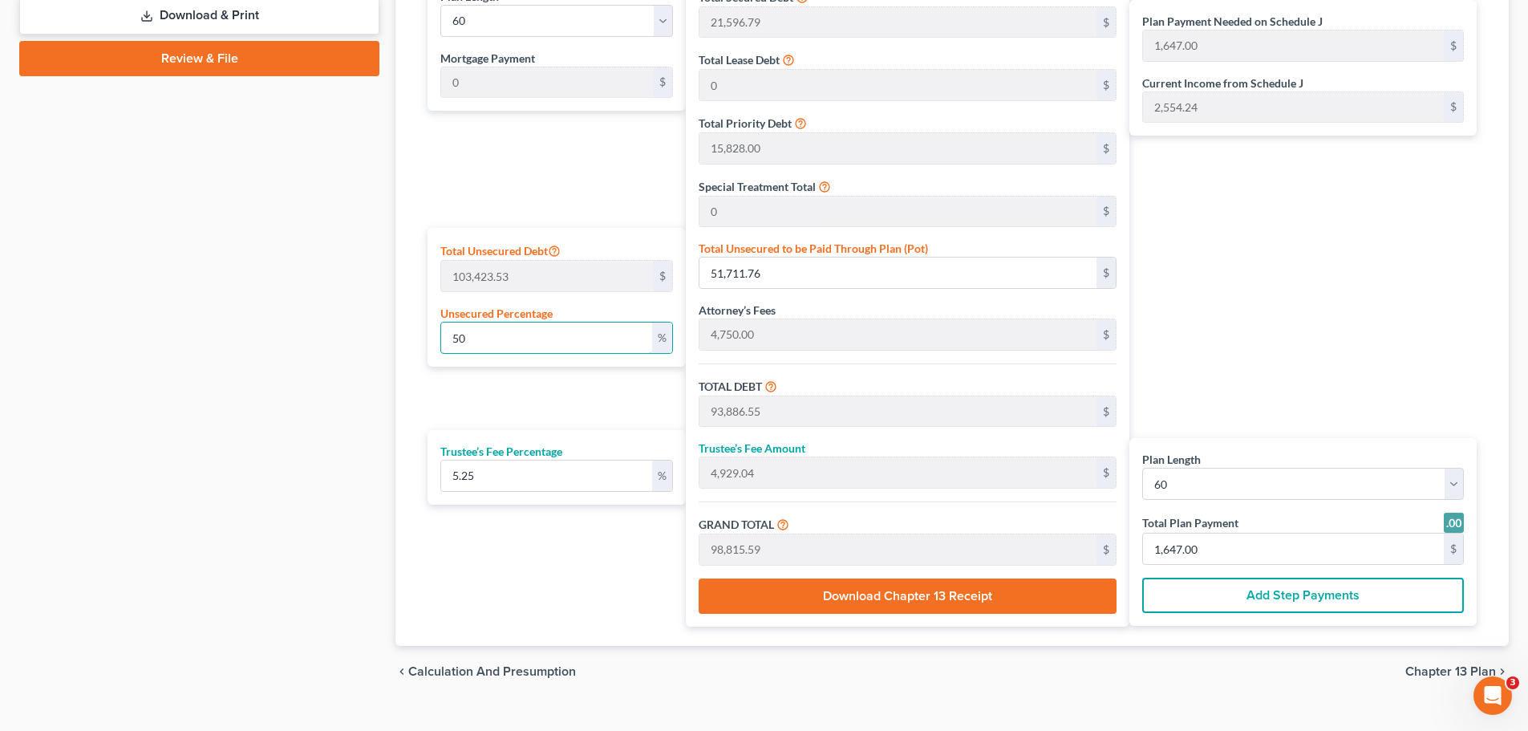
type input "50"
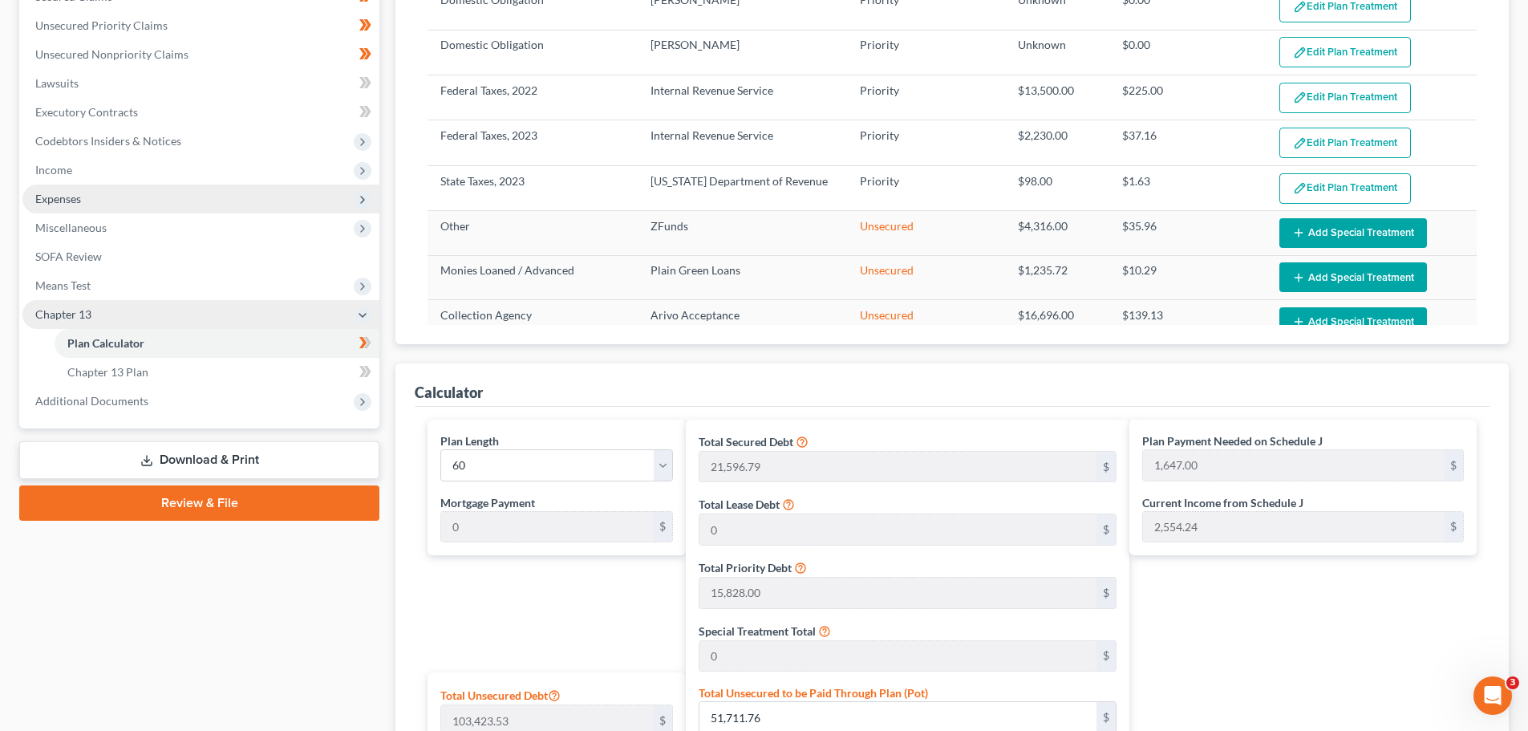
scroll to position [80, 0]
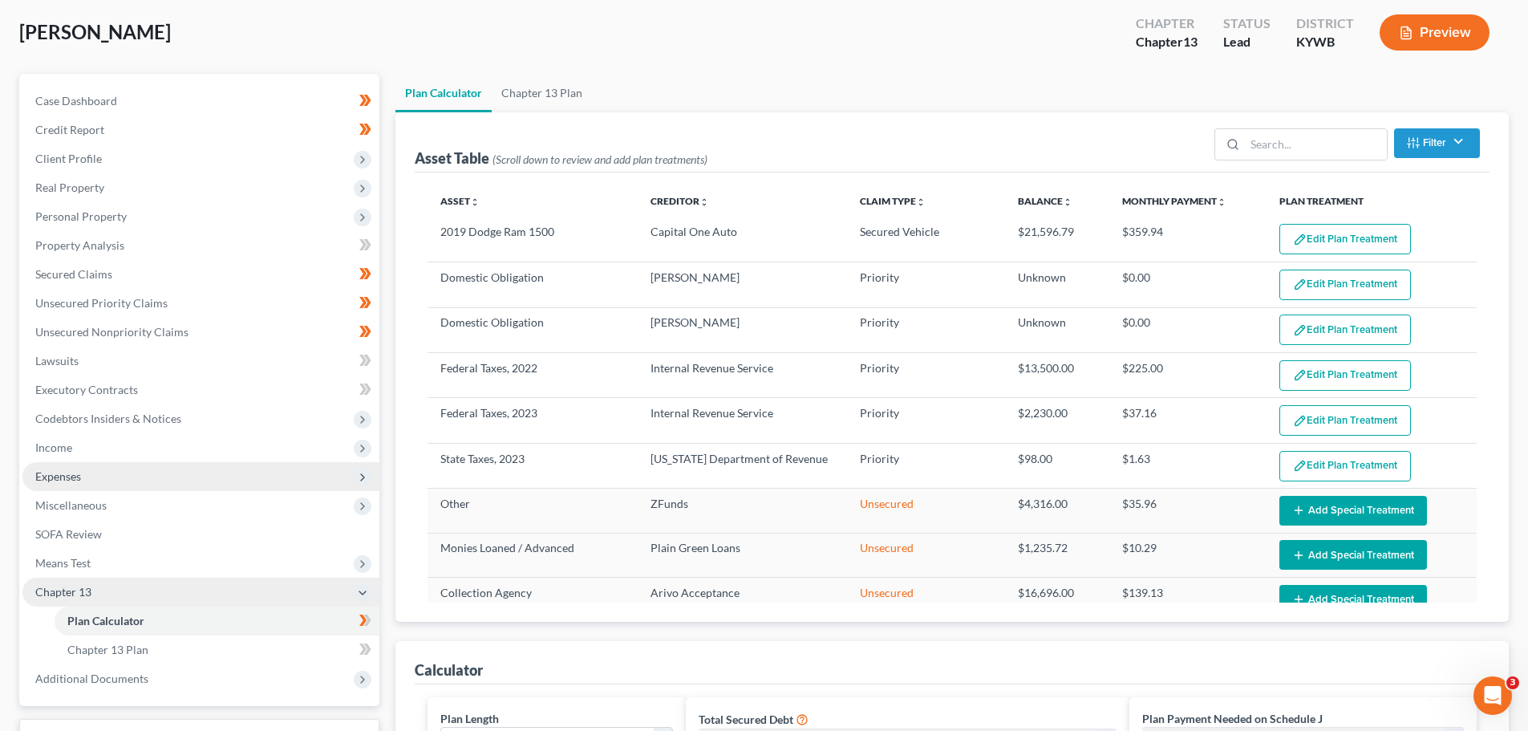
click at [132, 469] on span "Expenses" at bounding box center [200, 476] width 357 height 29
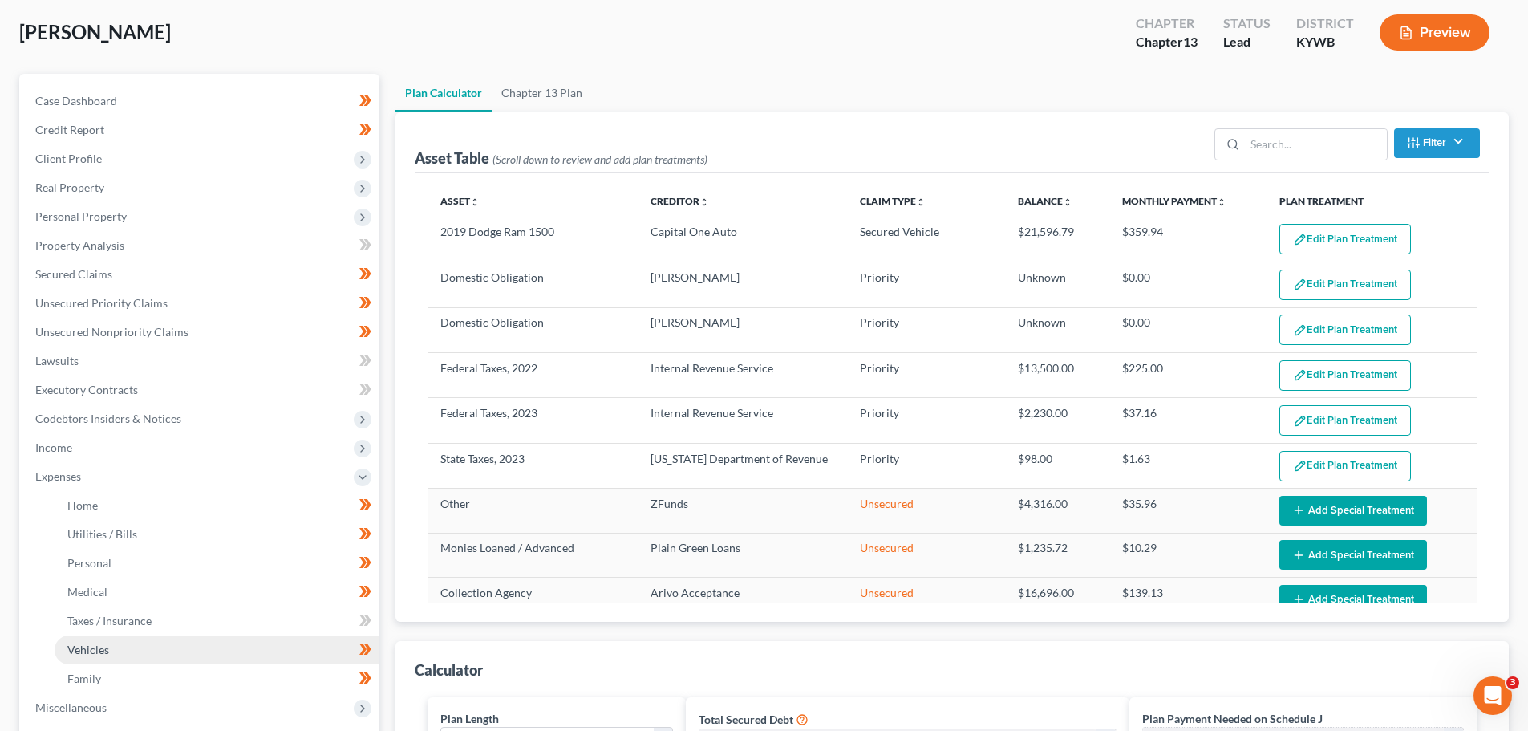
click at [184, 635] on link "Vehicles" at bounding box center [217, 649] width 325 height 29
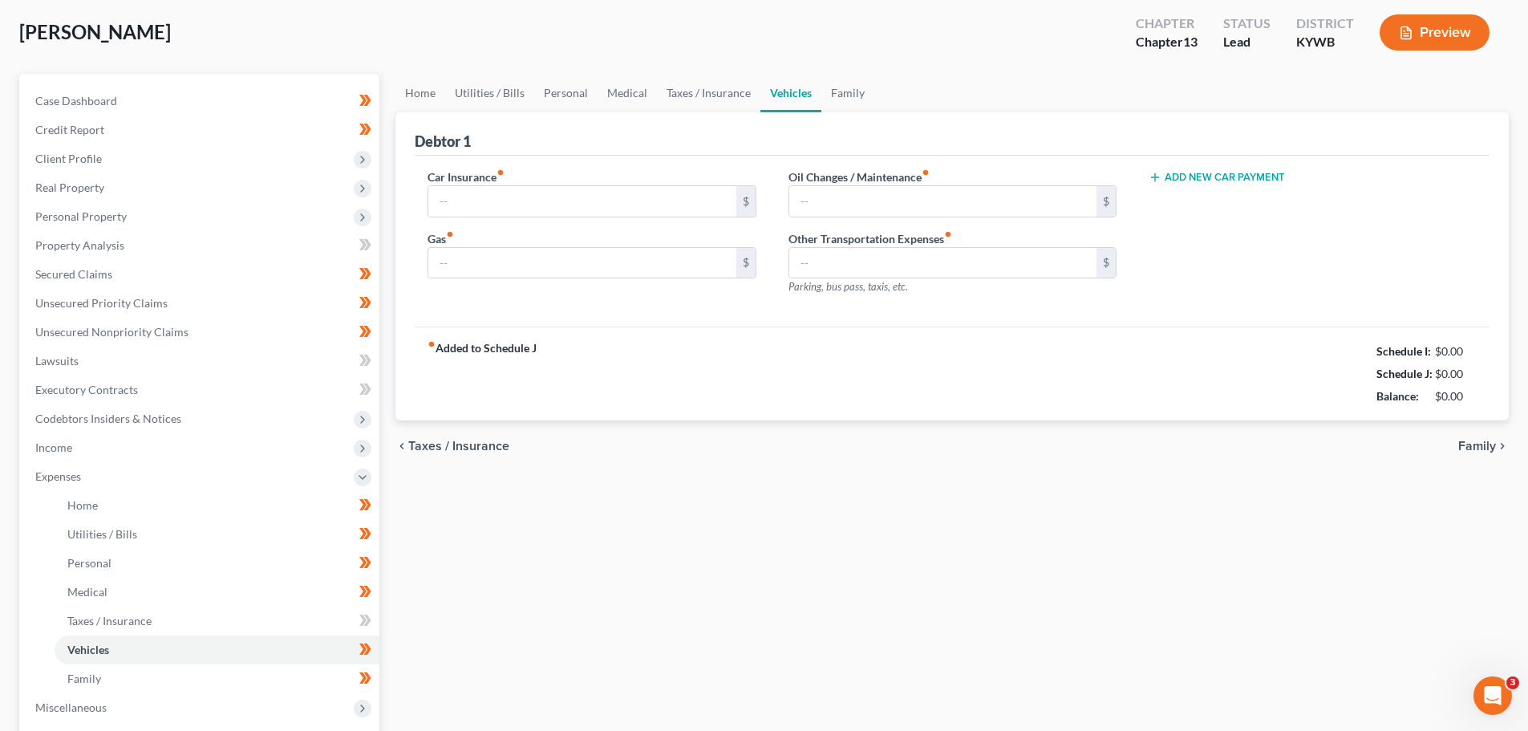
scroll to position [3, 0]
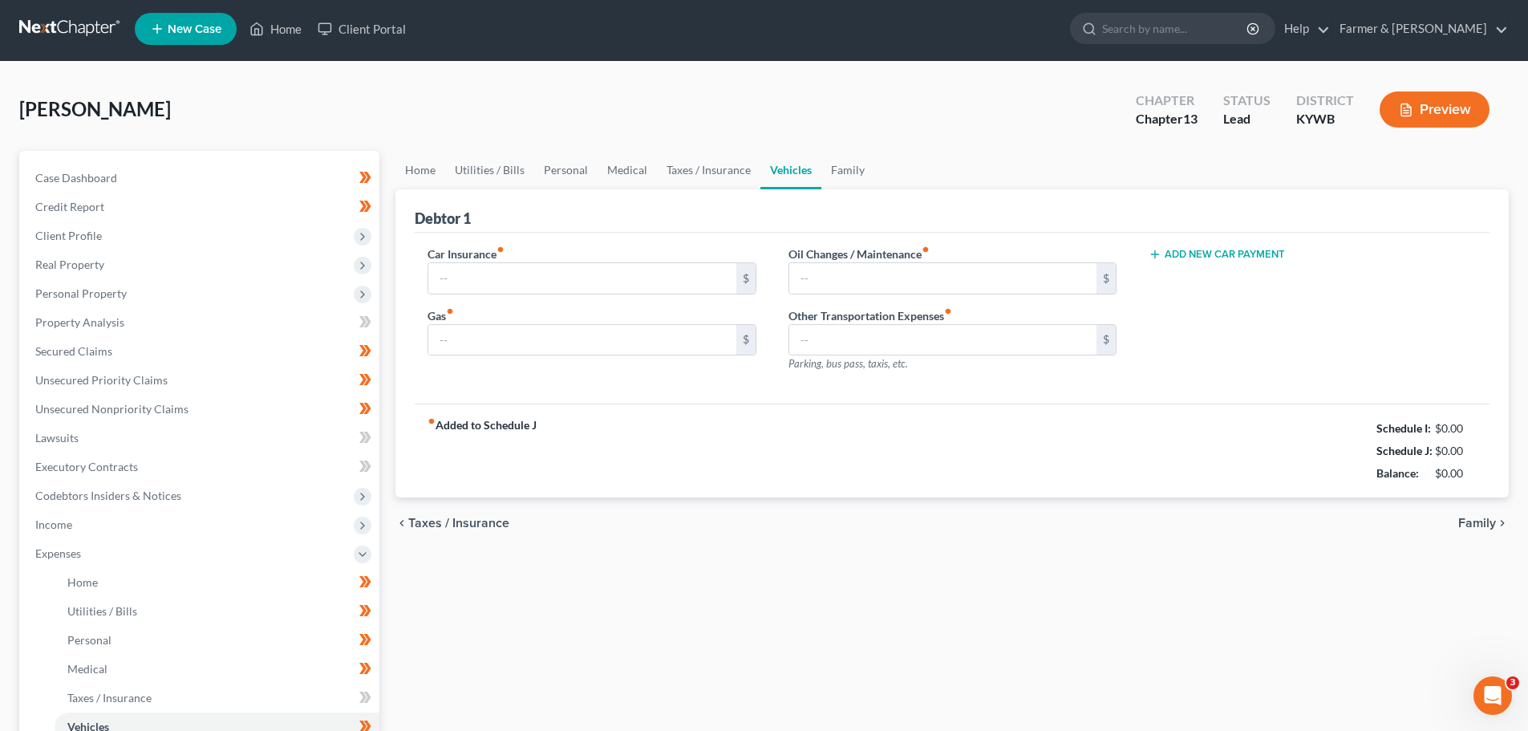
type input "300.00"
type input "550.00"
type input "50.00"
type input "0.00"
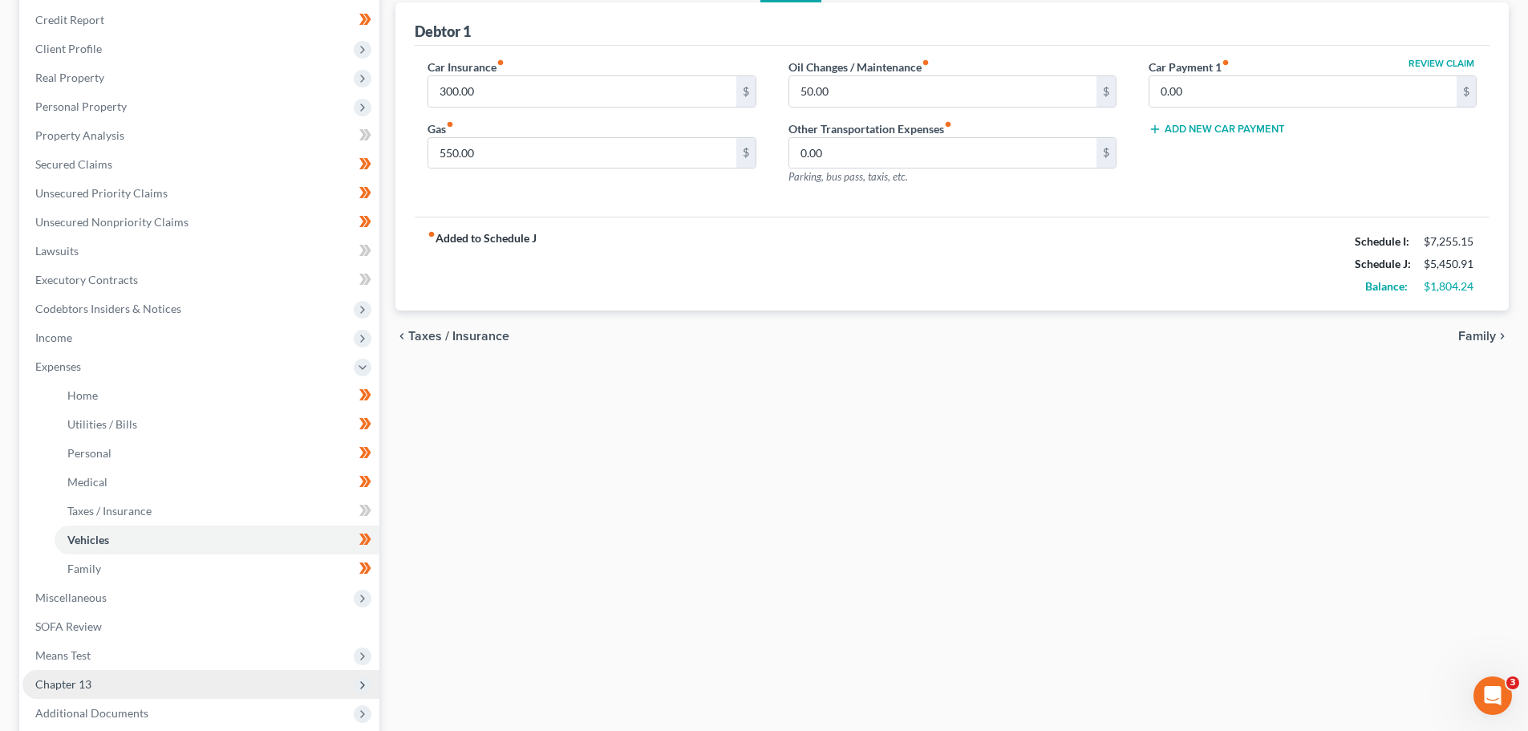
scroll to position [241, 0]
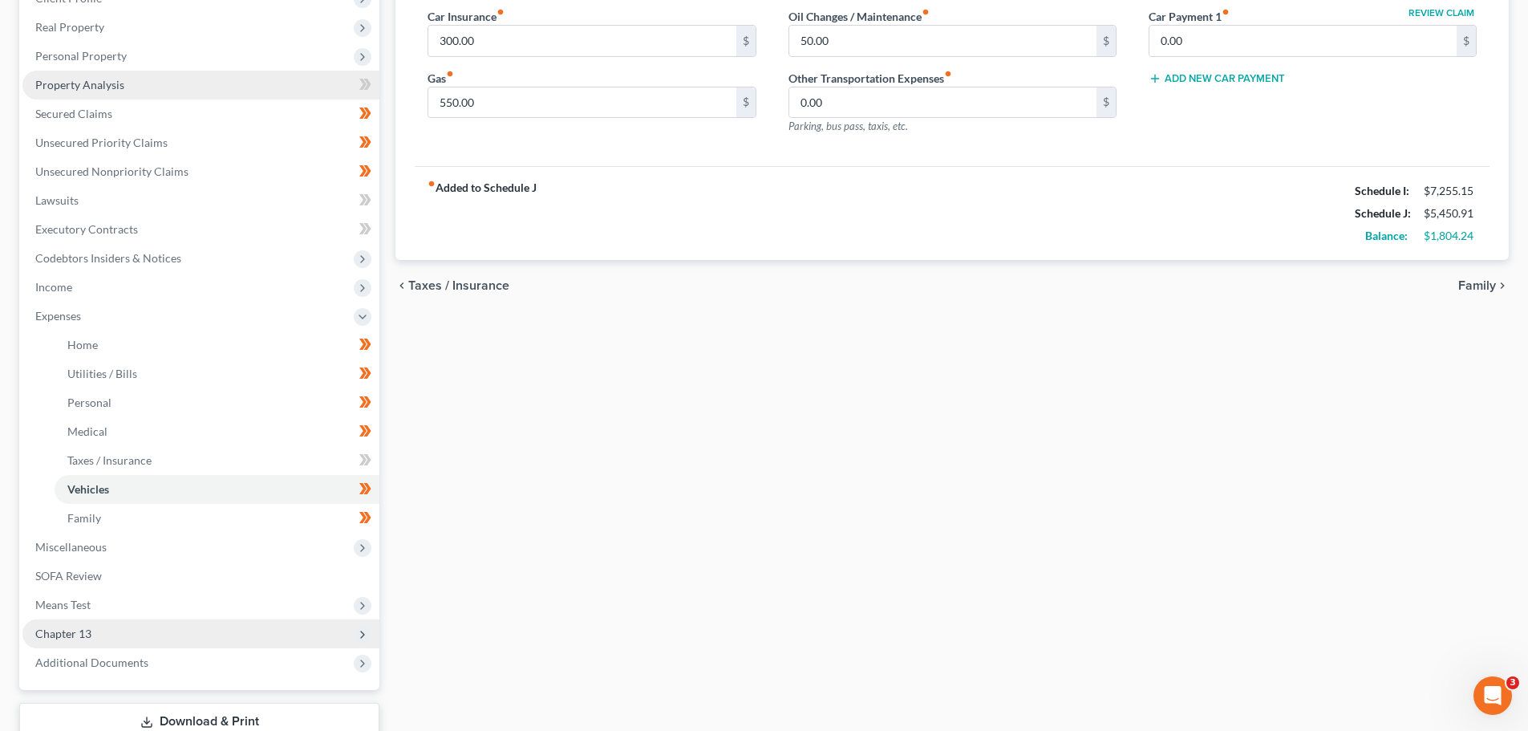
click at [79, 94] on link "Property Analysis" at bounding box center [200, 85] width 357 height 29
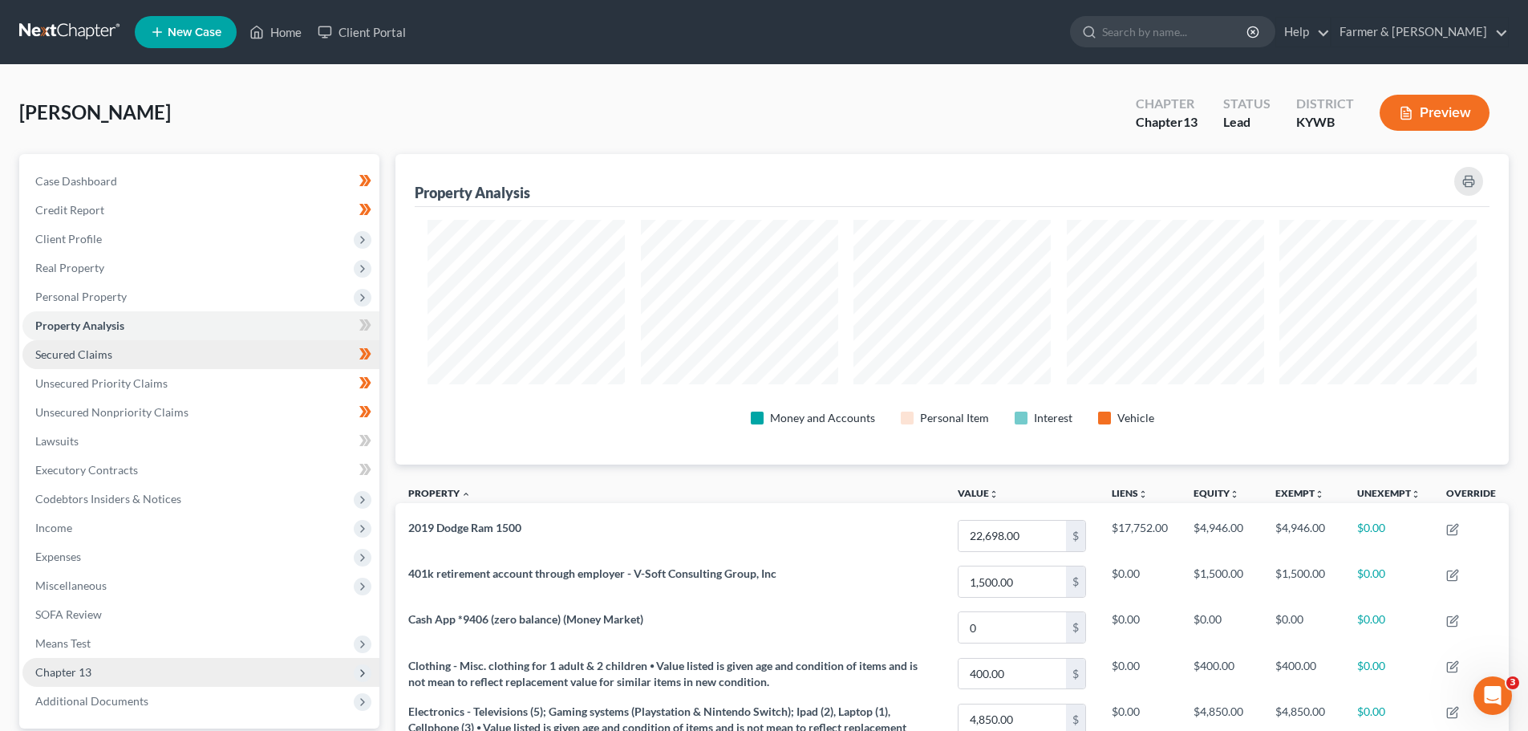
click at [111, 359] on span "Secured Claims" at bounding box center [73, 354] width 77 height 14
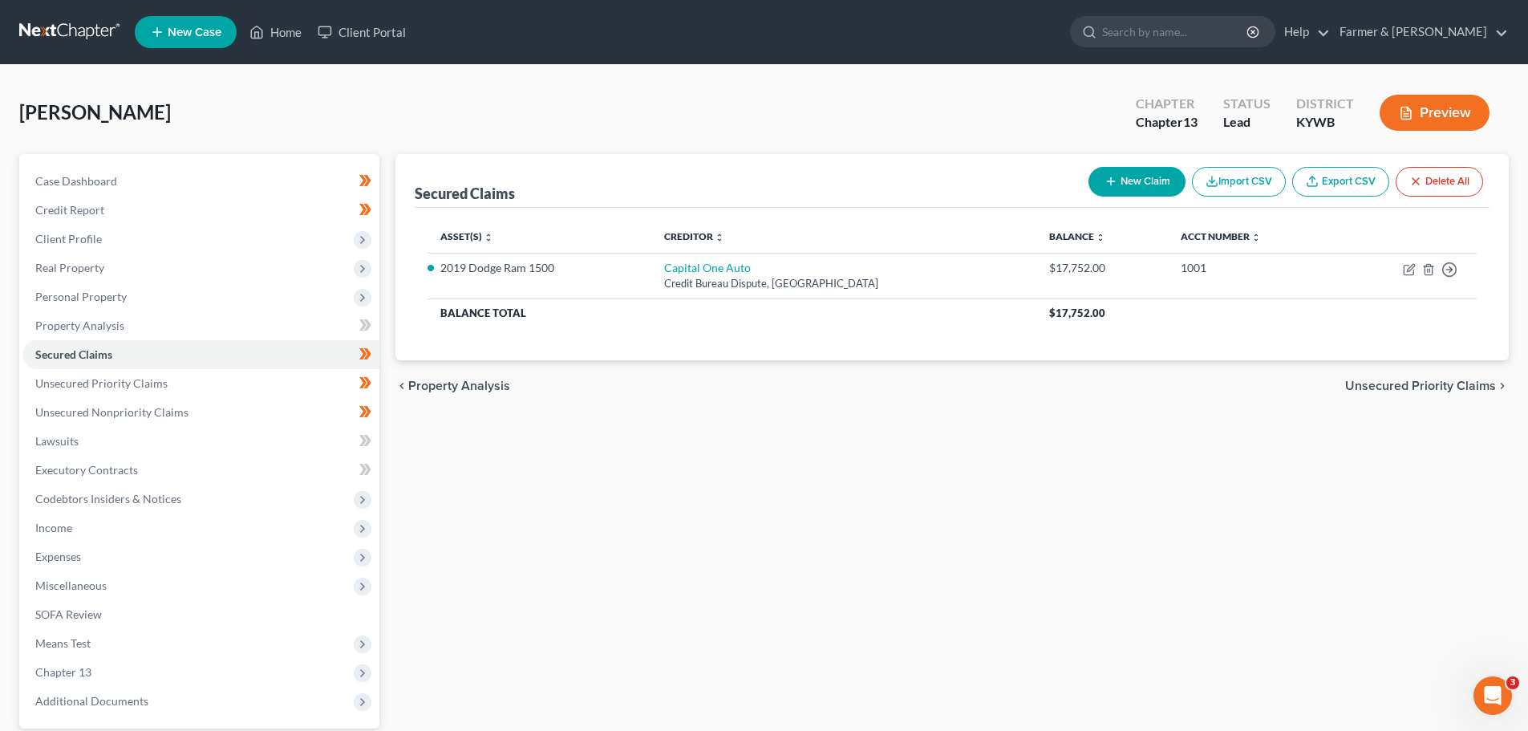
scroll to position [80, 0]
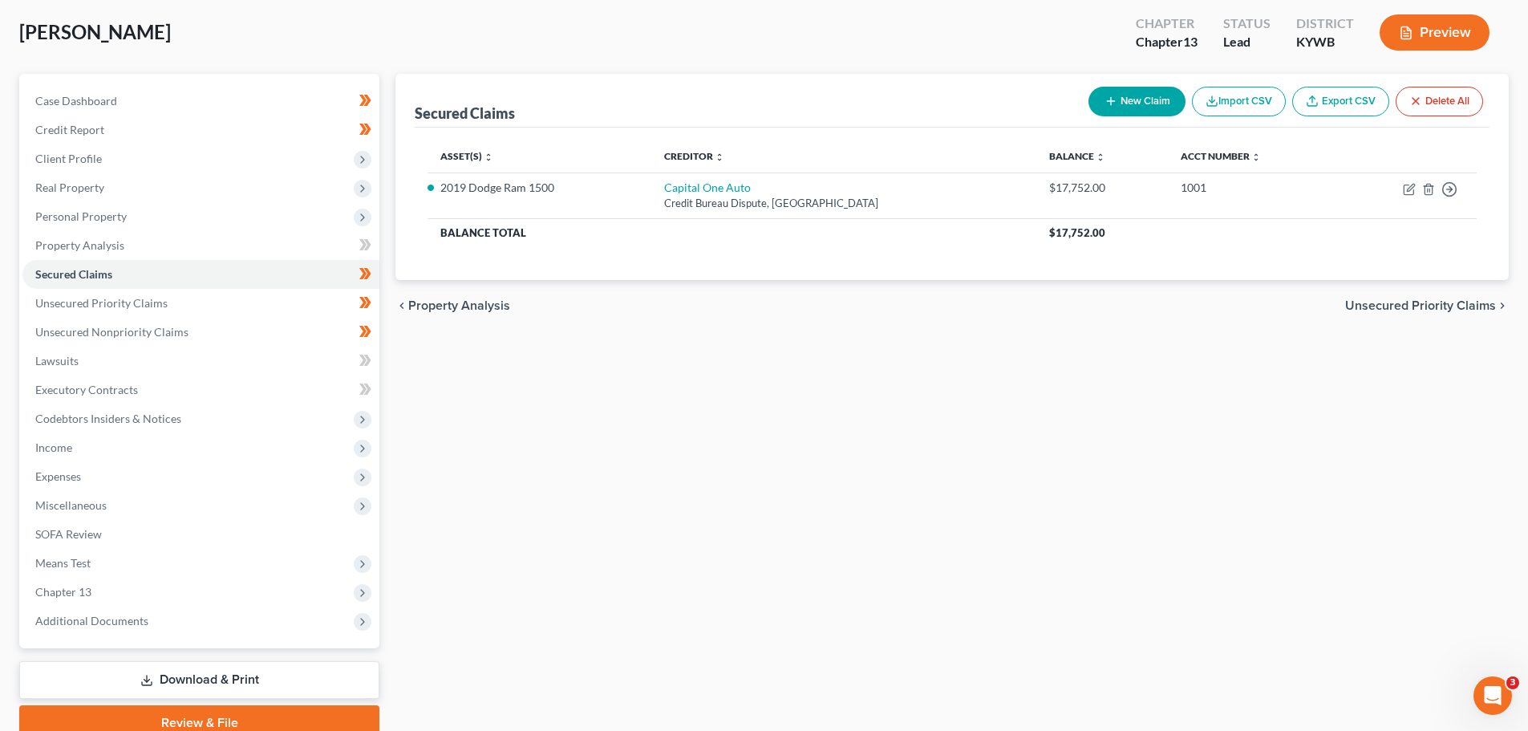
click at [75, 484] on span "Expenses" at bounding box center [200, 476] width 357 height 29
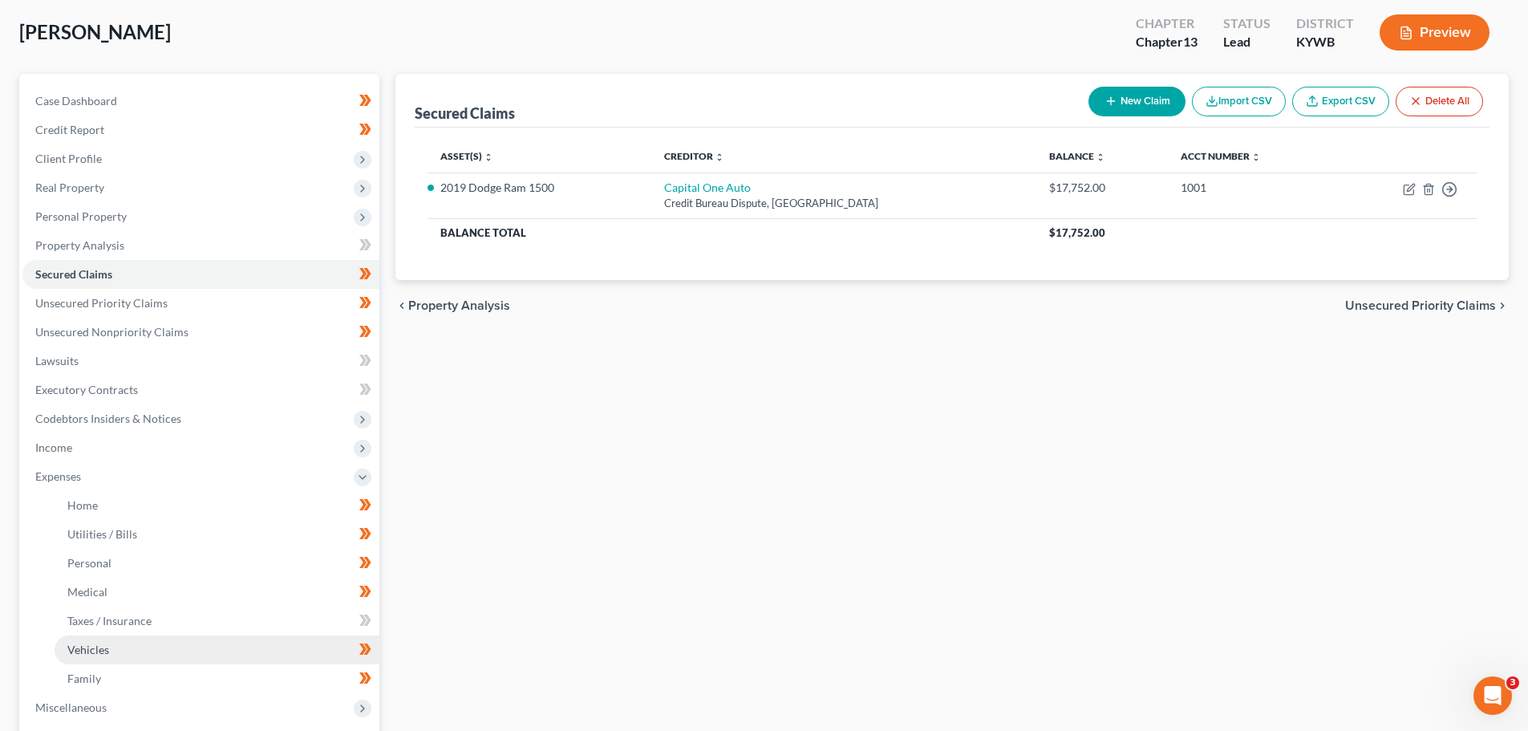
click at [103, 643] on span "Vehicles" at bounding box center [88, 650] width 42 height 14
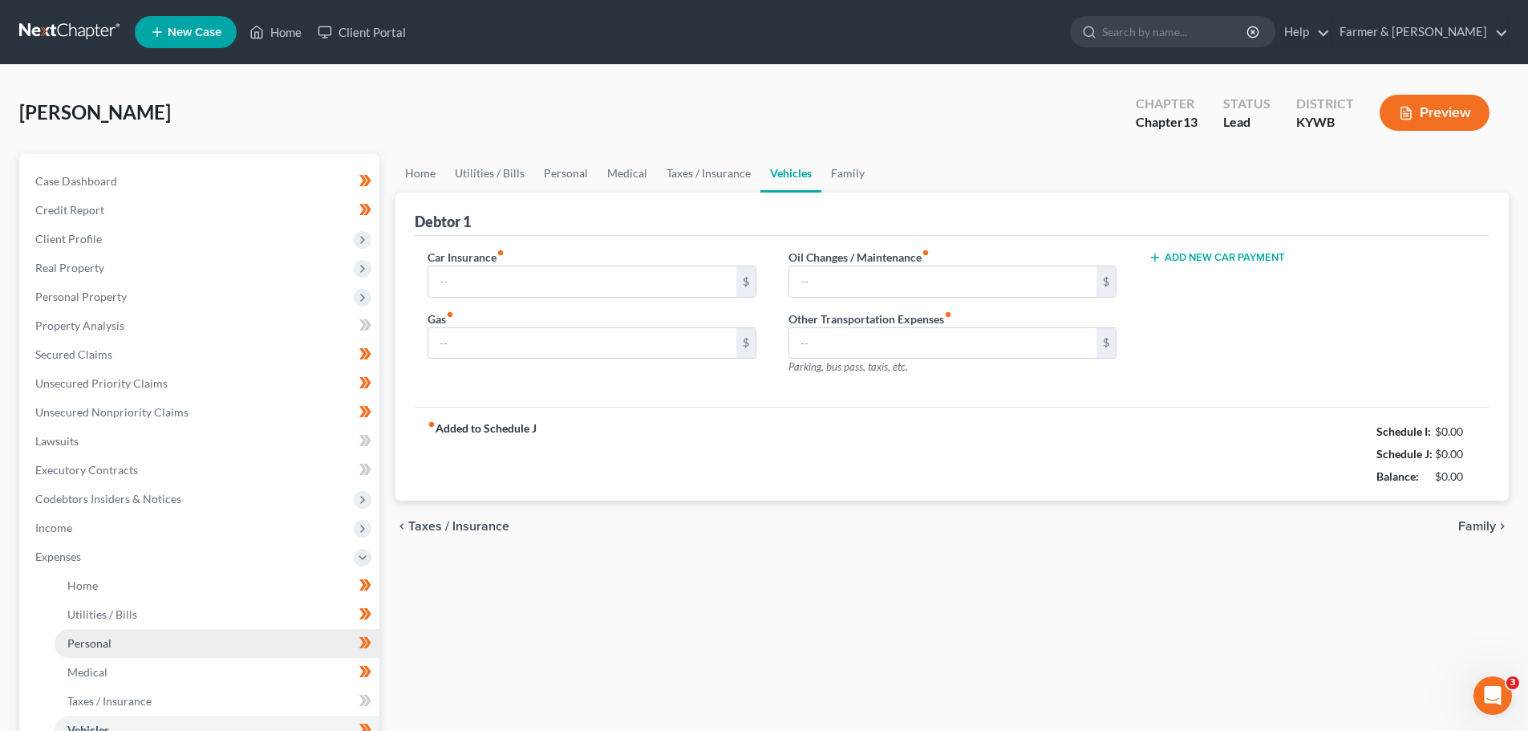
type input "300.00"
type input "550.00"
type input "50.00"
type input "0.00"
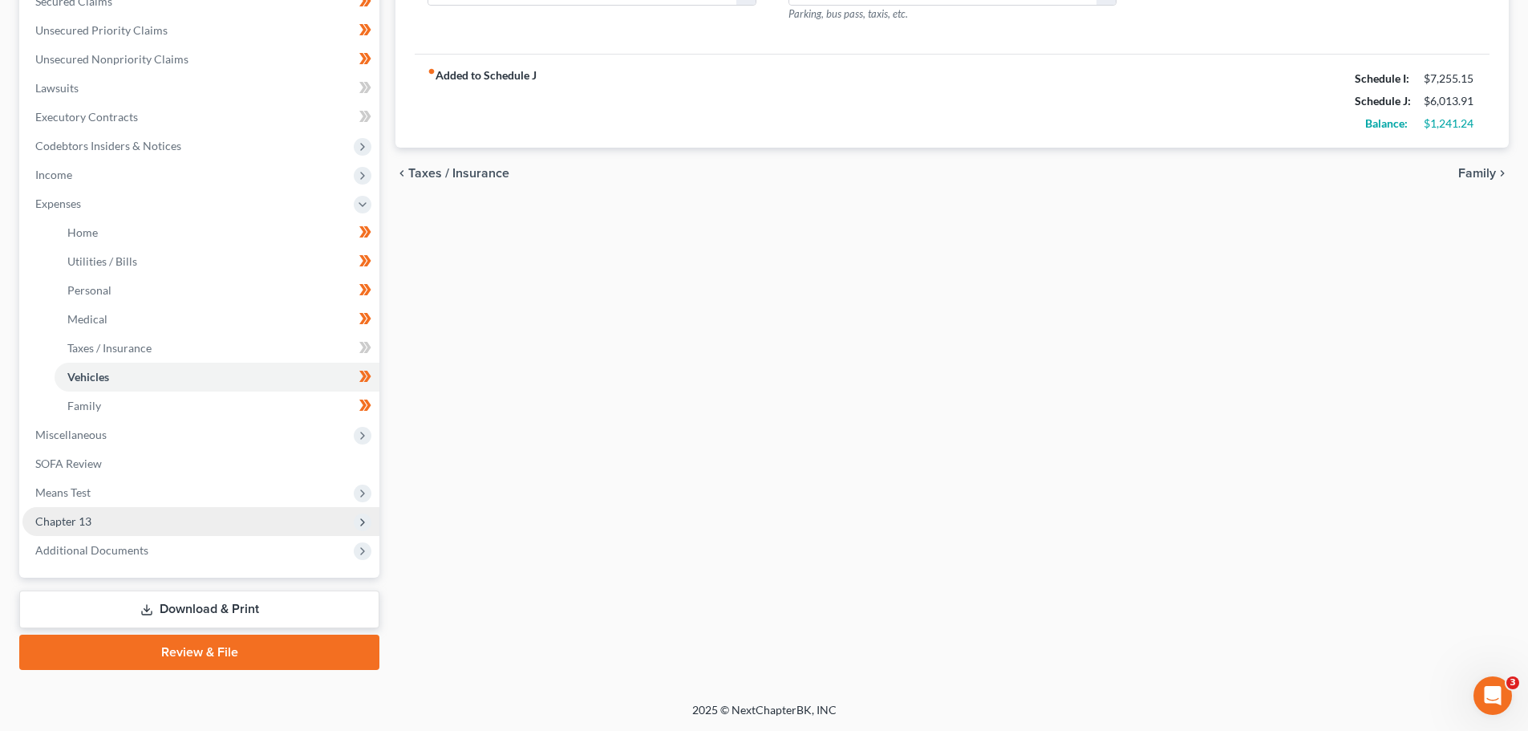
click at [65, 517] on span "Chapter 13" at bounding box center [63, 521] width 56 height 14
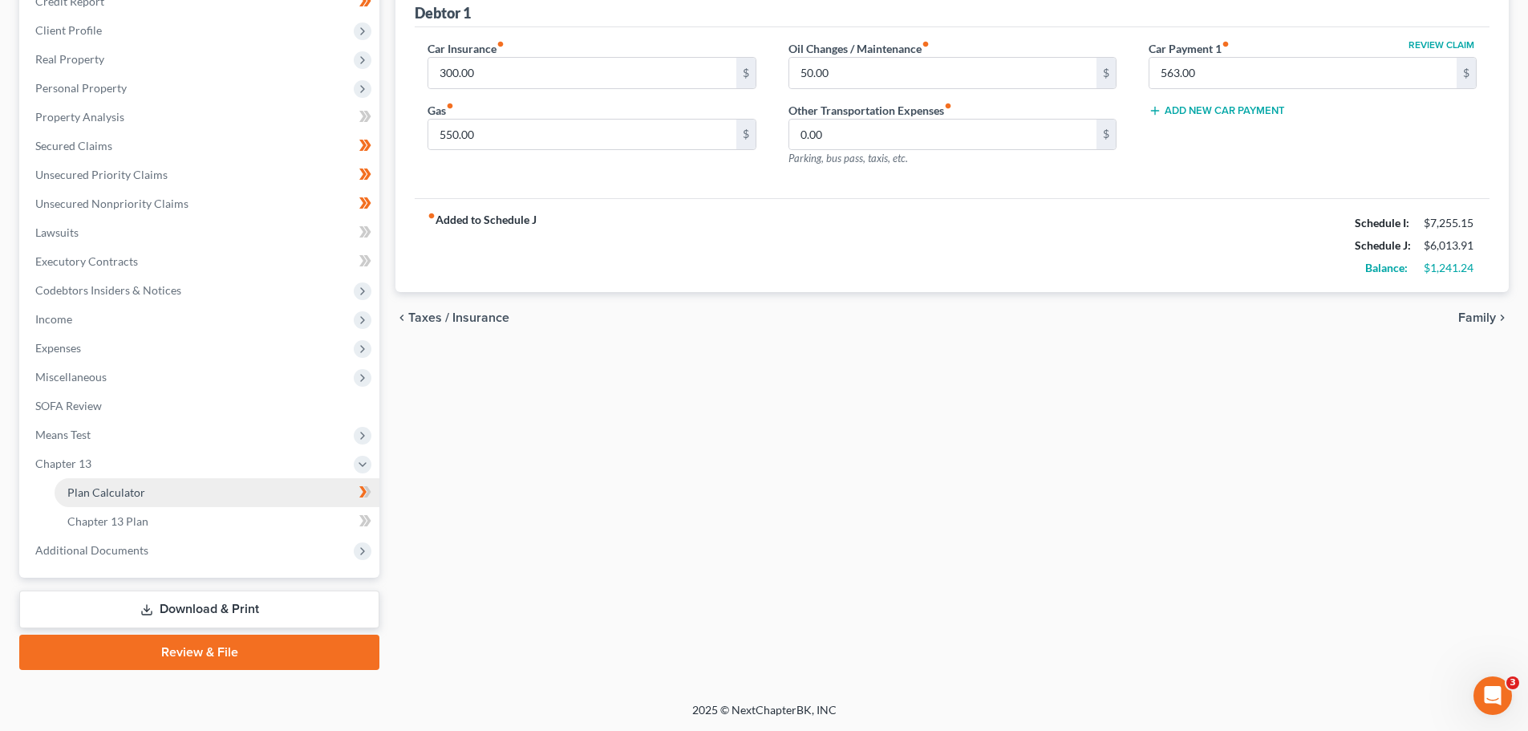
click at [93, 485] on span "Plan Calculator" at bounding box center [106, 492] width 78 height 14
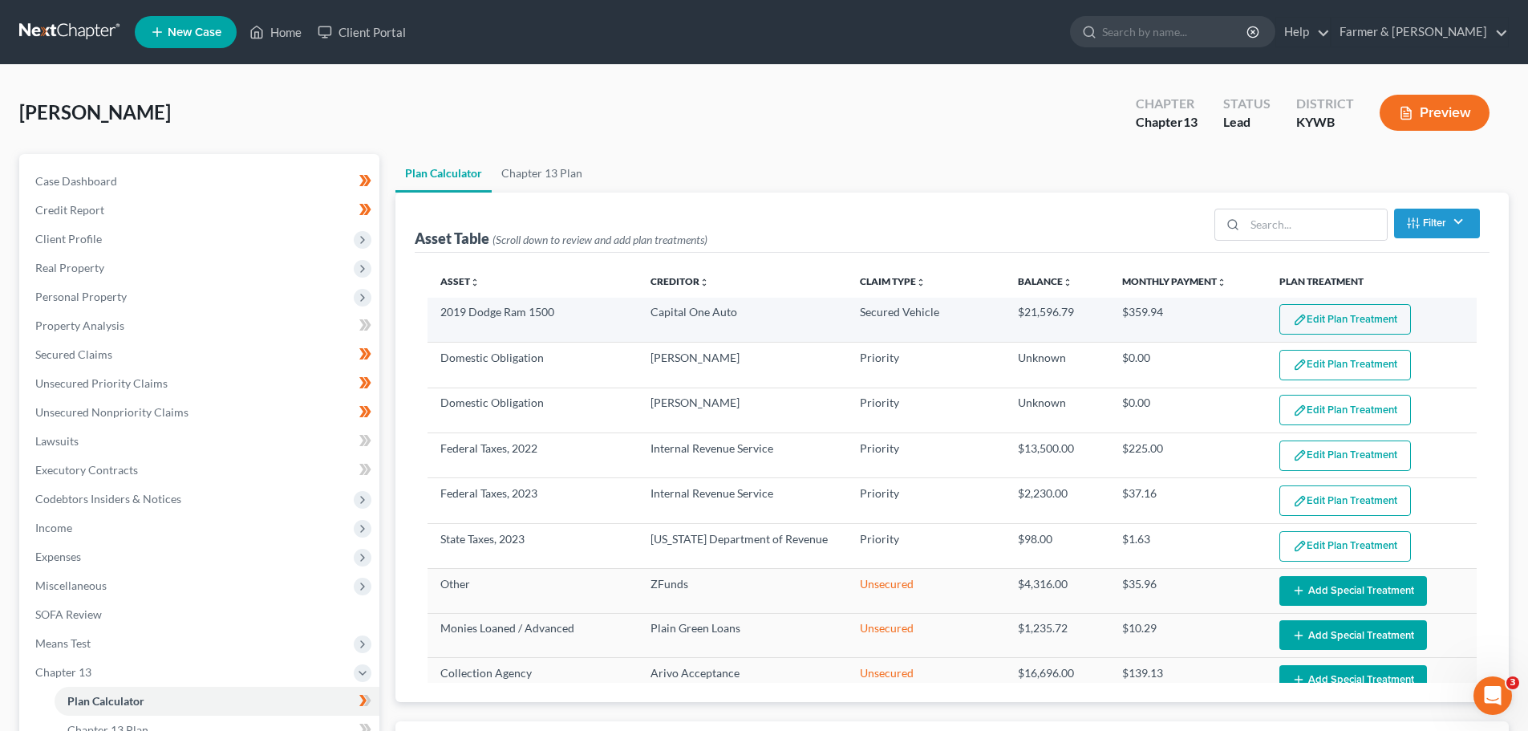
select select "59"
click at [1293, 315] on img "button" at bounding box center [1300, 320] width 14 height 14
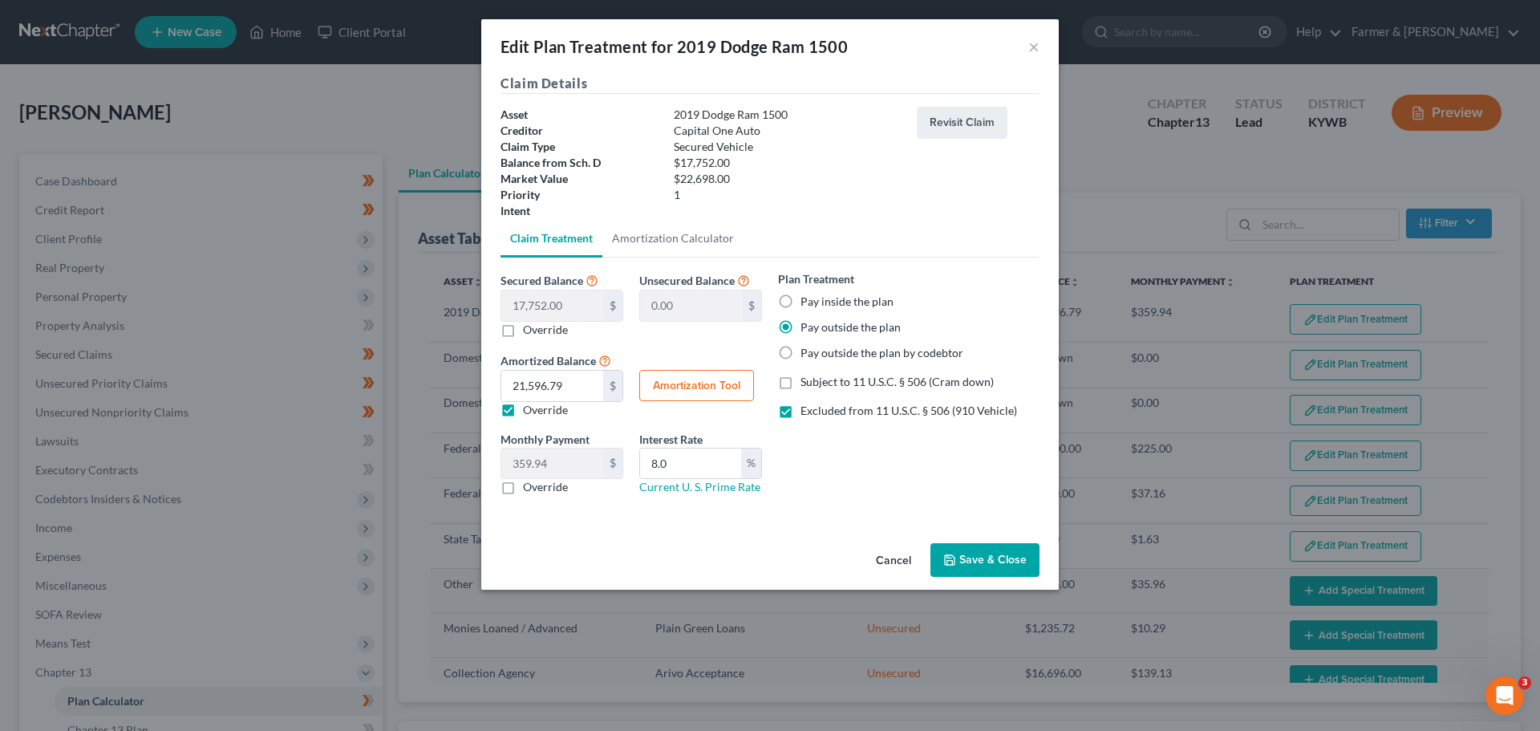
click at [972, 554] on button "Save & Close" at bounding box center [985, 560] width 109 height 34
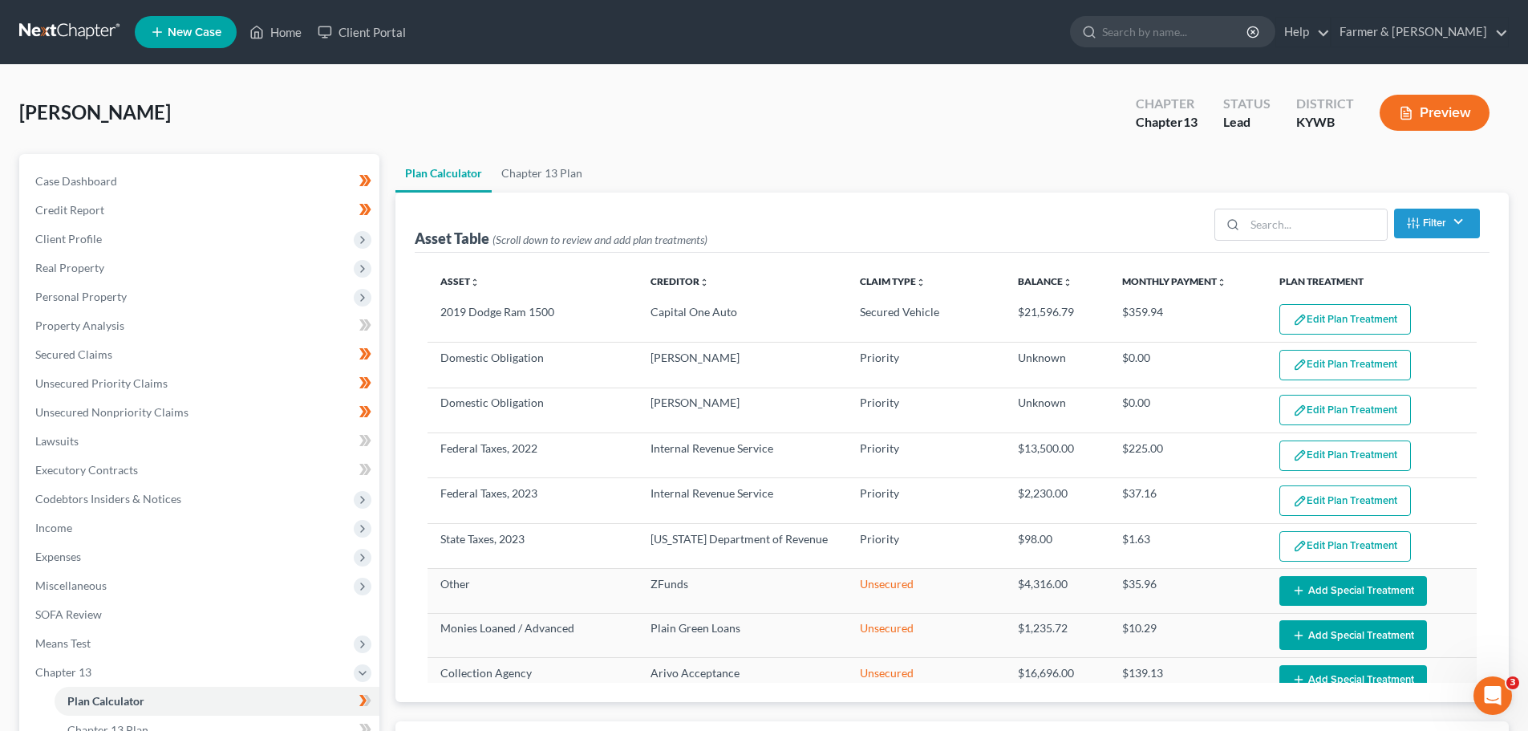
click at [392, 447] on div "Plan Calculator Chapter 13 Plan Asset Table (Scroll down to review and add plan…" at bounding box center [953, 570] width 1130 height 832
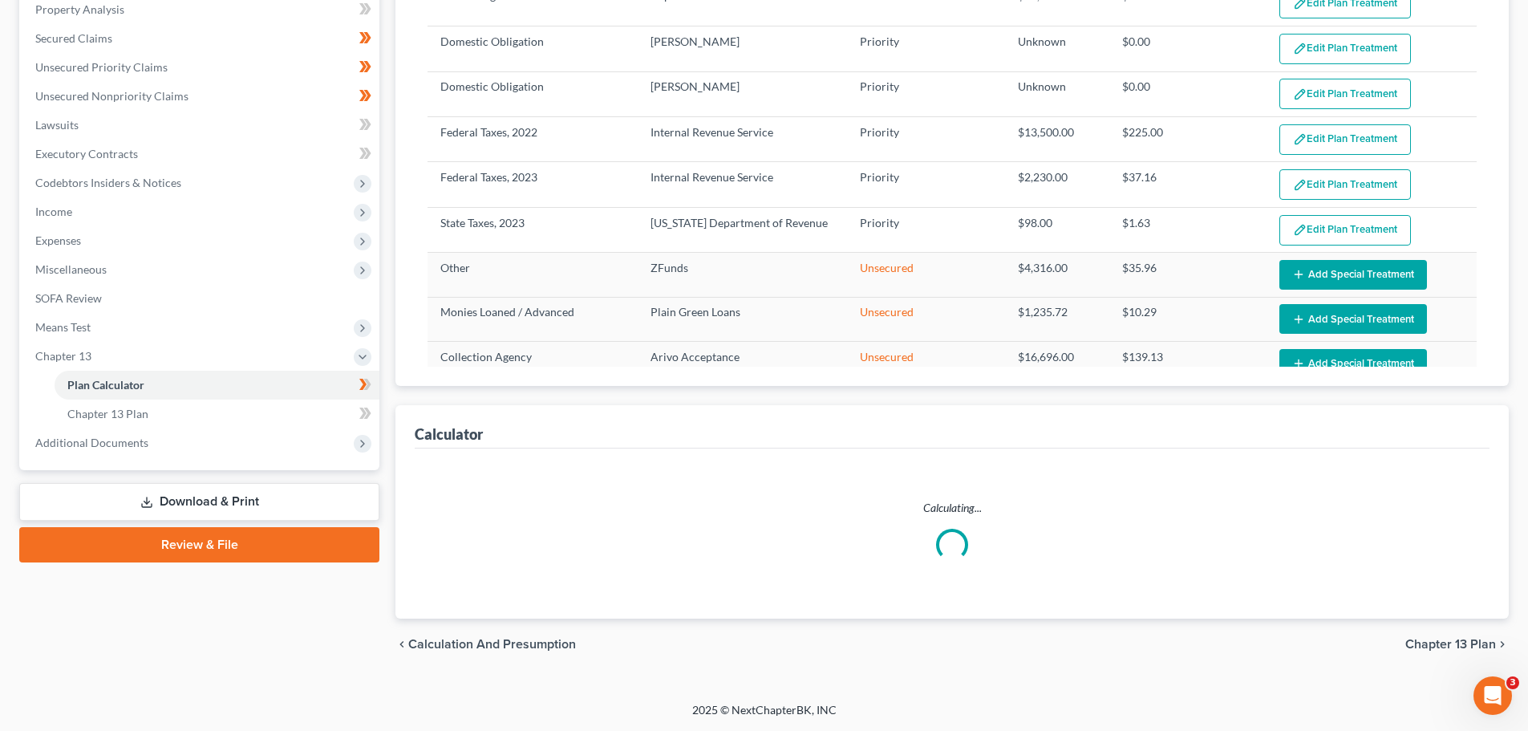
select select "59"
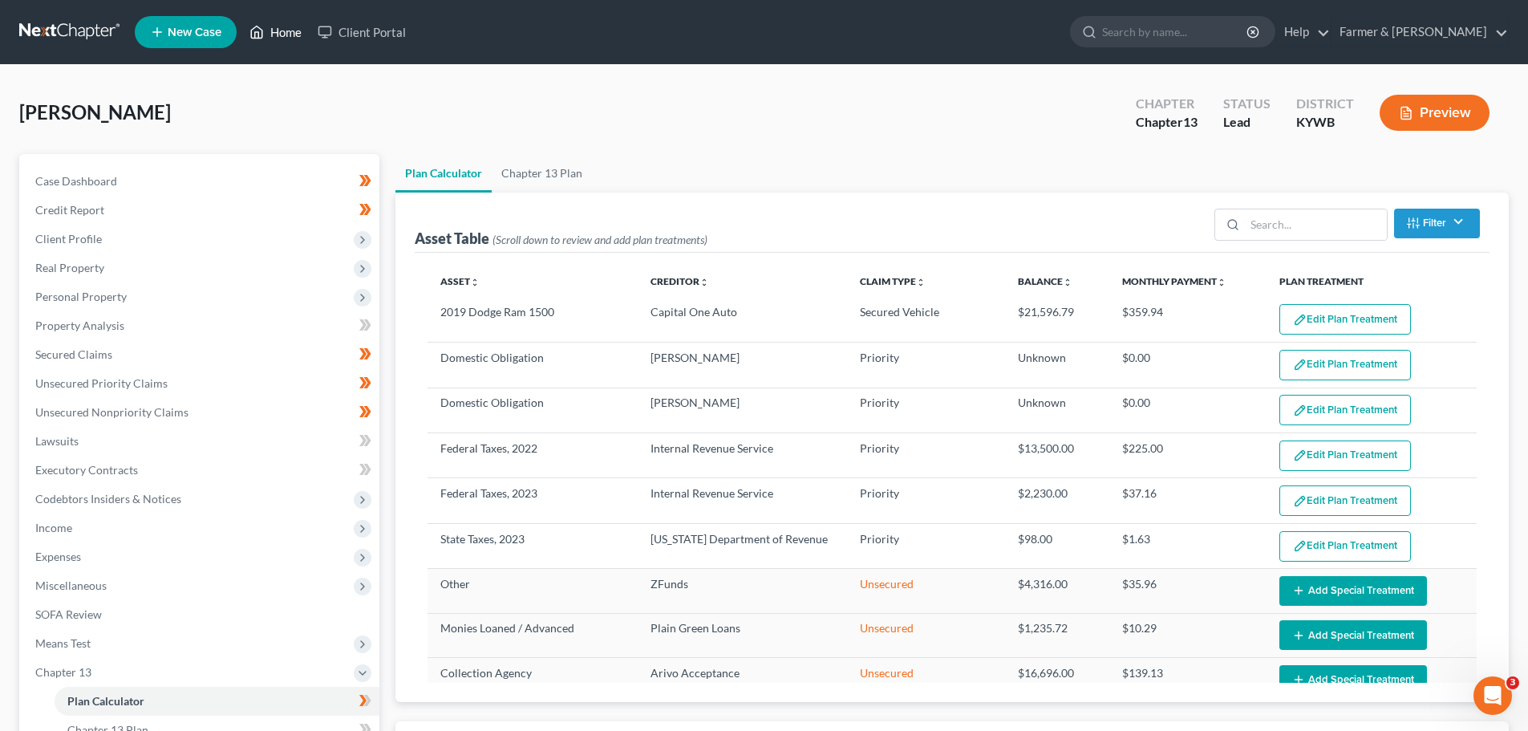
click at [273, 18] on link "Home" at bounding box center [275, 32] width 68 height 29
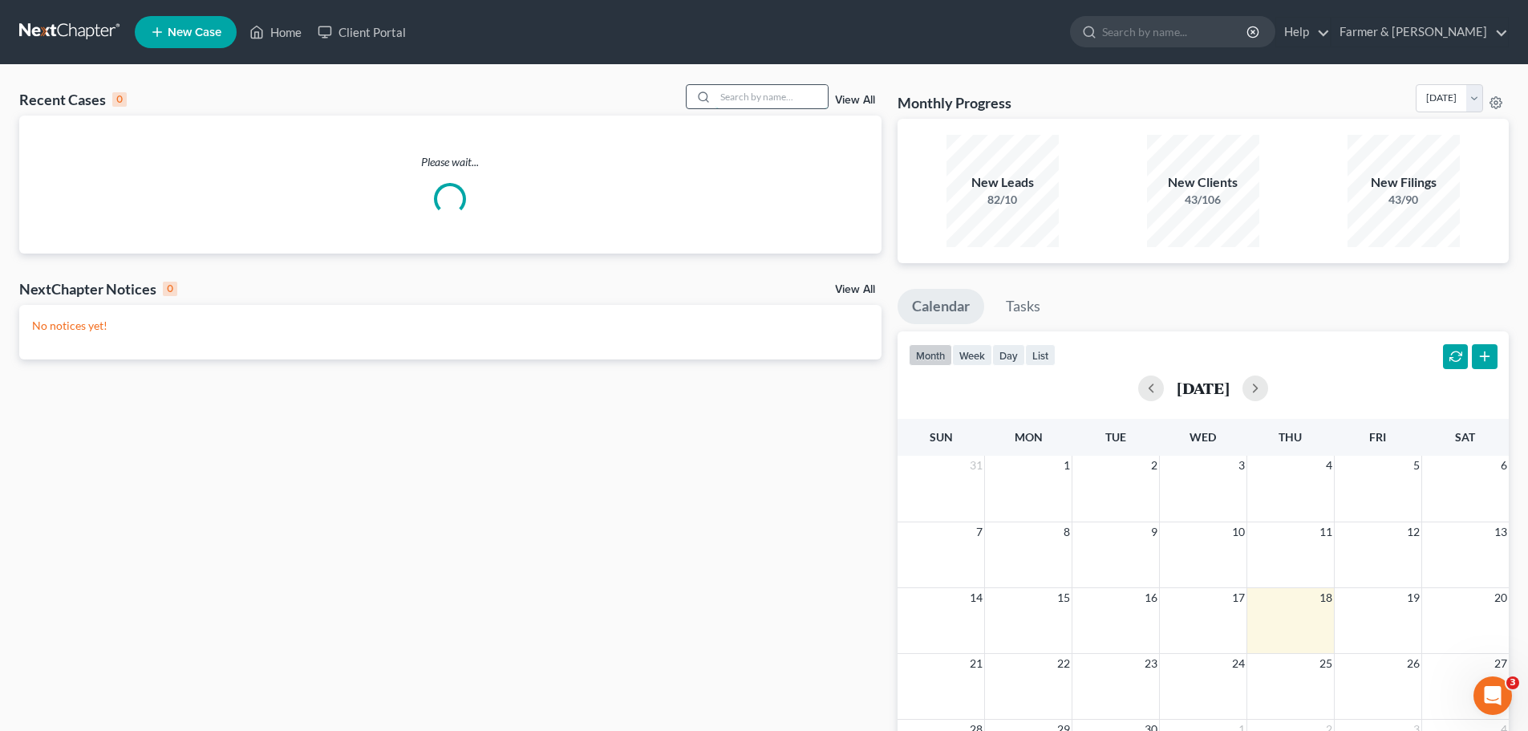
click at [745, 99] on input "search" at bounding box center [772, 96] width 112 height 23
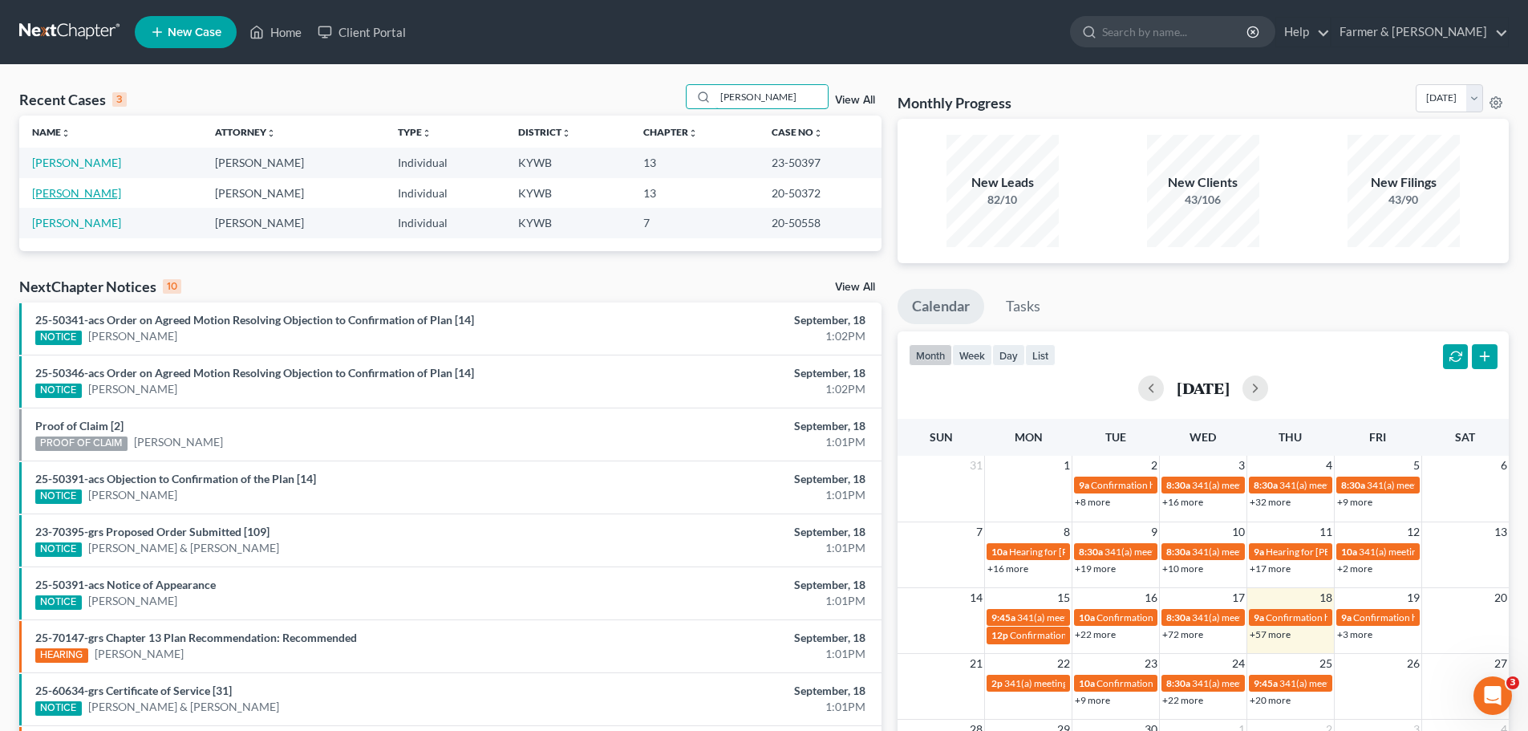
type input "[PERSON_NAME]"
click at [63, 197] on link "[PERSON_NAME]" at bounding box center [76, 193] width 89 height 14
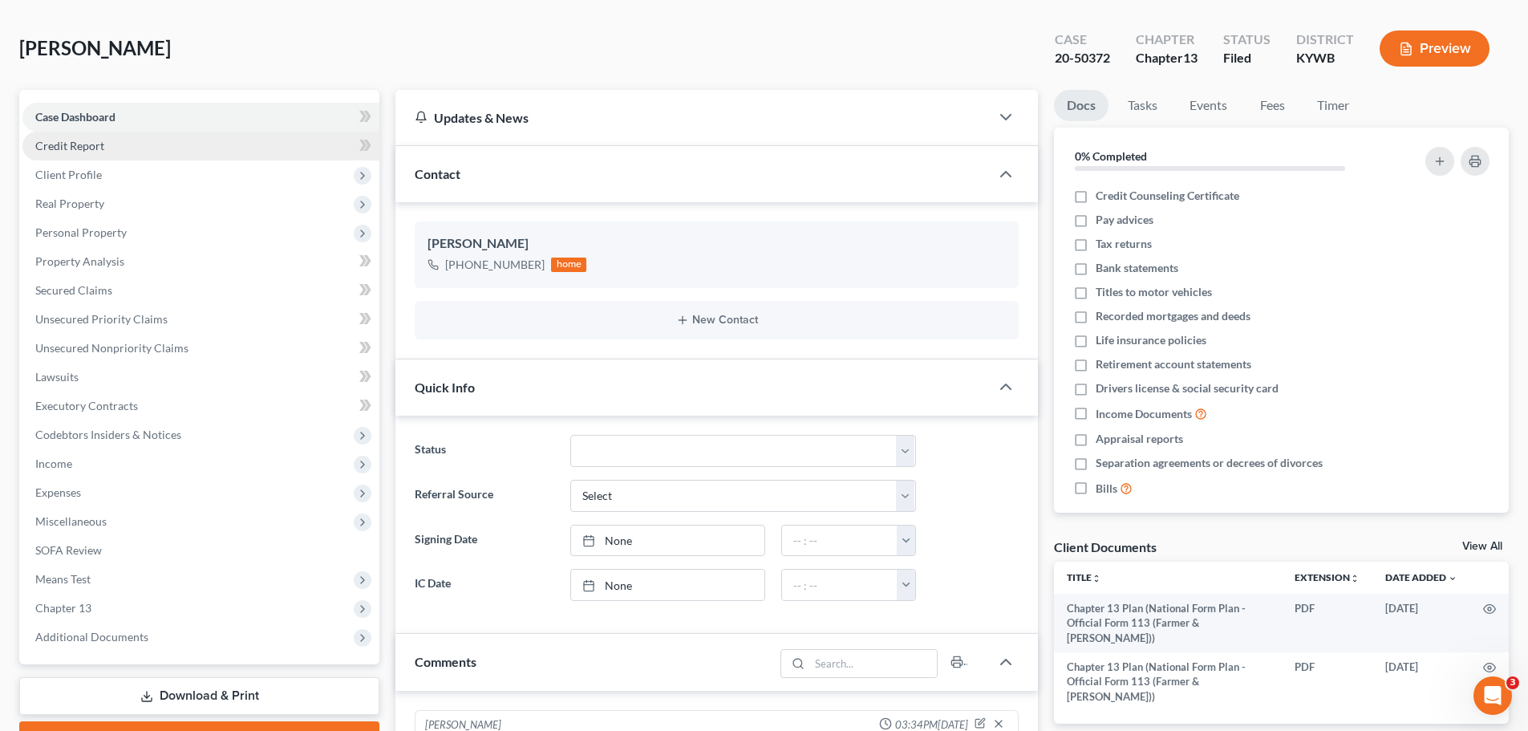
scroll to position [321, 0]
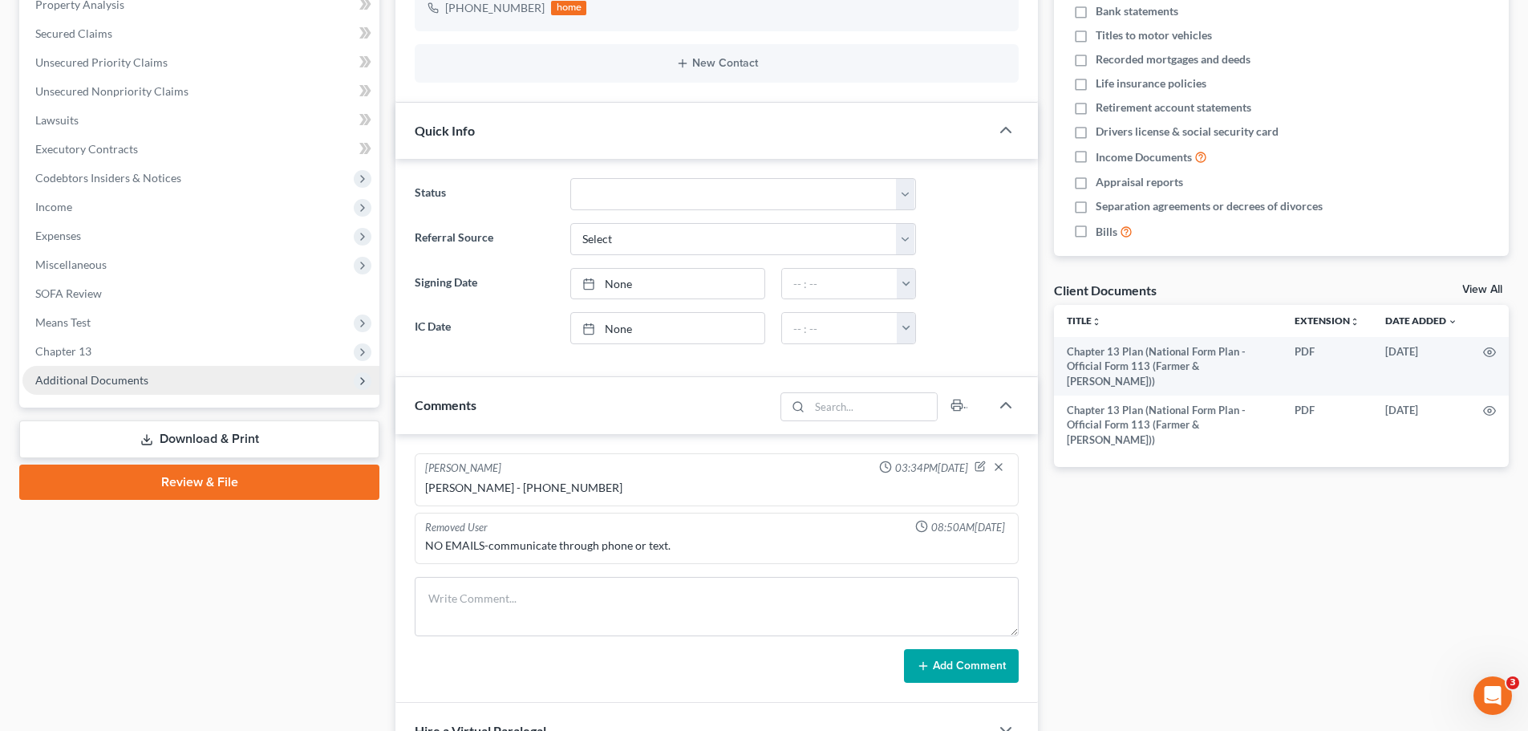
click at [109, 374] on span "Additional Documents" at bounding box center [91, 380] width 113 height 14
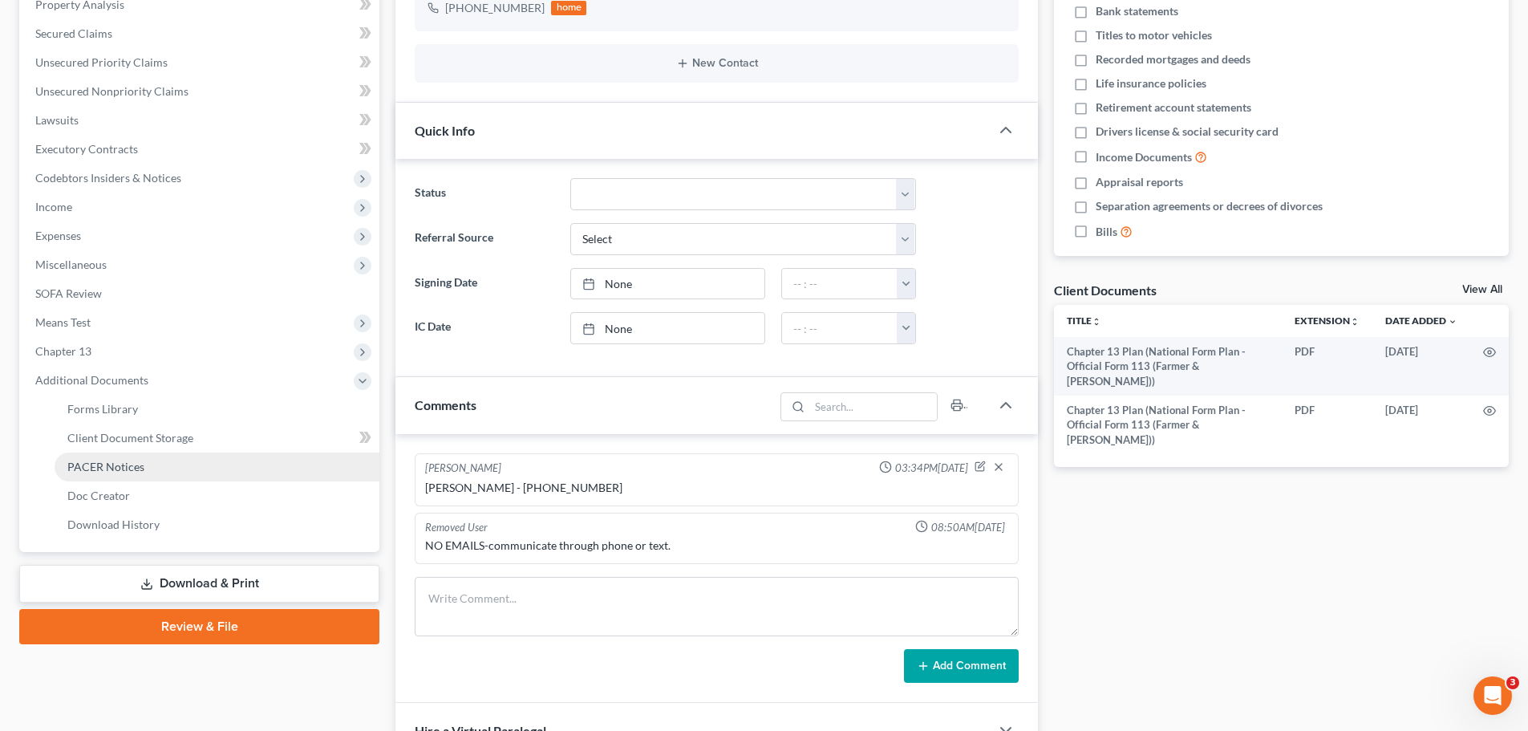
click at [111, 472] on span "PACER Notices" at bounding box center [105, 467] width 77 height 14
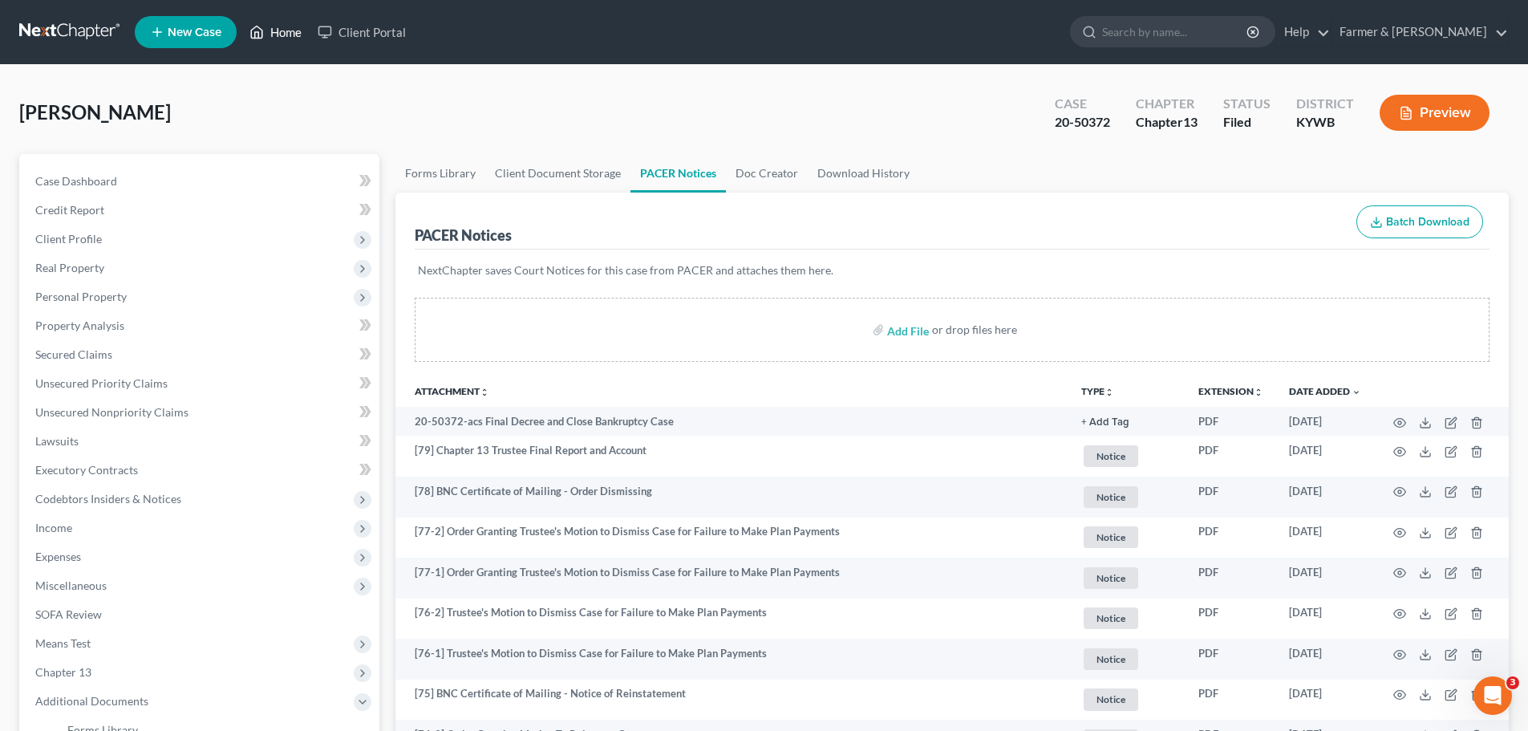
click at [293, 22] on link "Home" at bounding box center [275, 32] width 68 height 29
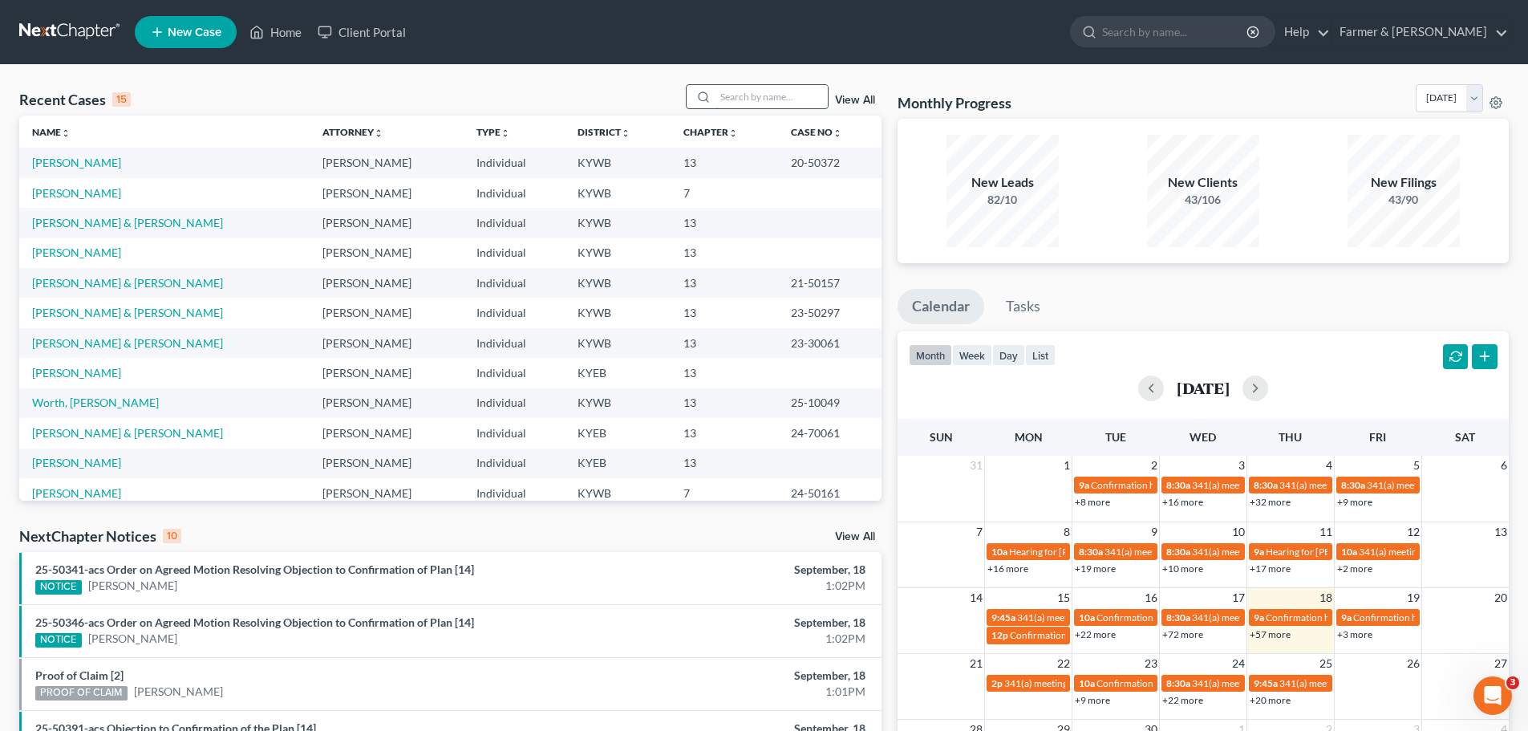
click at [777, 95] on input "search" at bounding box center [772, 96] width 112 height 23
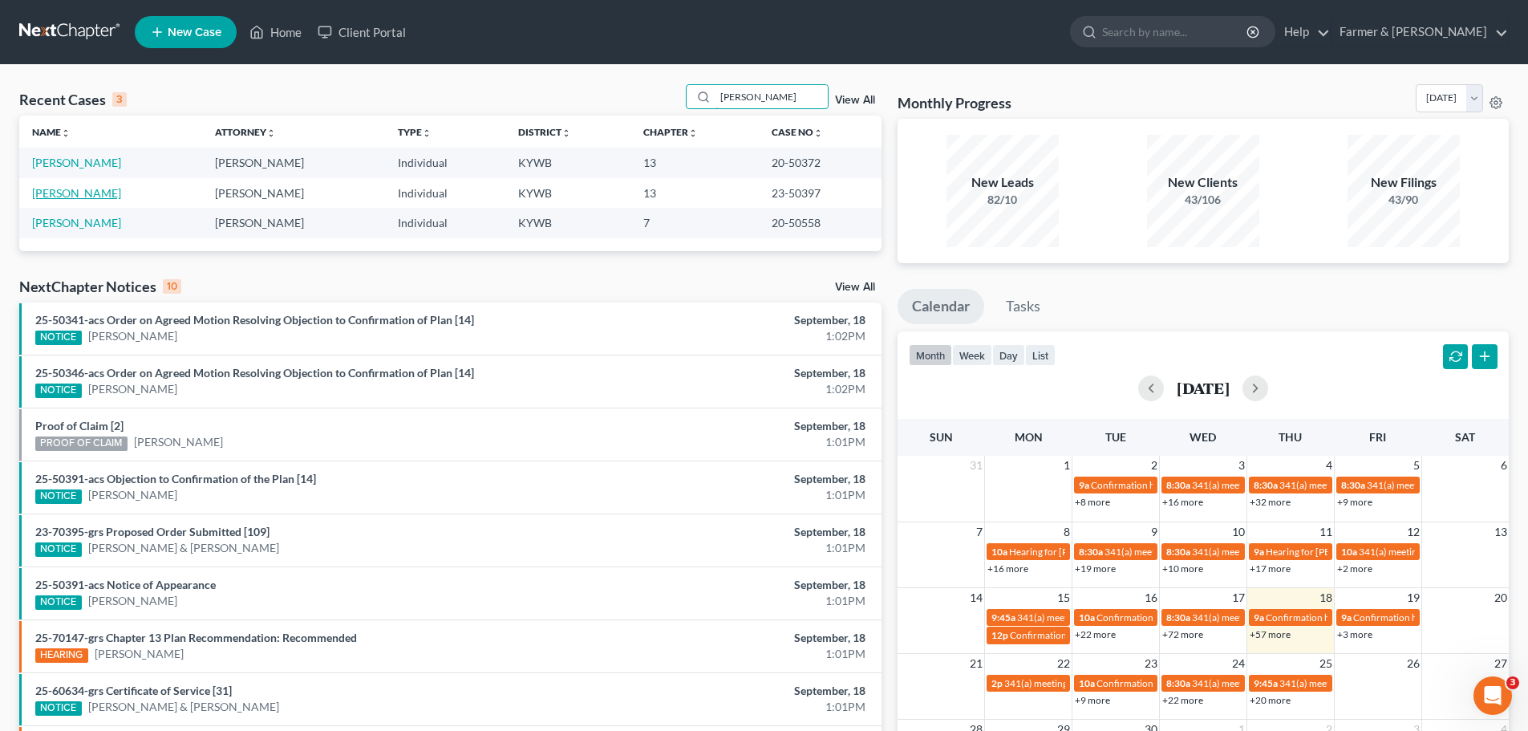
type input "[PERSON_NAME]"
click at [91, 192] on link "[PERSON_NAME]" at bounding box center [76, 193] width 89 height 14
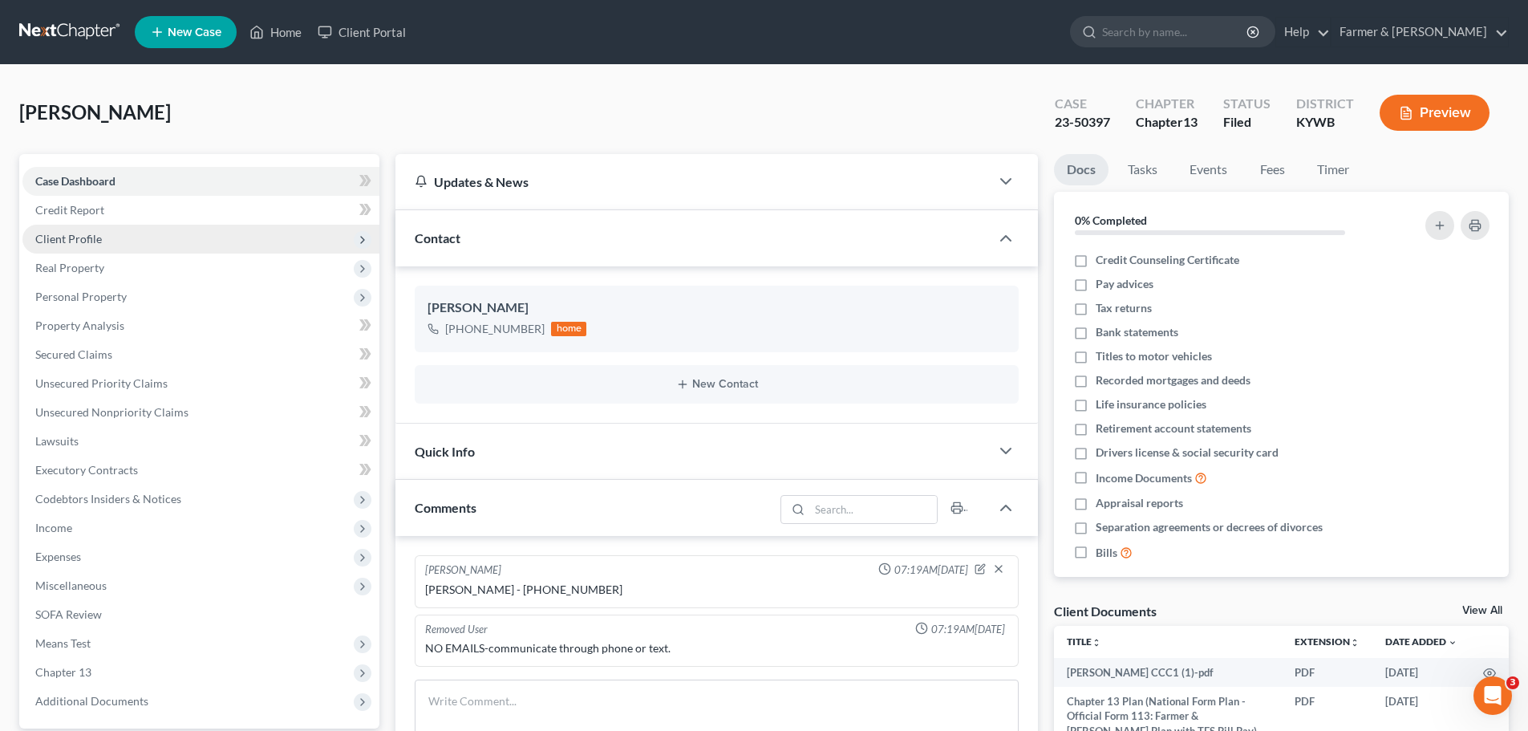
click at [81, 237] on span "Client Profile" at bounding box center [68, 239] width 67 height 14
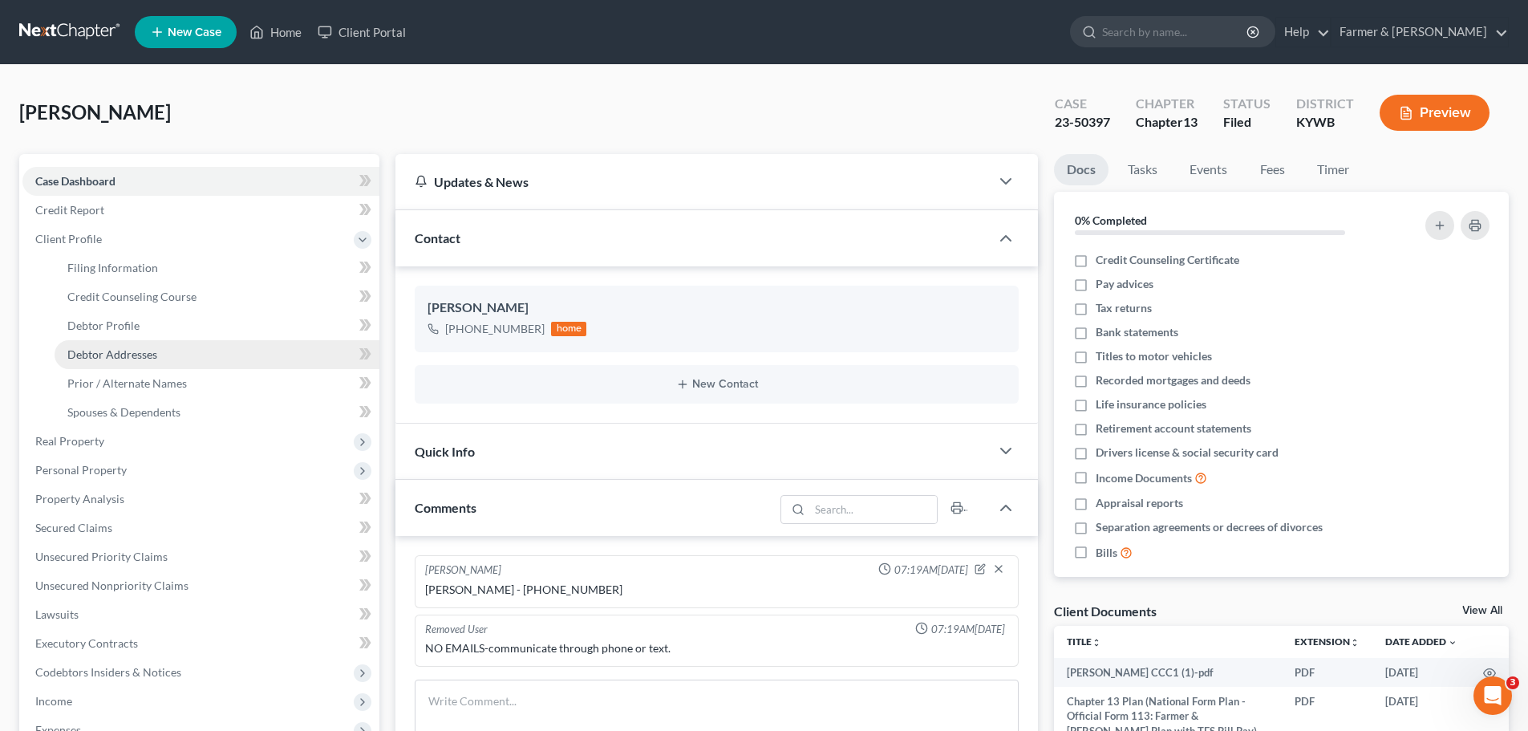
click at [128, 352] on span "Debtor Addresses" at bounding box center [112, 354] width 90 height 14
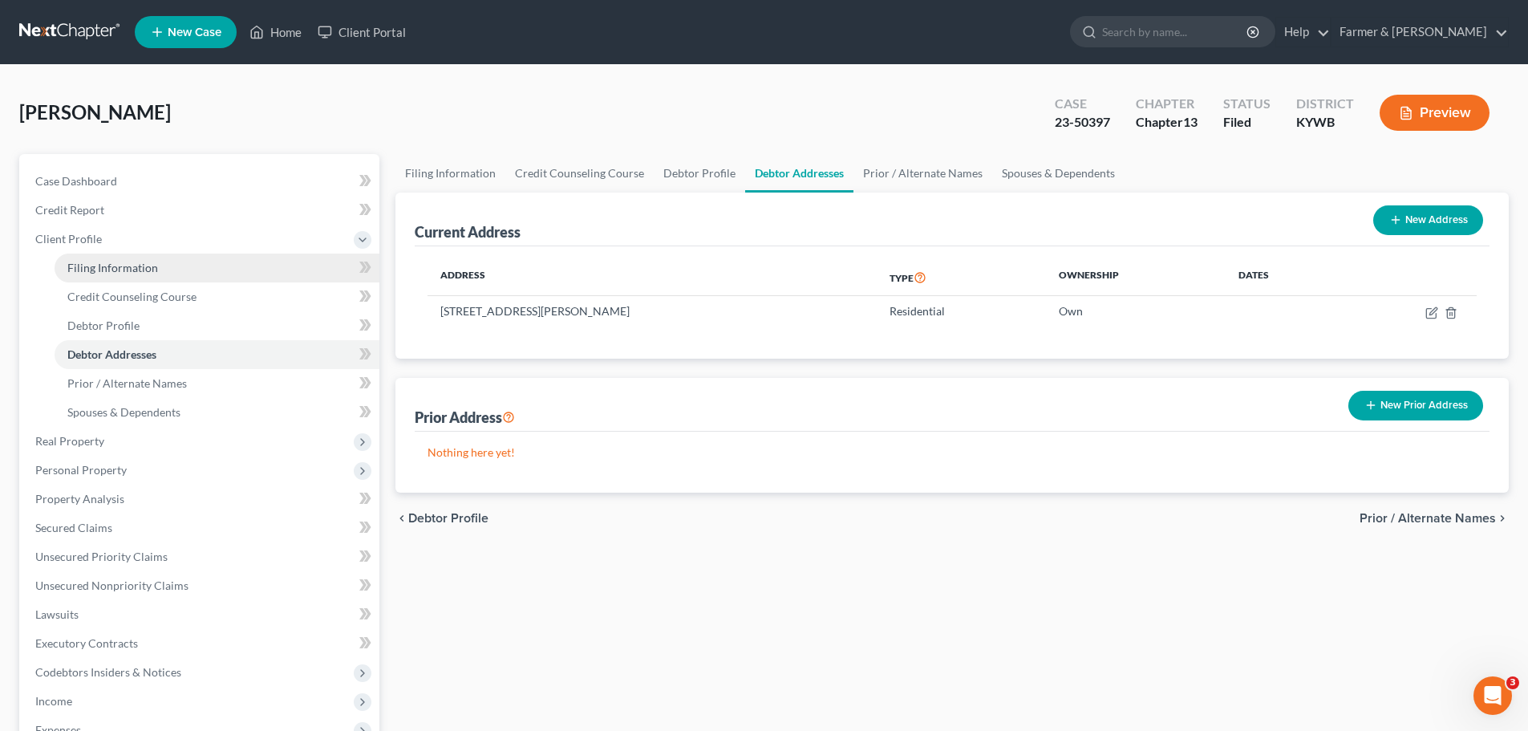
click at [143, 267] on span "Filing Information" at bounding box center [112, 268] width 91 height 14
select select "0"
select select "3"
select select "0"
select select "3"
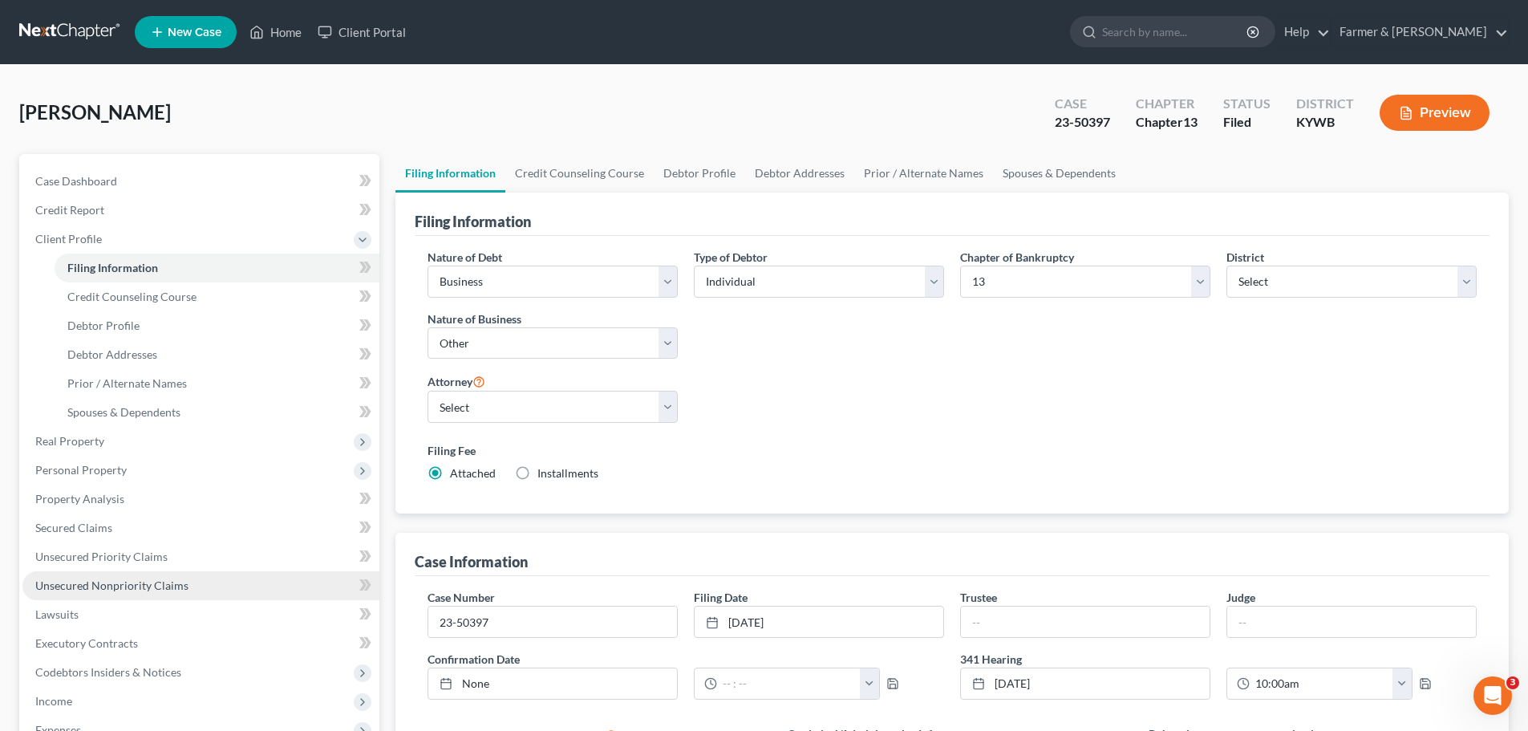
click at [114, 588] on span "Unsecured Nonpriority Claims" at bounding box center [111, 585] width 153 height 14
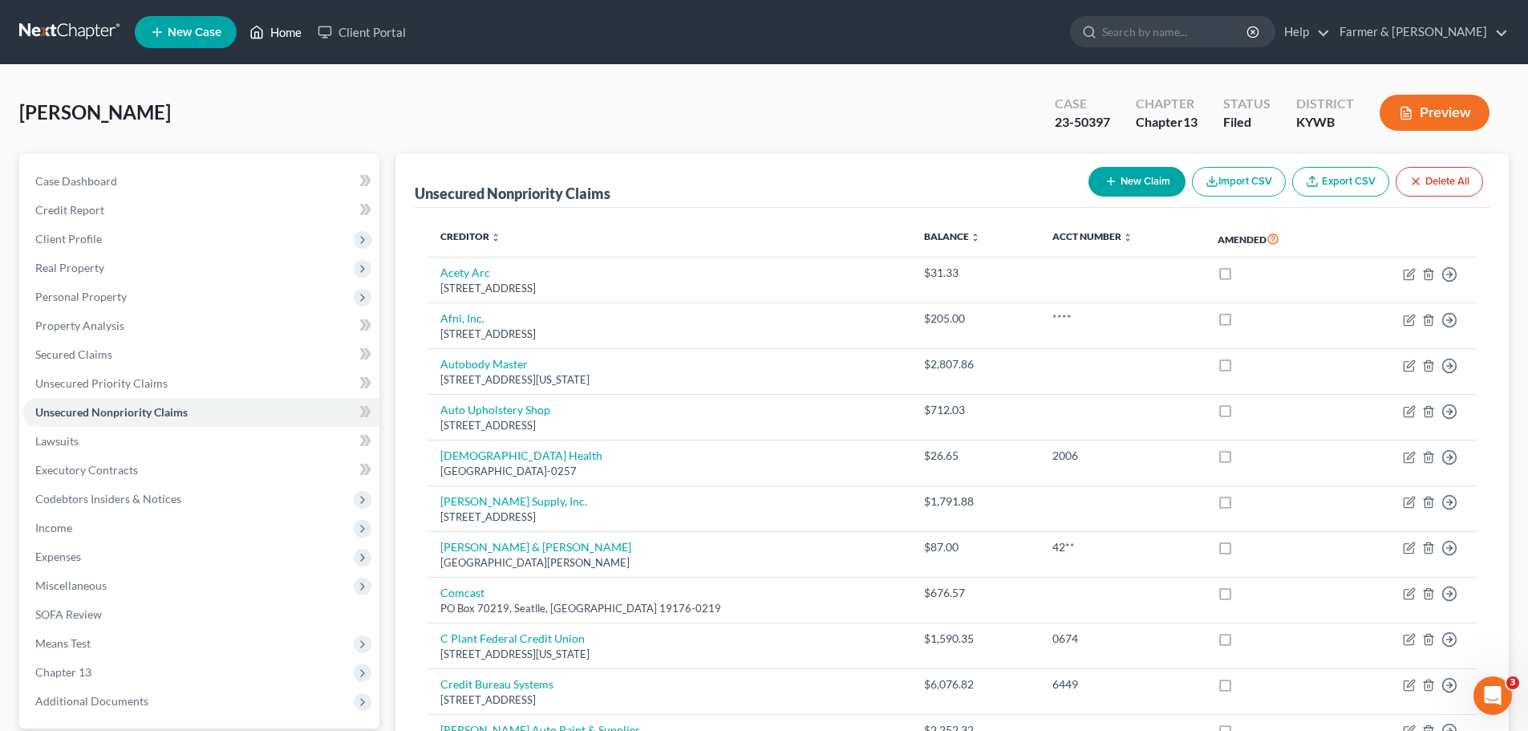
click at [283, 38] on link "Home" at bounding box center [275, 32] width 68 height 29
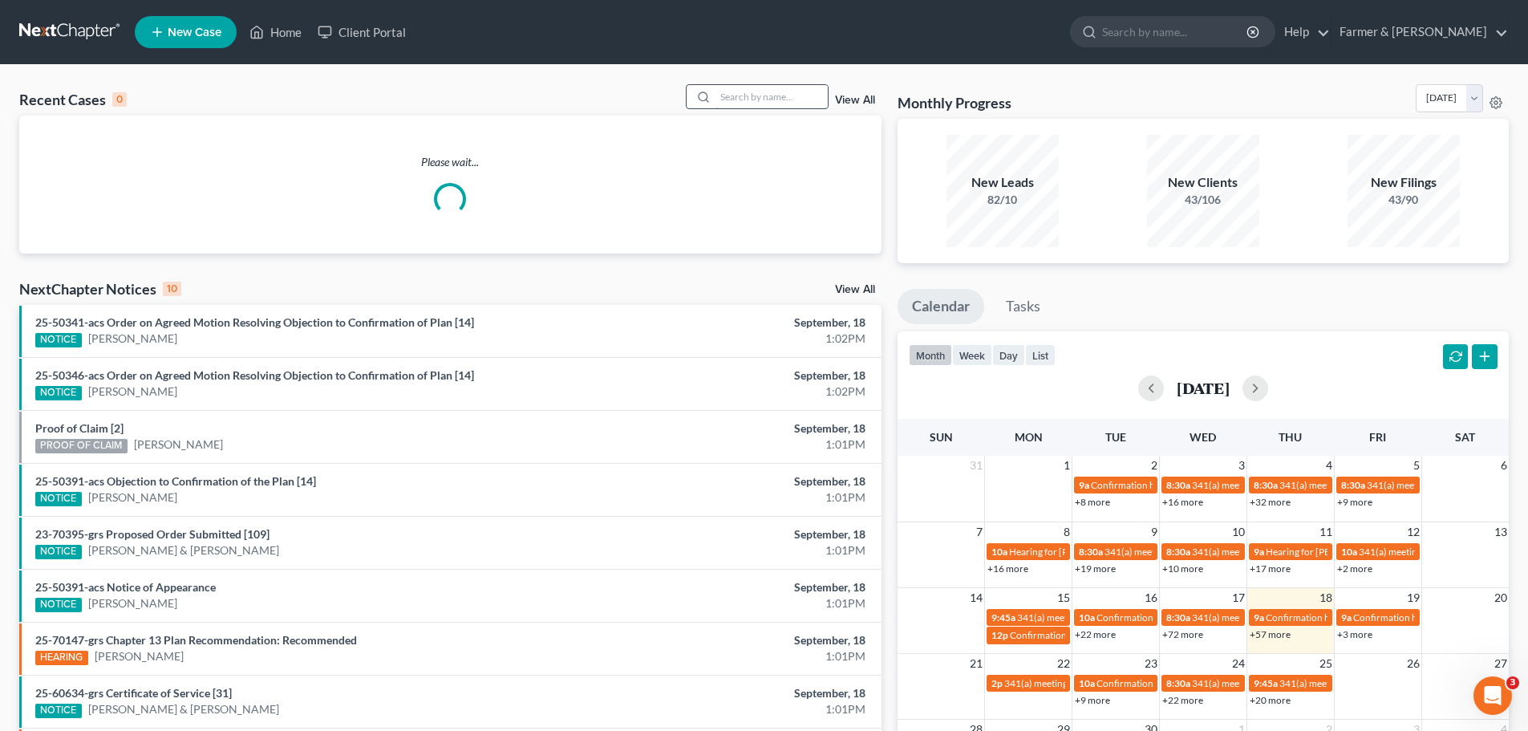
click at [725, 97] on input "search" at bounding box center [772, 96] width 112 height 23
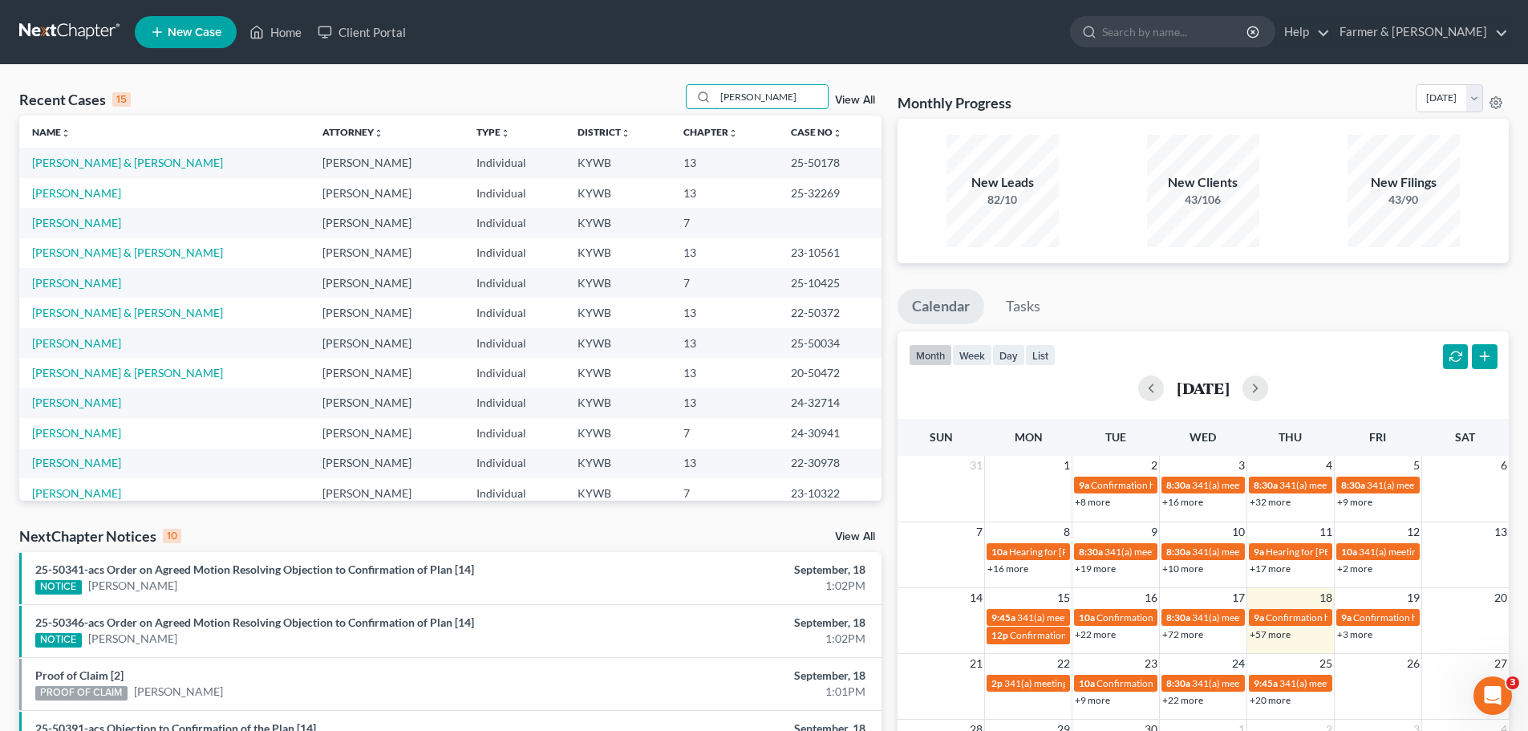
type input "[PERSON_NAME]"
click at [142, 164] on link "[PERSON_NAME] & [PERSON_NAME]" at bounding box center [127, 163] width 191 height 14
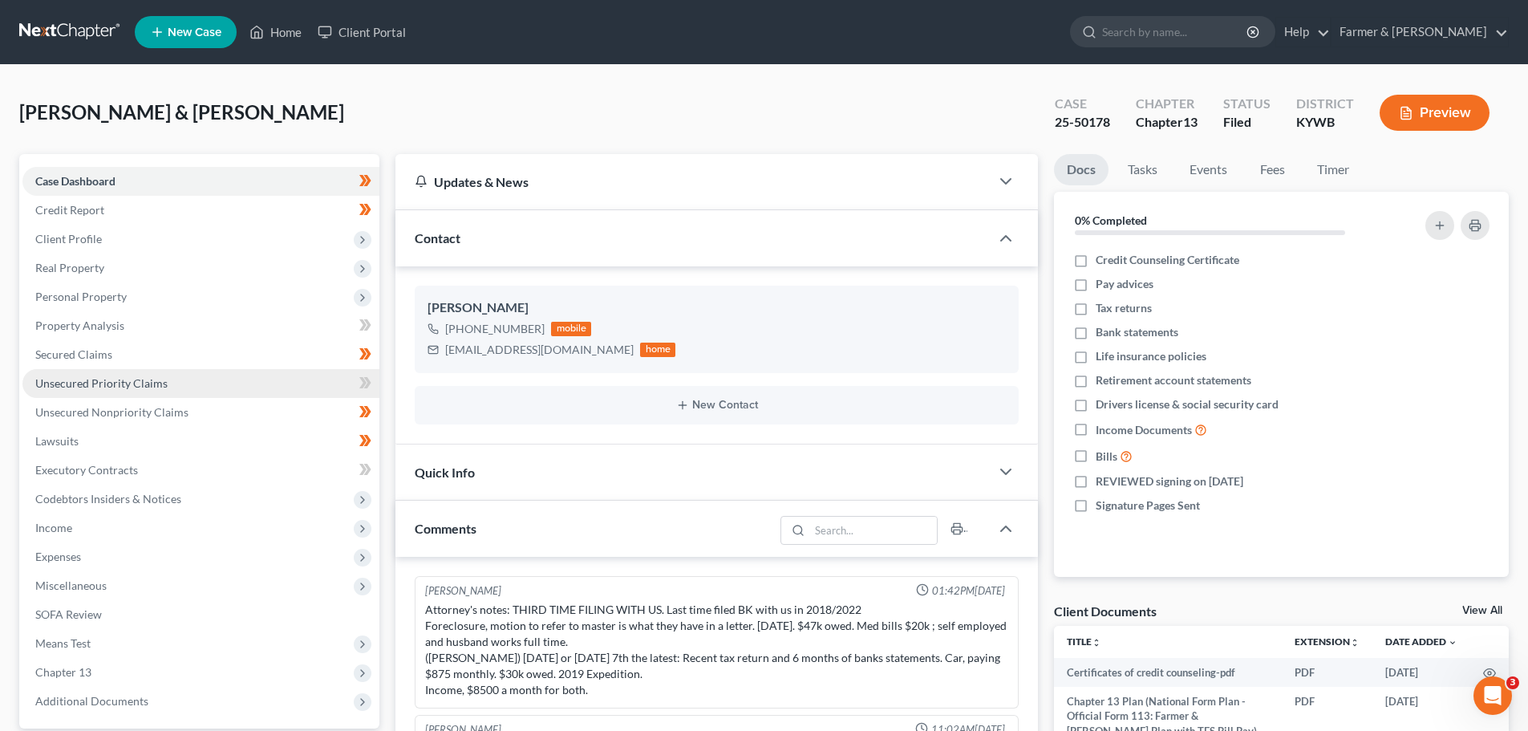
scroll to position [505, 0]
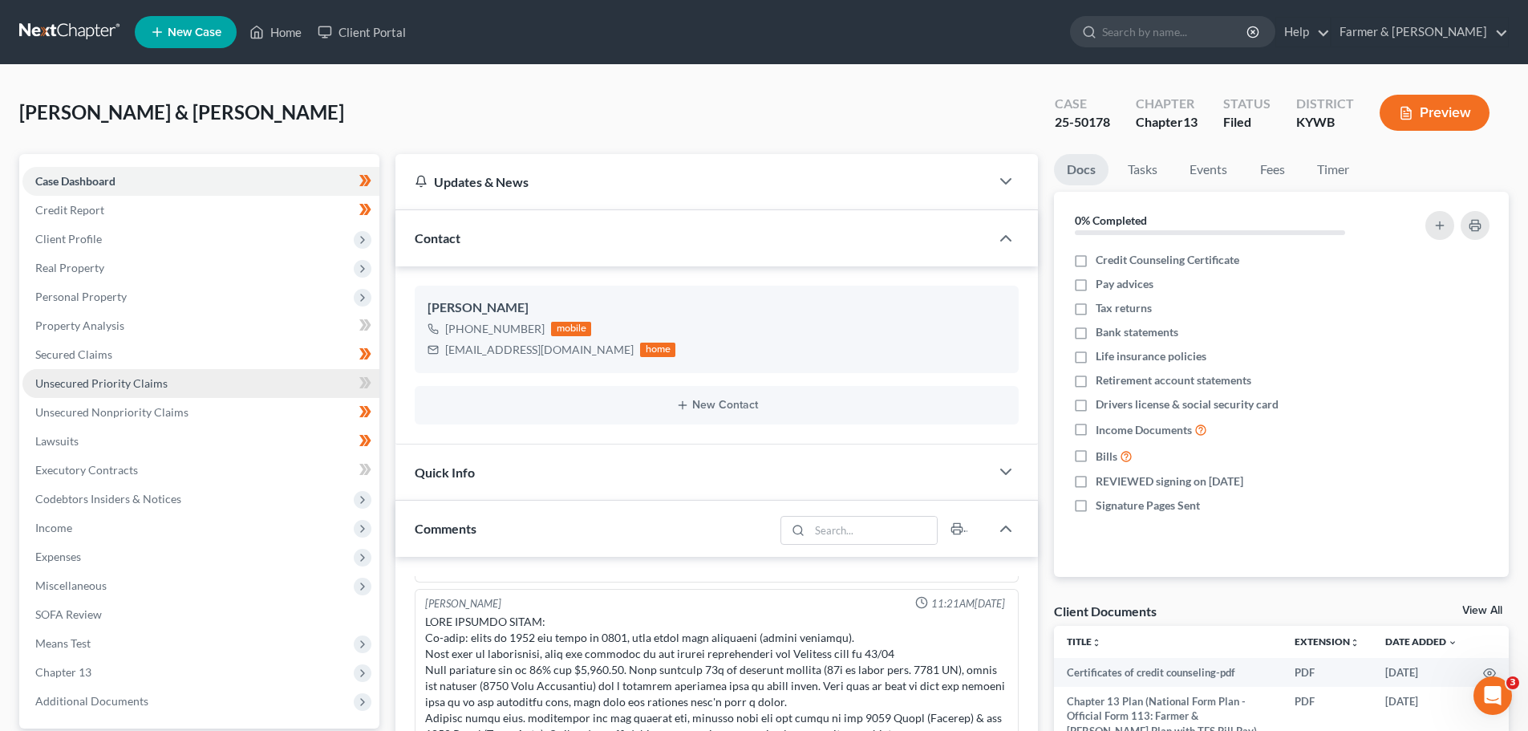
click at [140, 376] on span "Unsecured Priority Claims" at bounding box center [101, 383] width 132 height 14
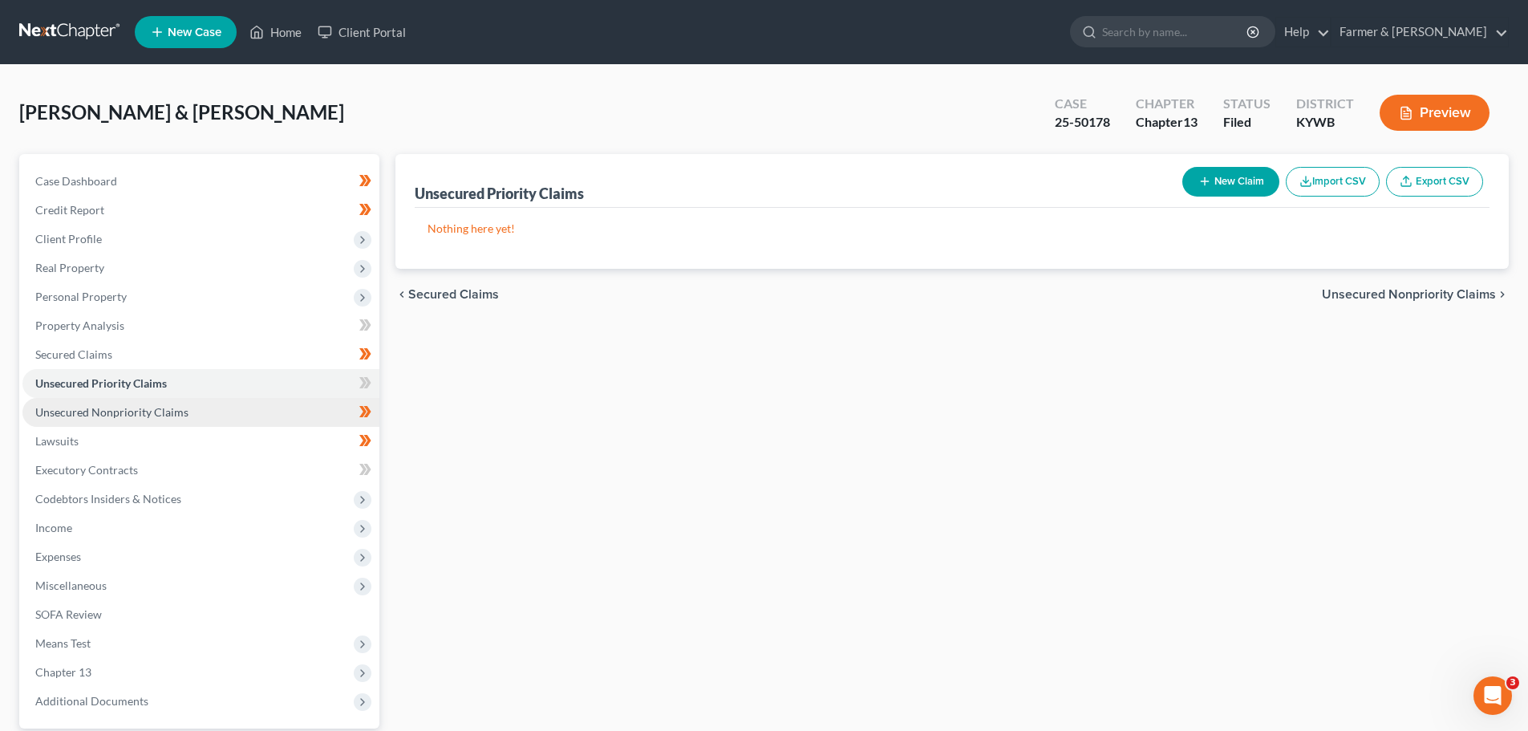
click at [124, 404] on link "Unsecured Nonpriority Claims" at bounding box center [200, 412] width 357 height 29
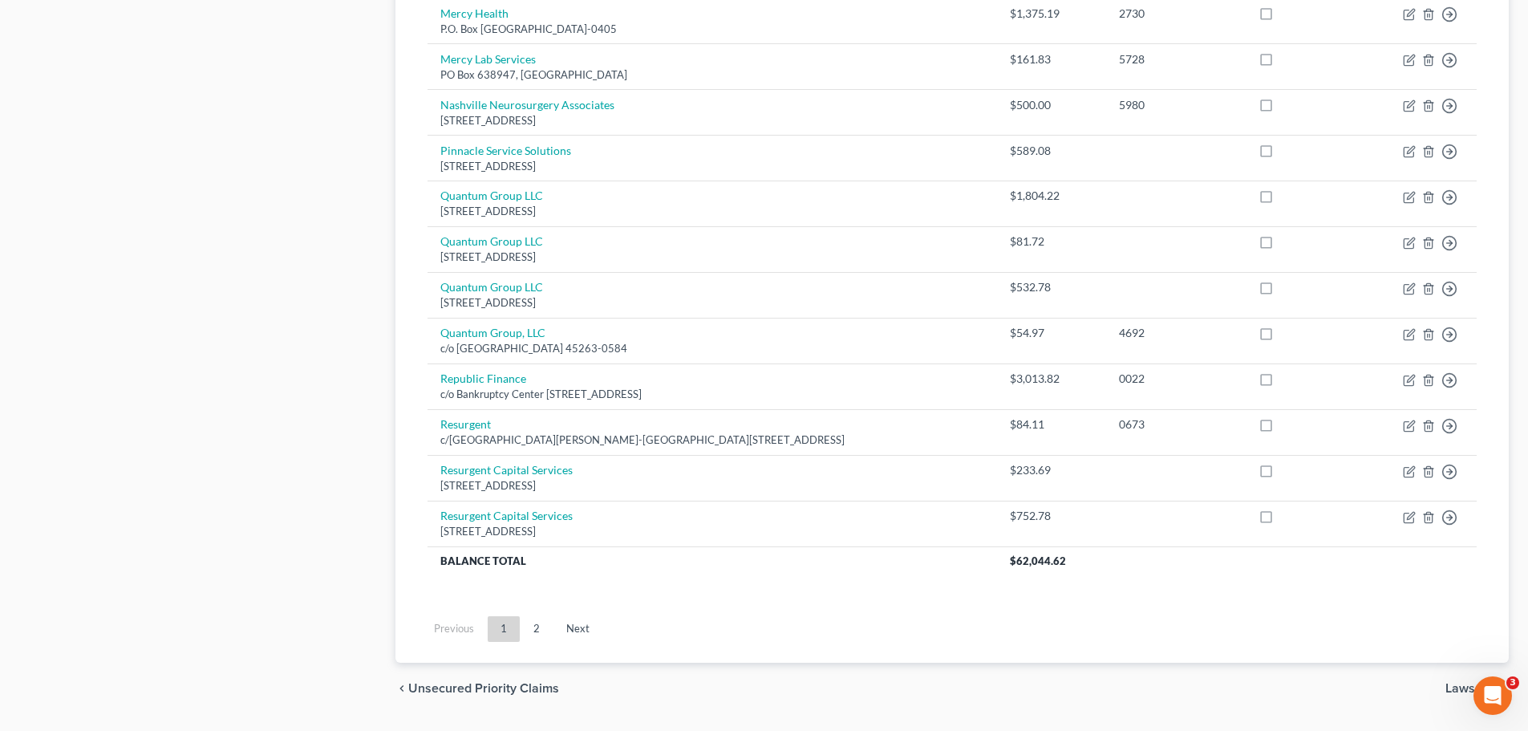
scroll to position [1126, 0]
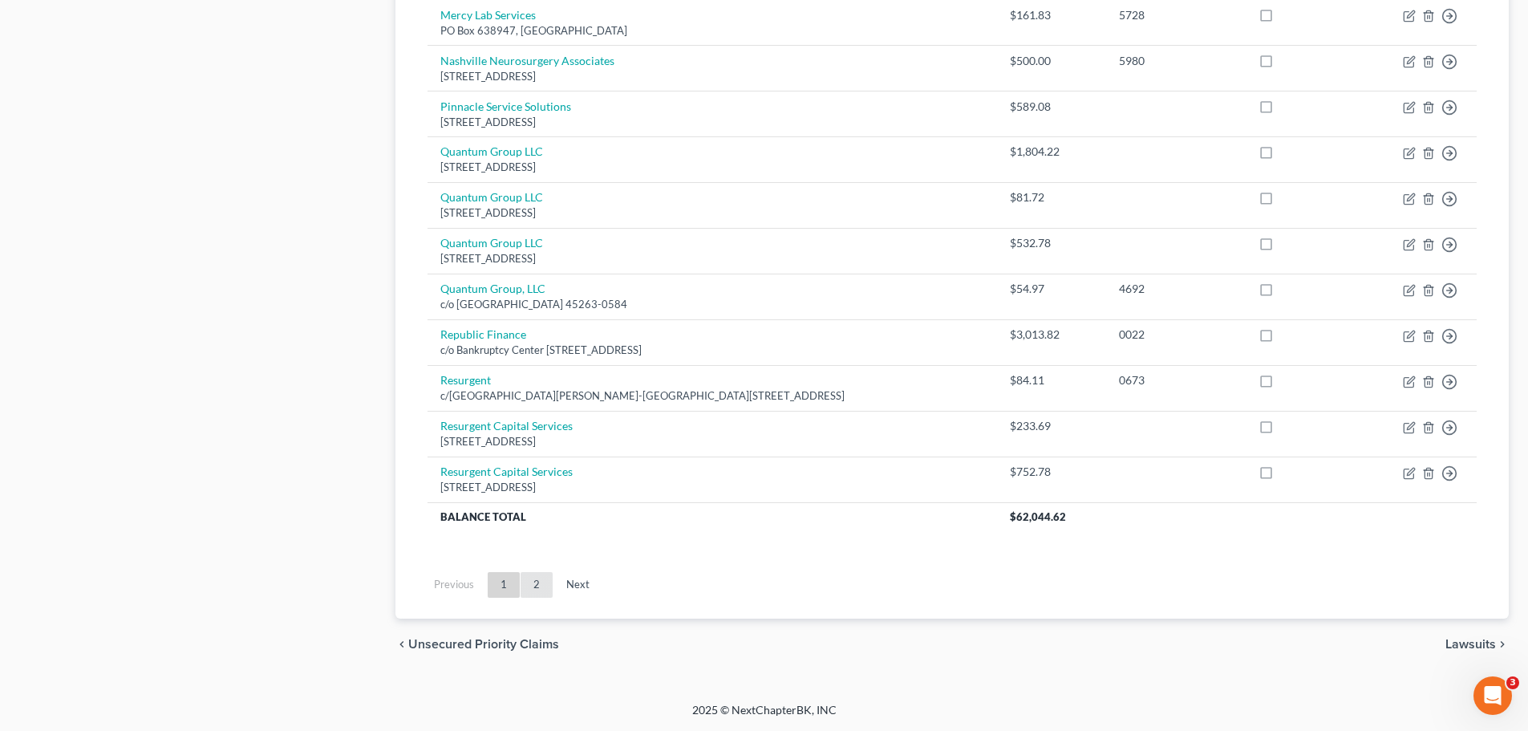
click at [540, 592] on link "2" at bounding box center [537, 585] width 32 height 26
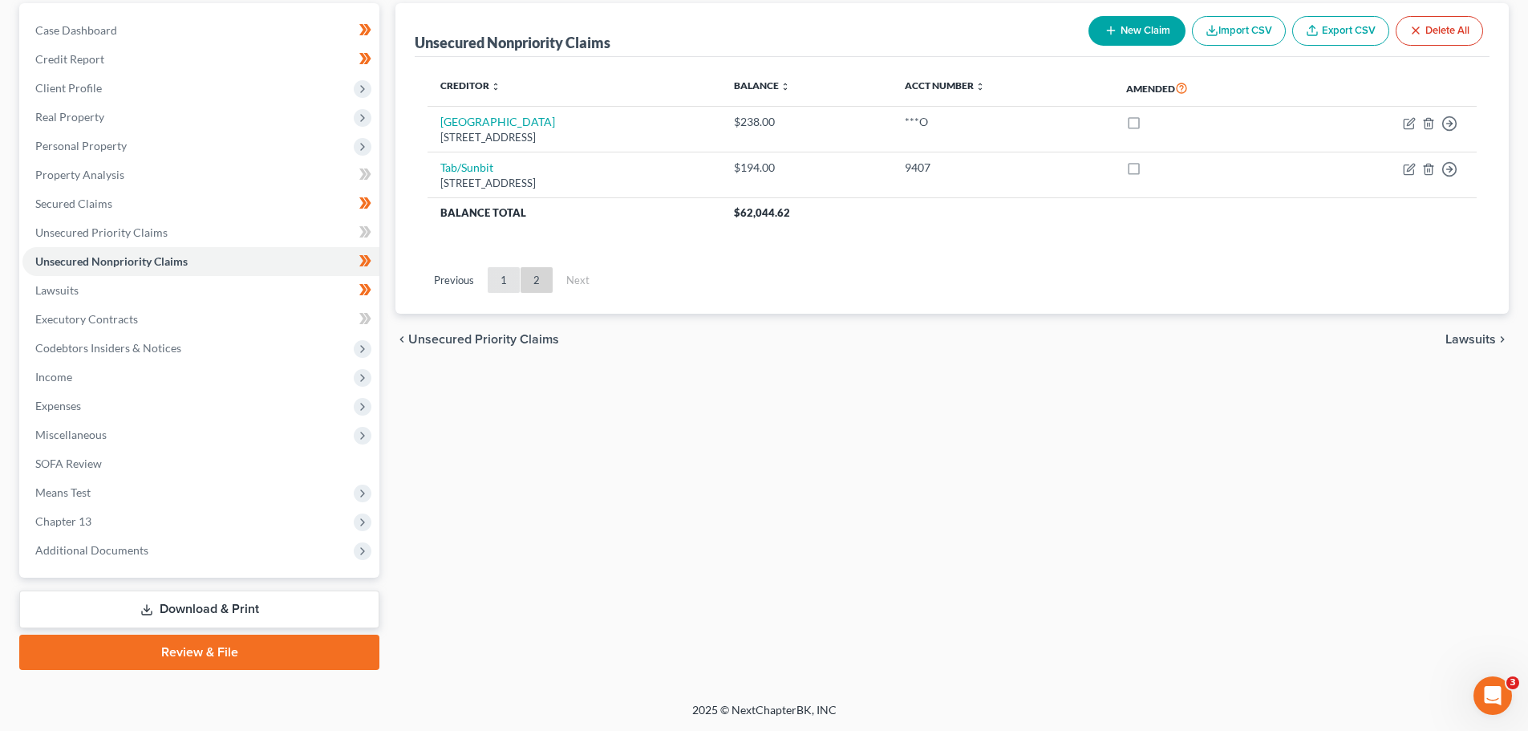
click at [508, 275] on link "1" at bounding box center [504, 280] width 32 height 26
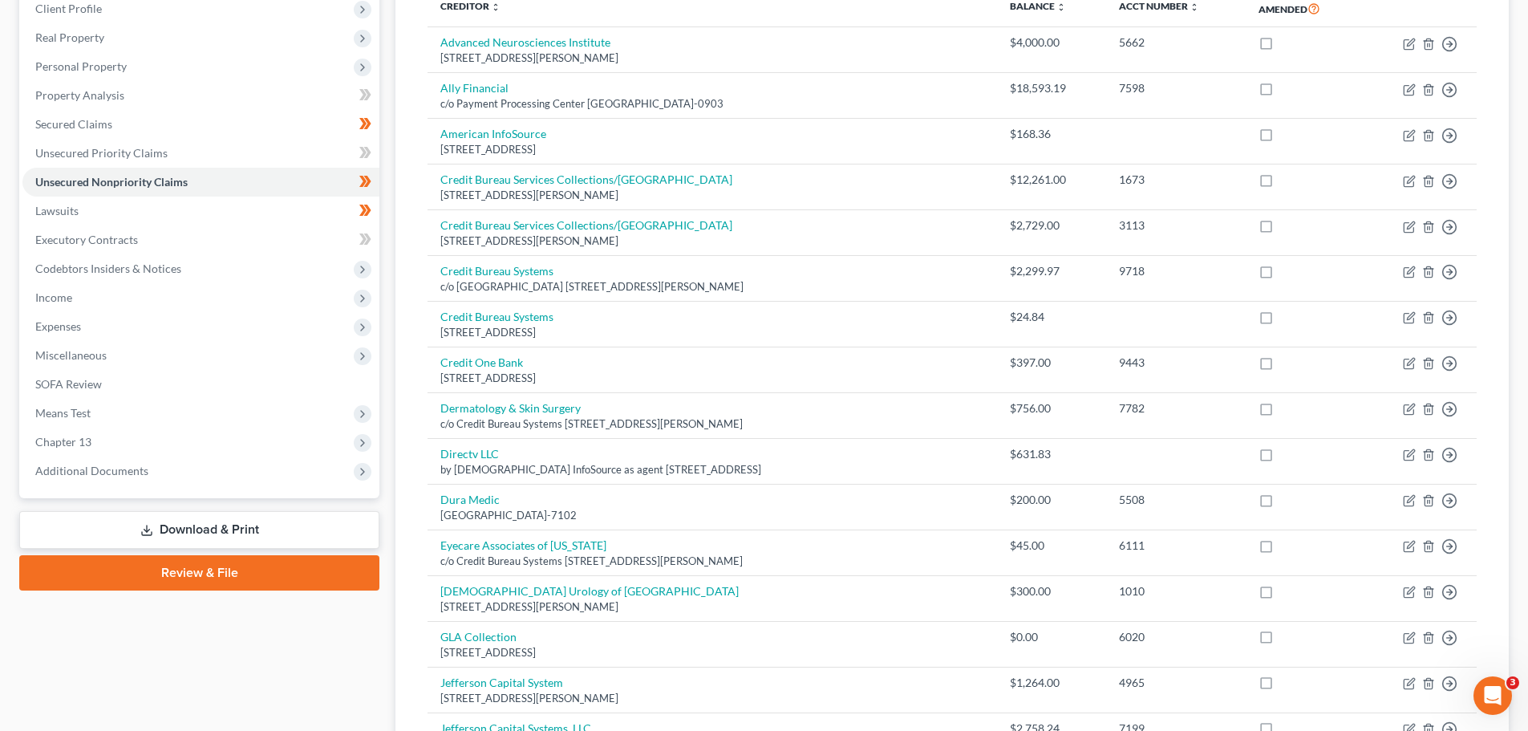
scroll to position [231, 0]
click at [382, 500] on div "Case Dashboard Payments Invoices Payments Payments Credit Report Client Profile" at bounding box center [199, 744] width 376 height 1642
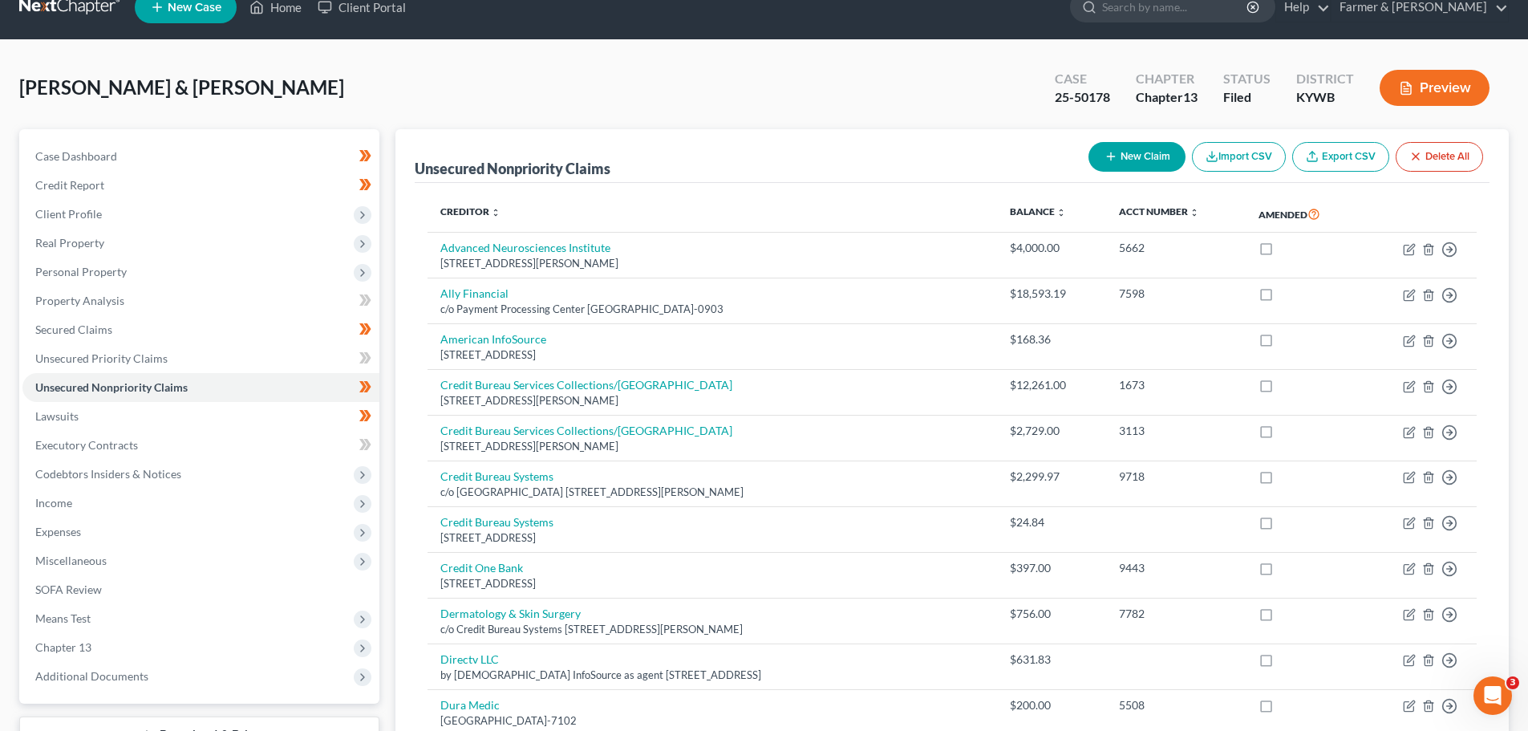
scroll to position [0, 0]
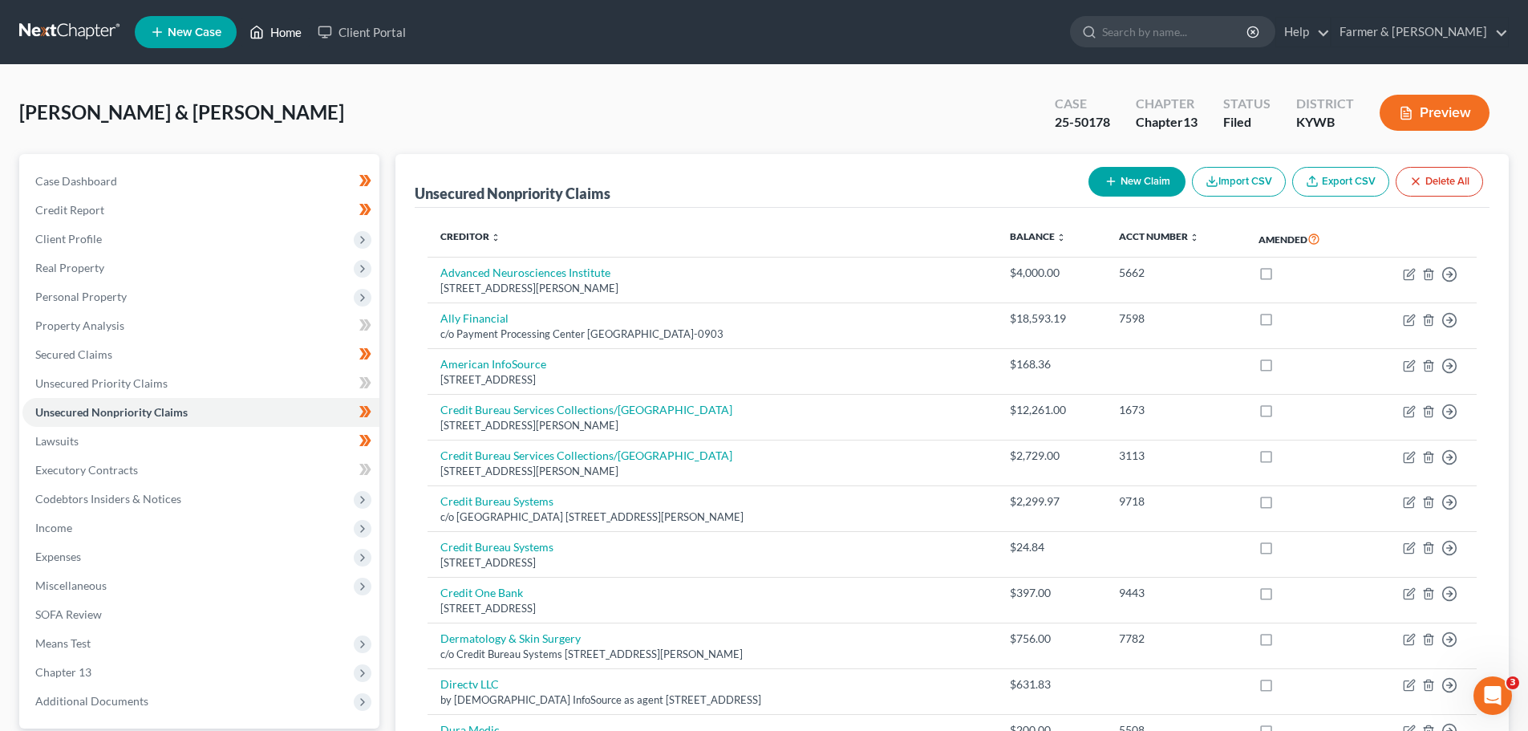
click at [292, 28] on link "Home" at bounding box center [275, 32] width 68 height 29
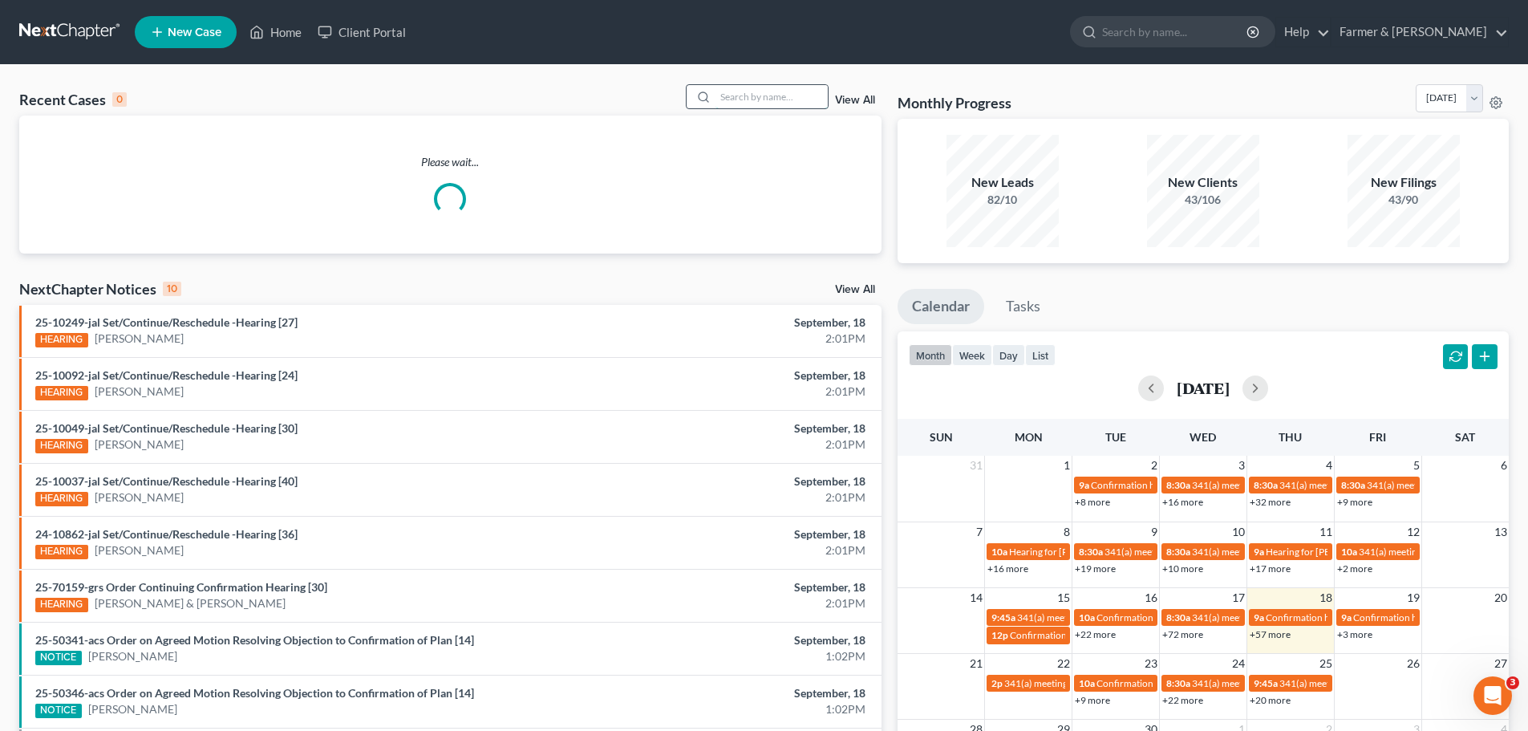
click at [748, 100] on input "search" at bounding box center [772, 96] width 112 height 23
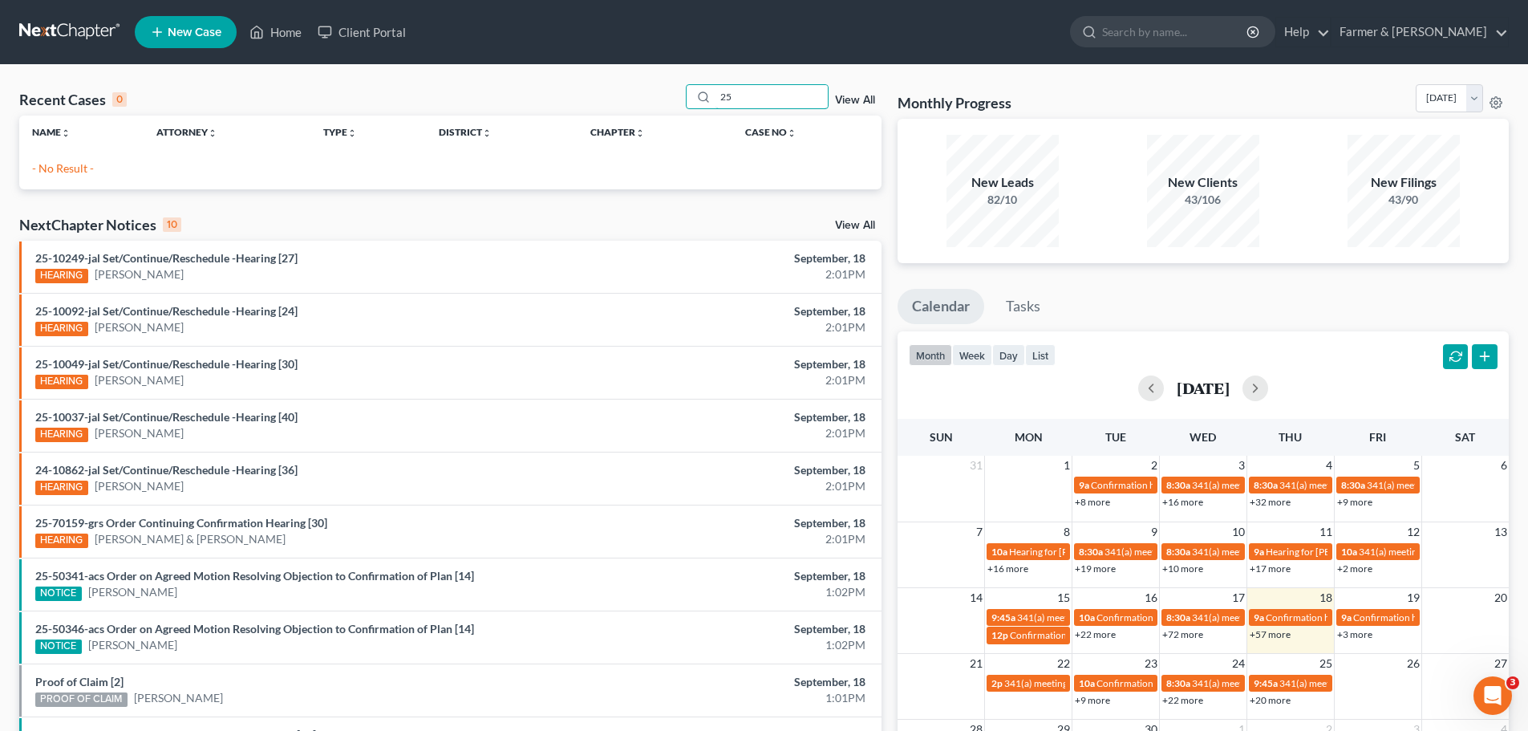
type input "2"
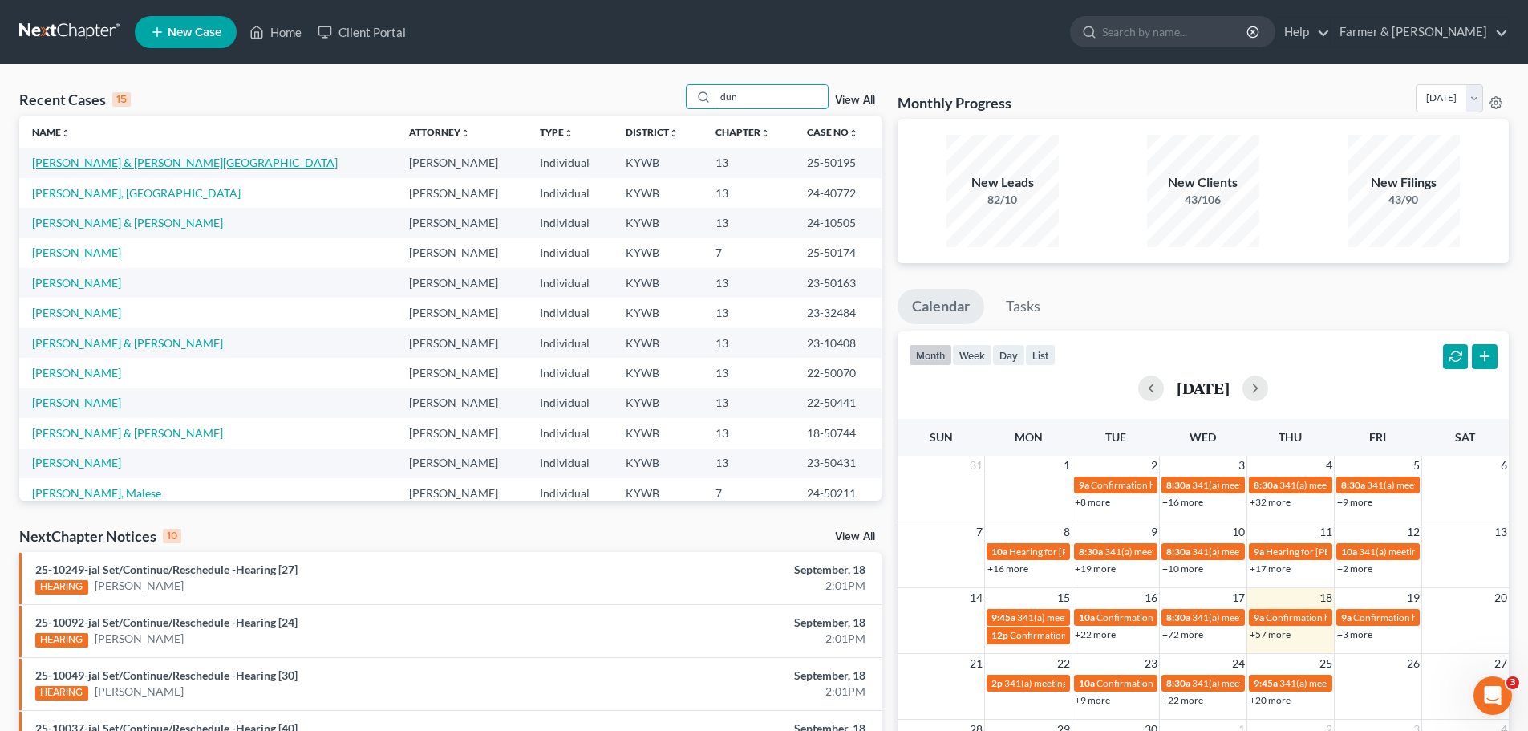
type input "dun"
click at [122, 159] on link "[PERSON_NAME] & [PERSON_NAME][GEOGRAPHIC_DATA]" at bounding box center [185, 163] width 306 height 14
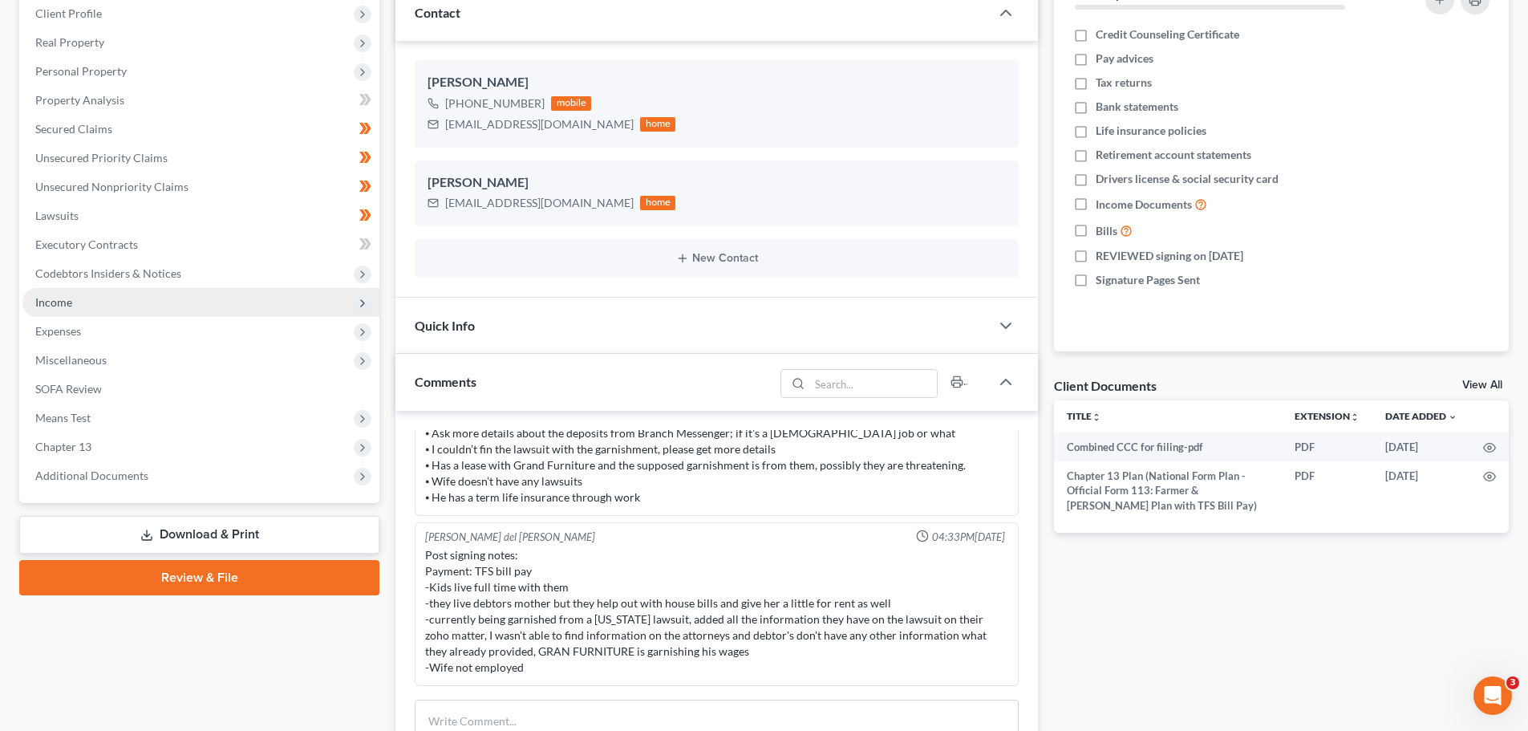
scroll to position [241, 0]
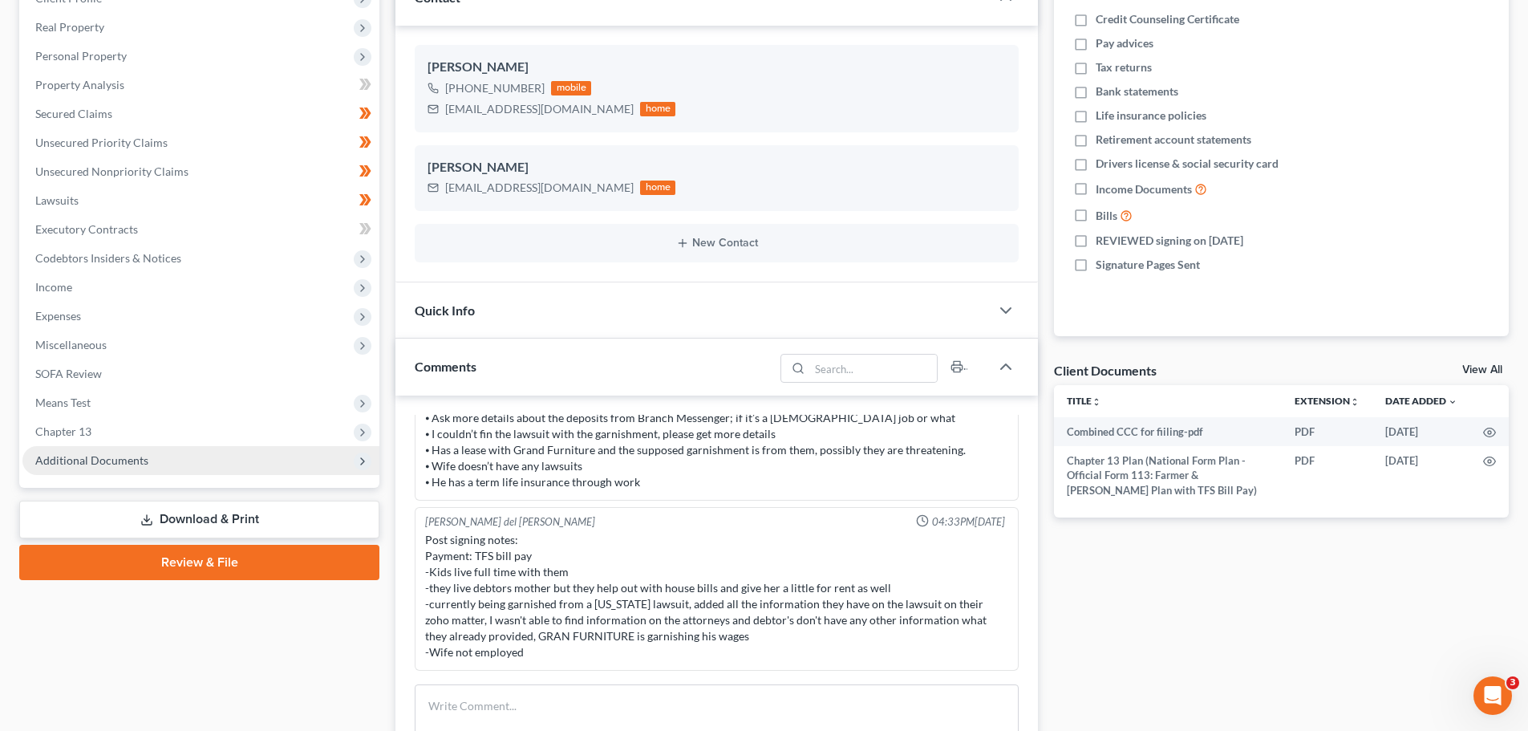
click at [357, 464] on icon at bounding box center [362, 461] width 13 height 13
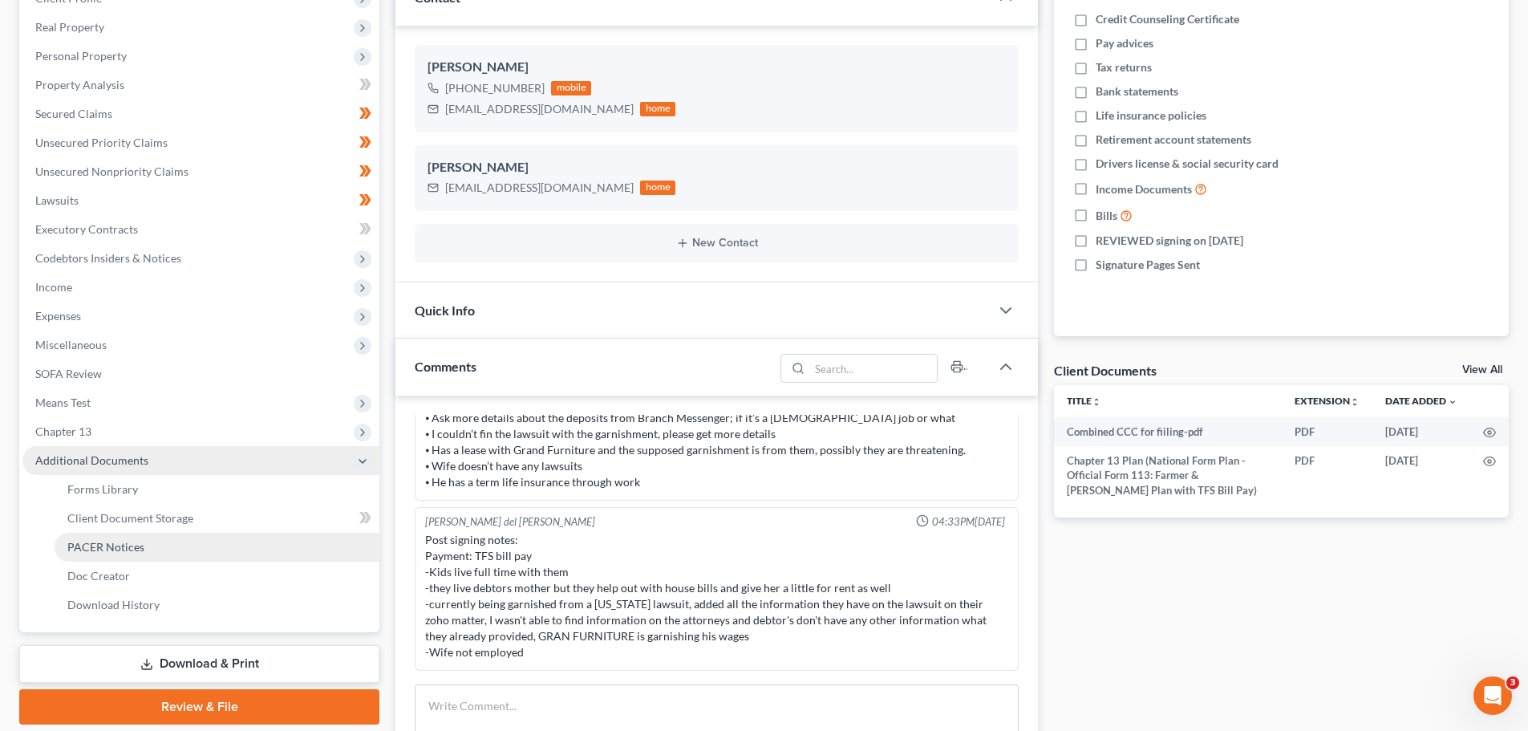
click at [104, 544] on span "PACER Notices" at bounding box center [105, 547] width 77 height 14
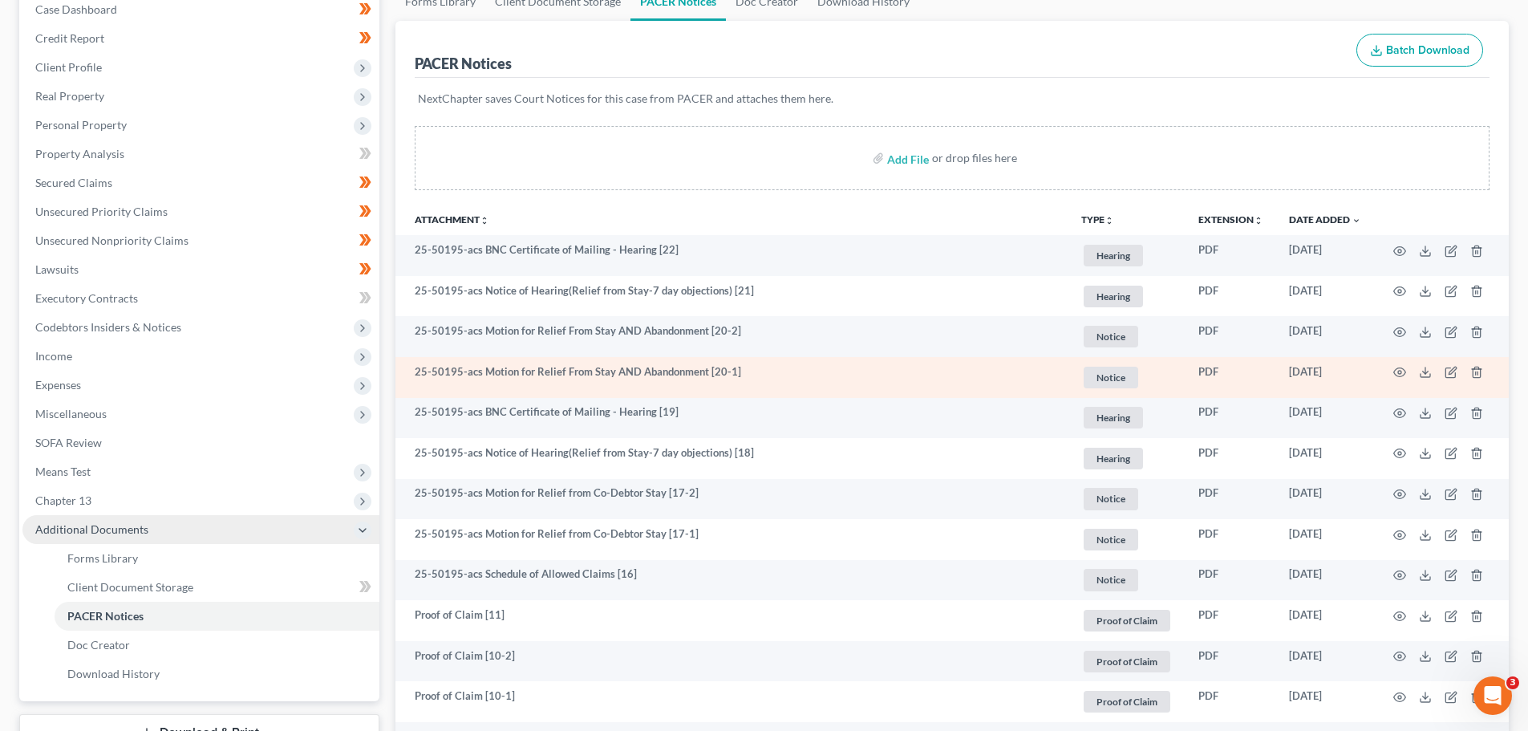
scroll to position [241, 0]
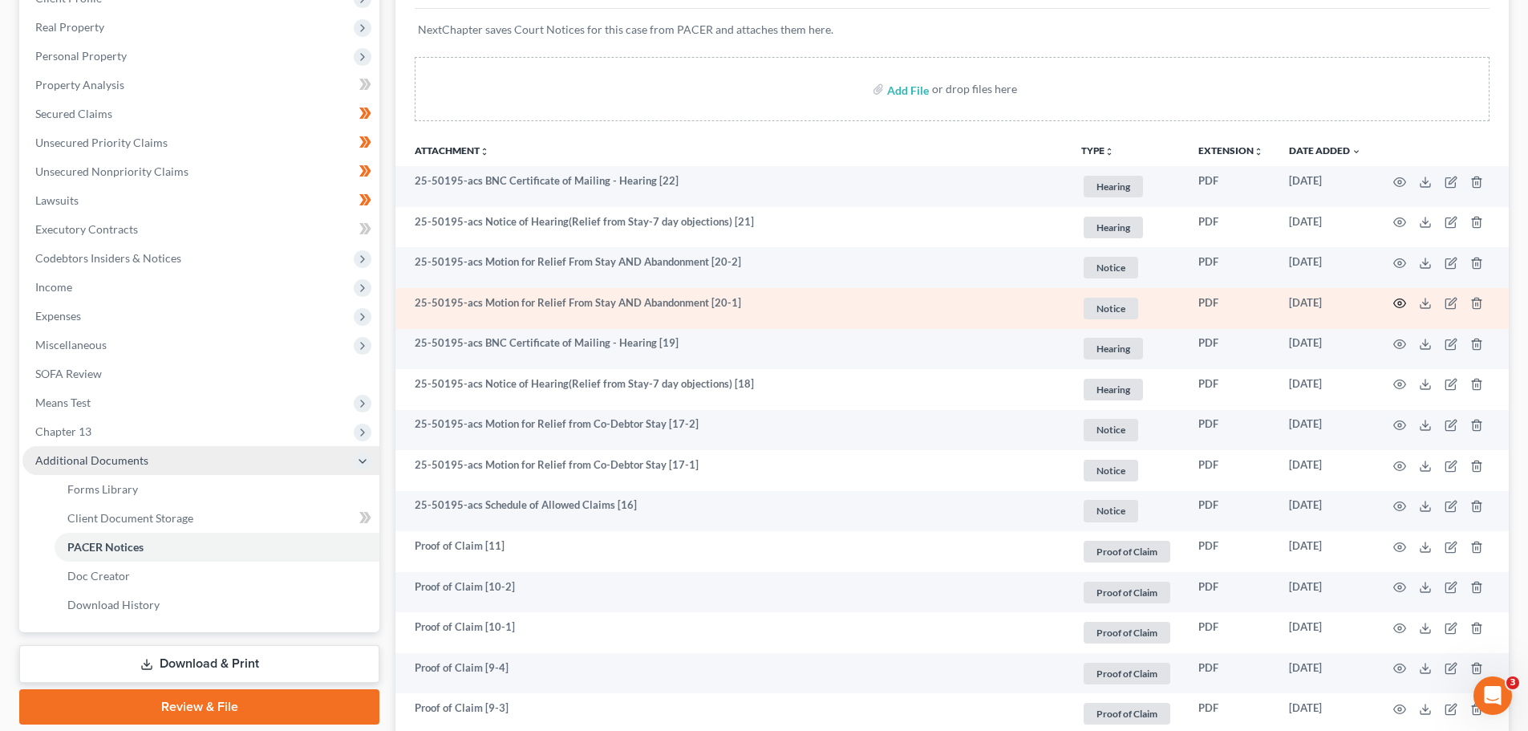
click at [1402, 300] on icon "button" at bounding box center [1400, 303] width 12 height 9
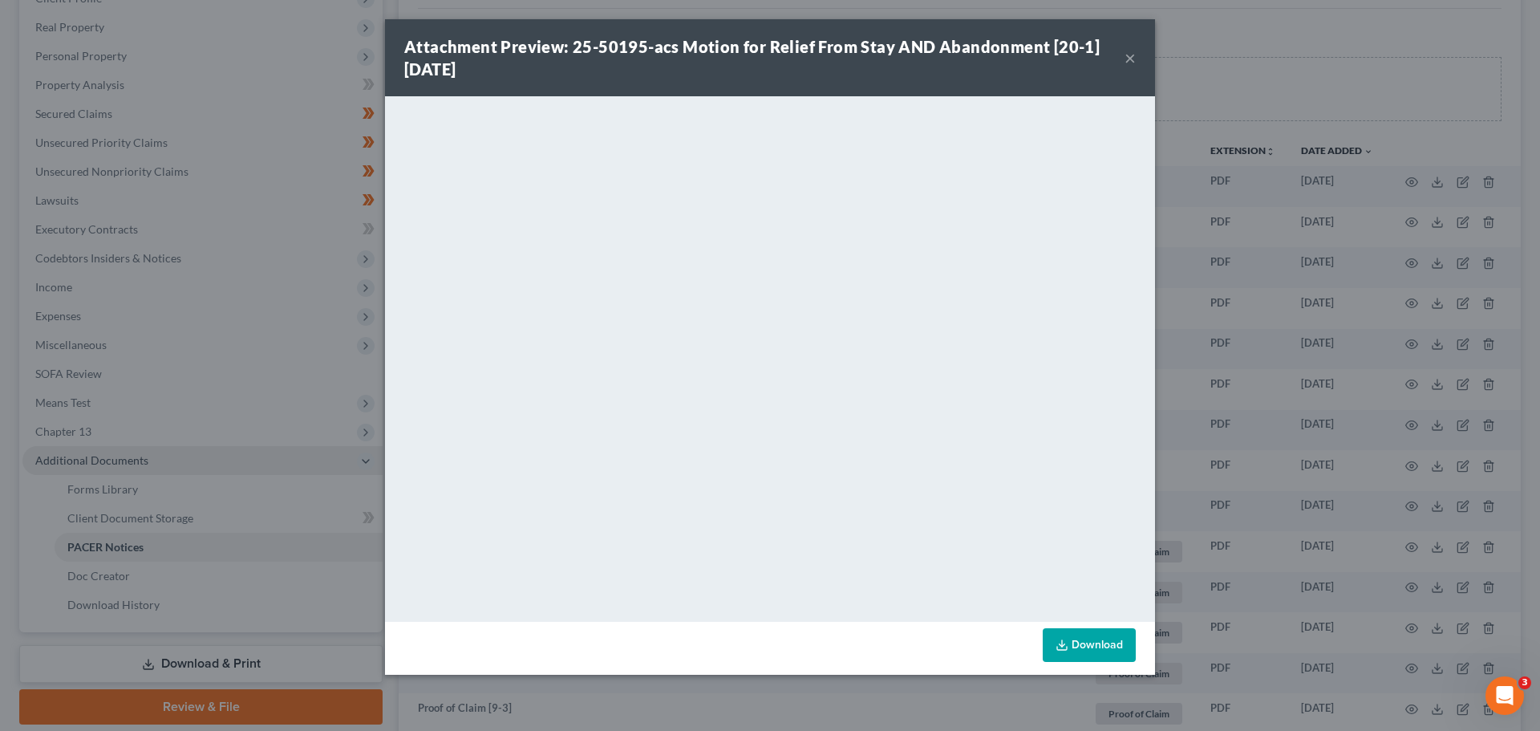
click at [1129, 57] on button "×" at bounding box center [1130, 57] width 11 height 19
